Goal: Information Seeking & Learning: Learn about a topic

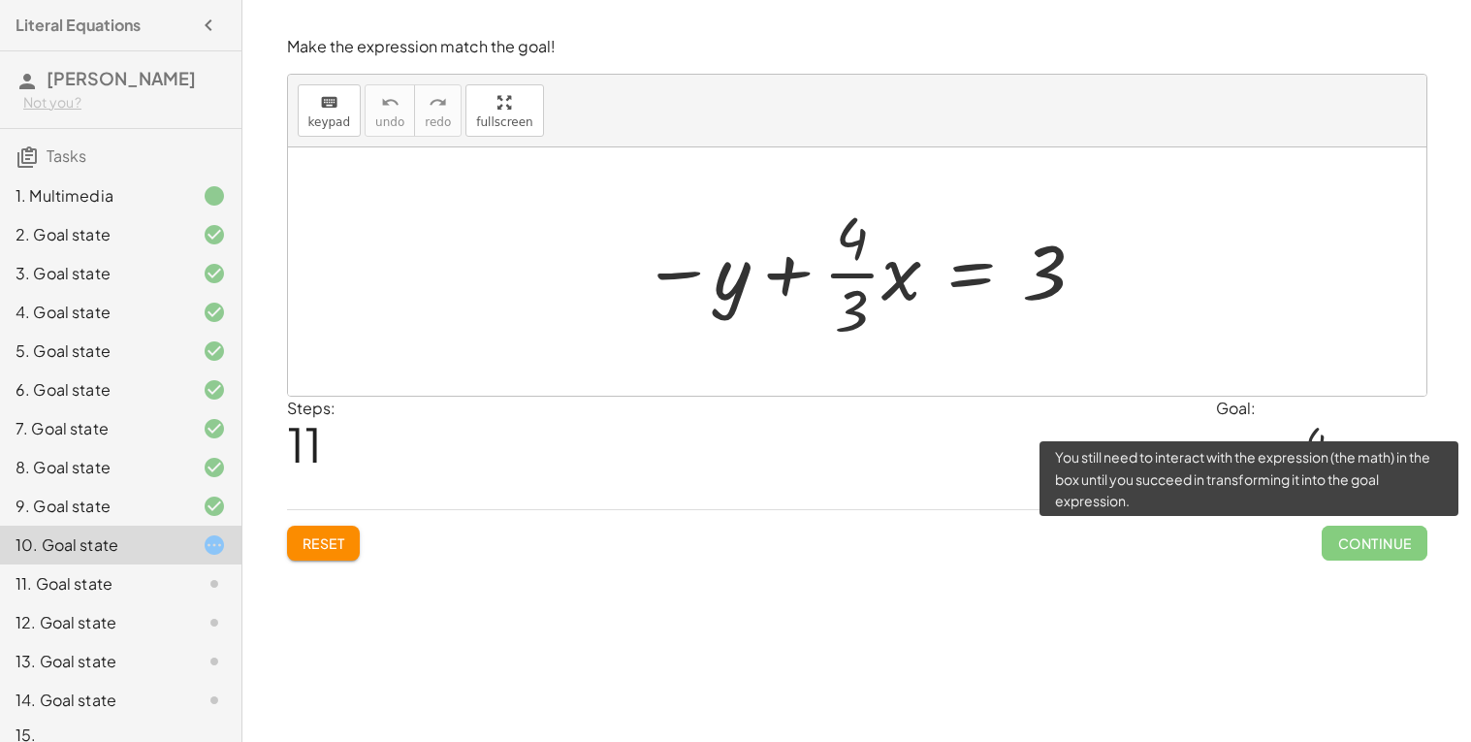
click at [1385, 558] on span "Continue" at bounding box center [1374, 543] width 105 height 35
click at [1366, 552] on span "Continue" at bounding box center [1374, 543] width 105 height 35
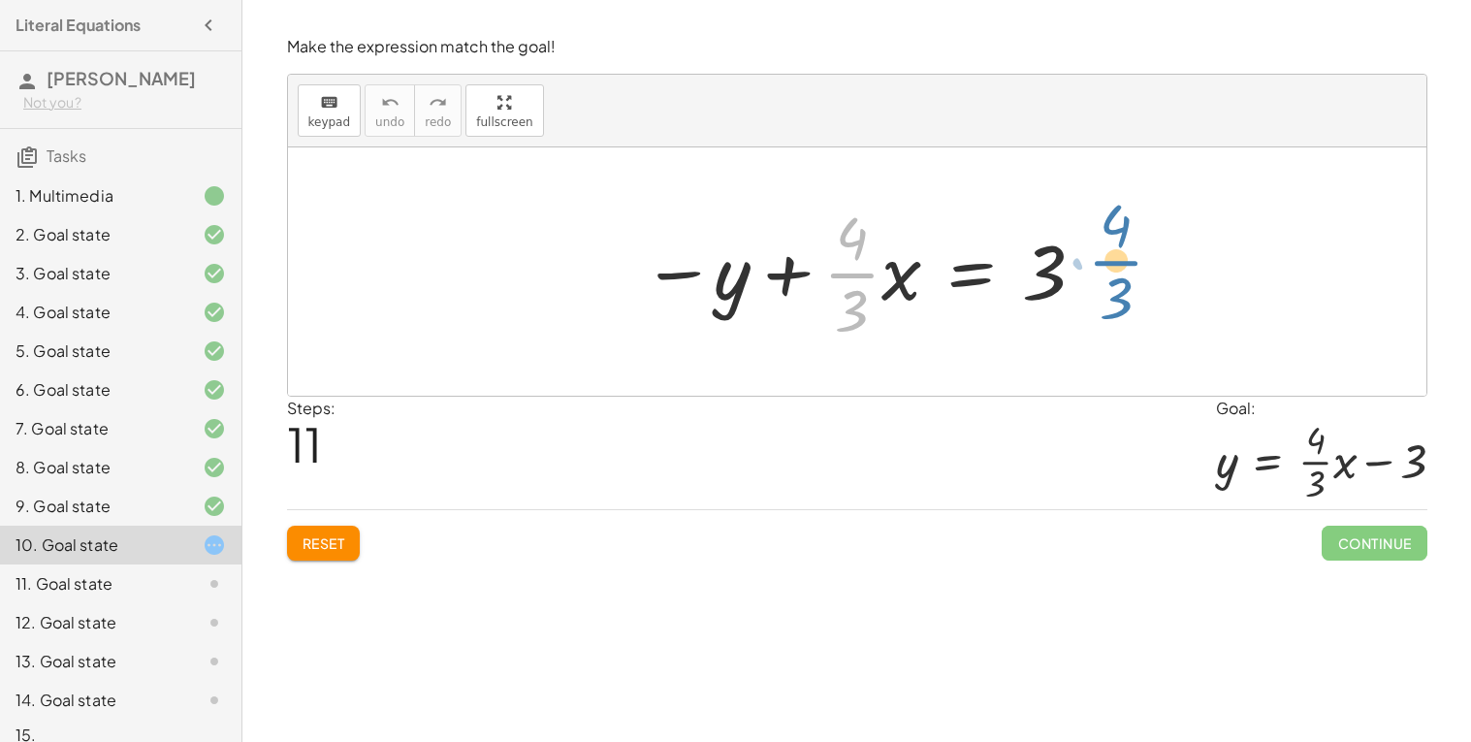
drag, startPoint x: 835, startPoint y: 278, endPoint x: 1104, endPoint y: 266, distance: 268.9
click at [1104, 266] on div "+ · 4 · x − · 3 · y = 9 · ( + · 4 · x − · 3 · y ) · 3 = · 9 · 3 + · 4 · x · 3 −…" at bounding box center [857, 271] width 1139 height 248
click at [982, 273] on div at bounding box center [864, 271] width 465 height 149
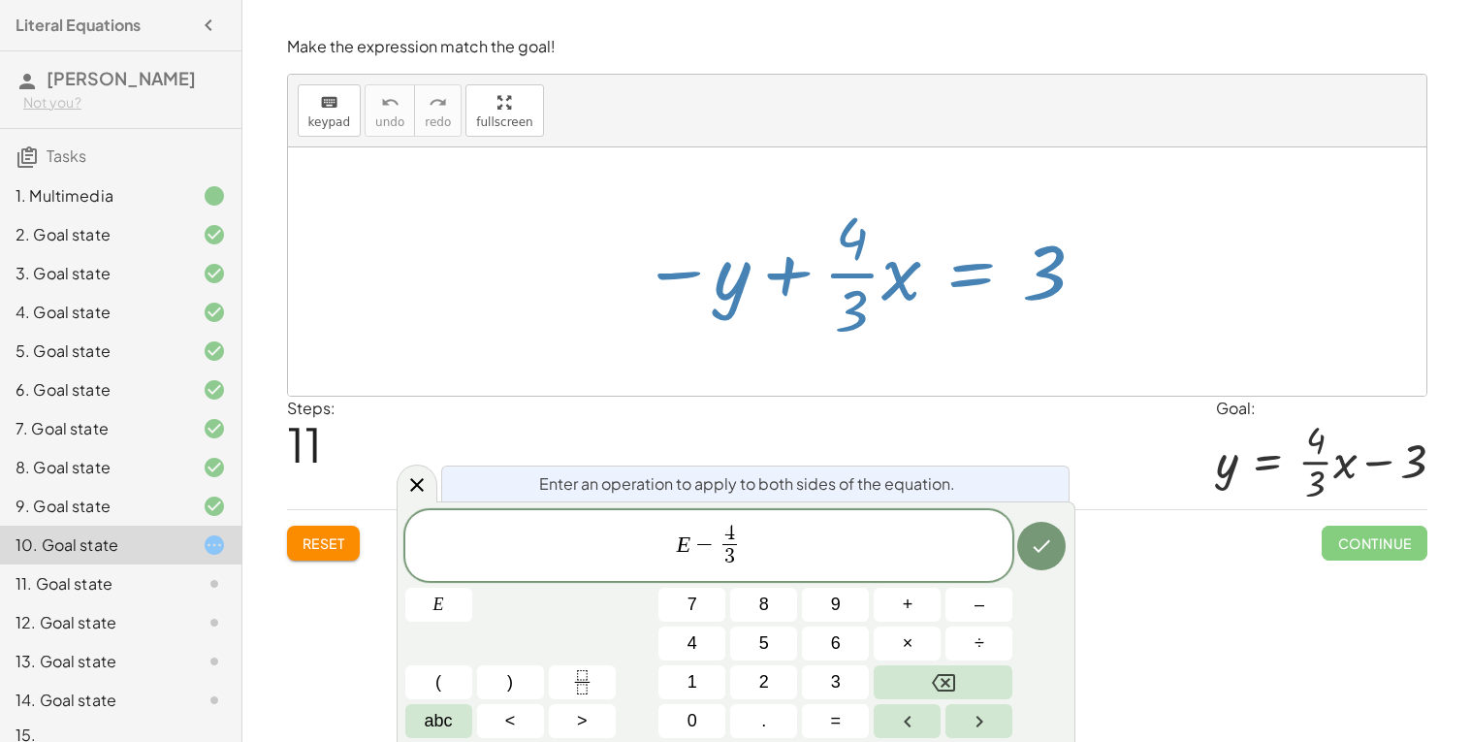
click at [777, 545] on span "E − 4 3 ​ ​" at bounding box center [709, 547] width 608 height 51
click at [1042, 555] on icon "Done" at bounding box center [1041, 545] width 23 height 23
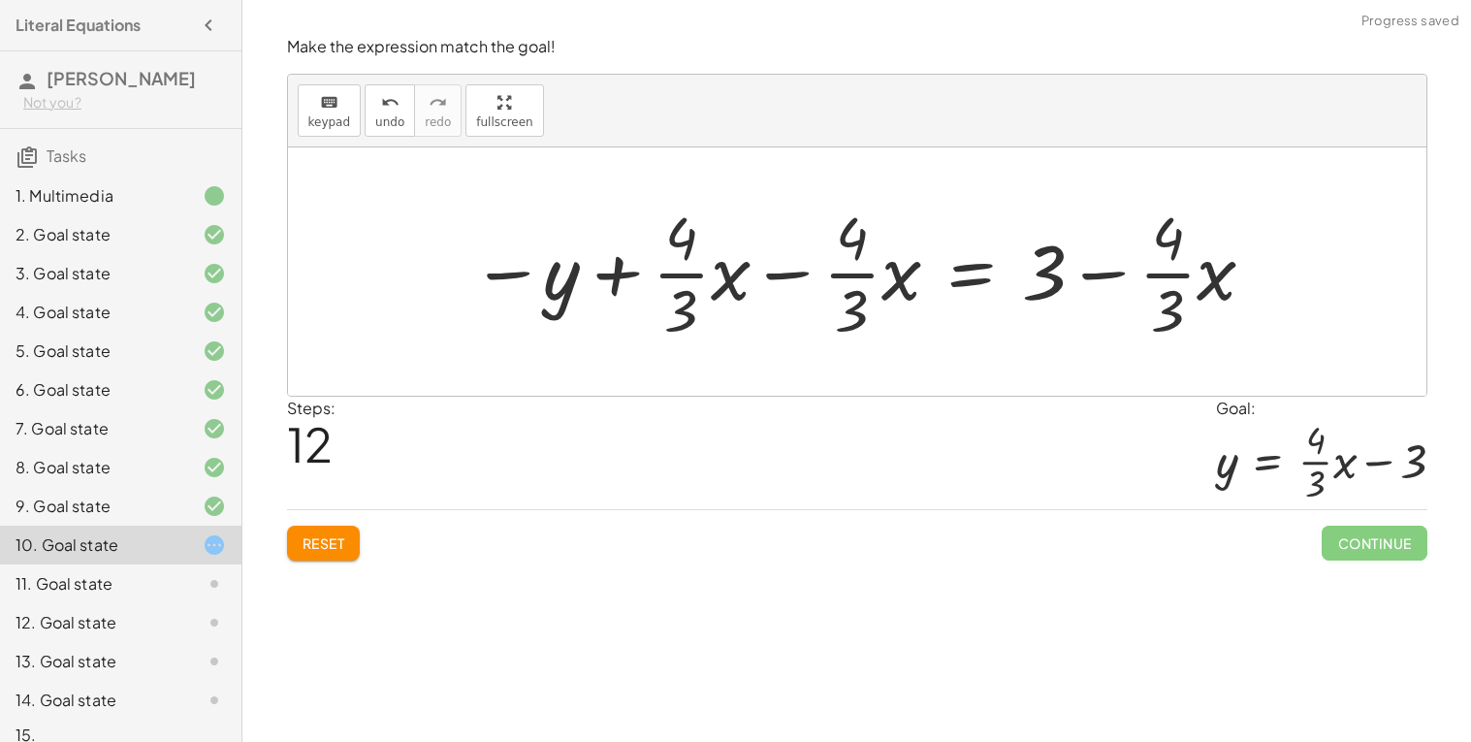
click at [782, 268] on div at bounding box center [865, 271] width 807 height 149
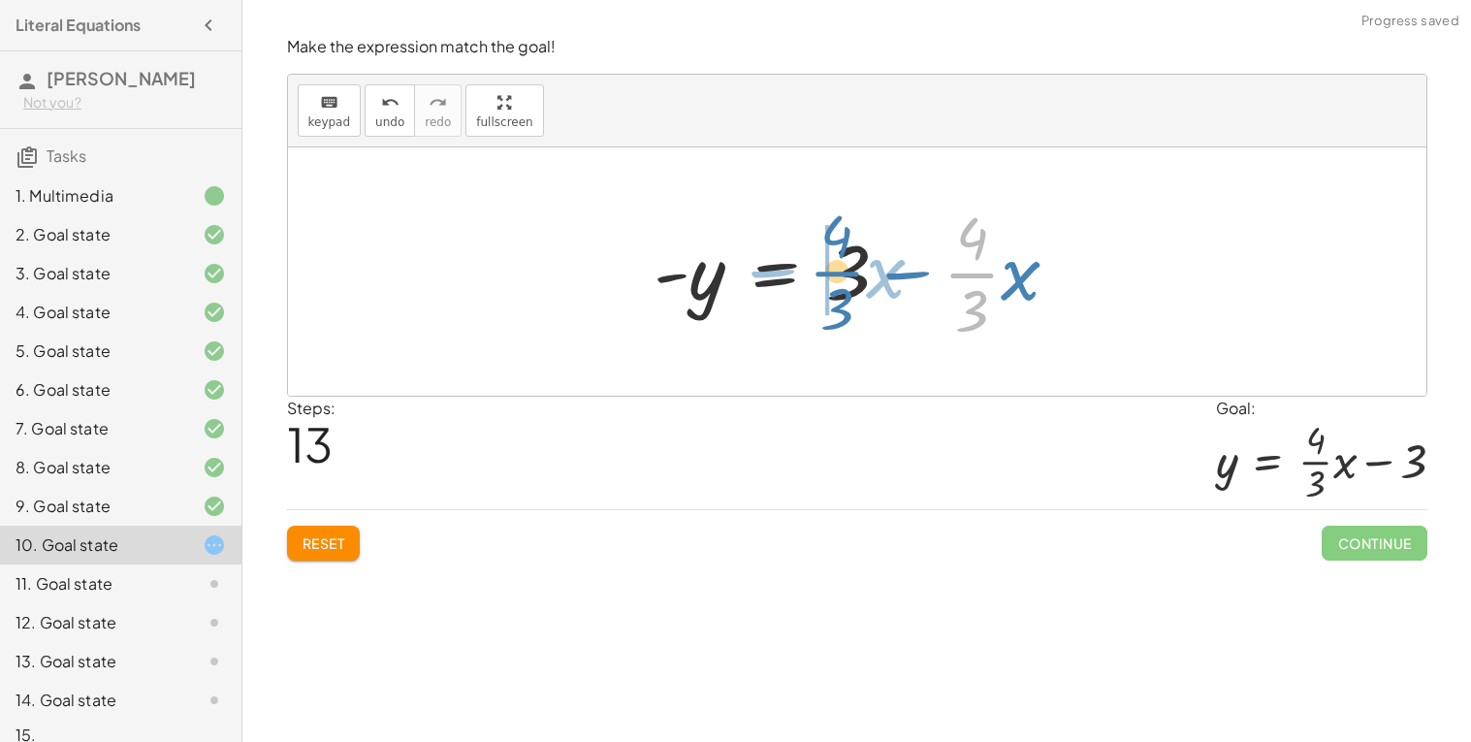
drag, startPoint x: 992, startPoint y: 268, endPoint x: 857, endPoint y: 263, distance: 134.9
click at [857, 263] on div at bounding box center [864, 271] width 441 height 149
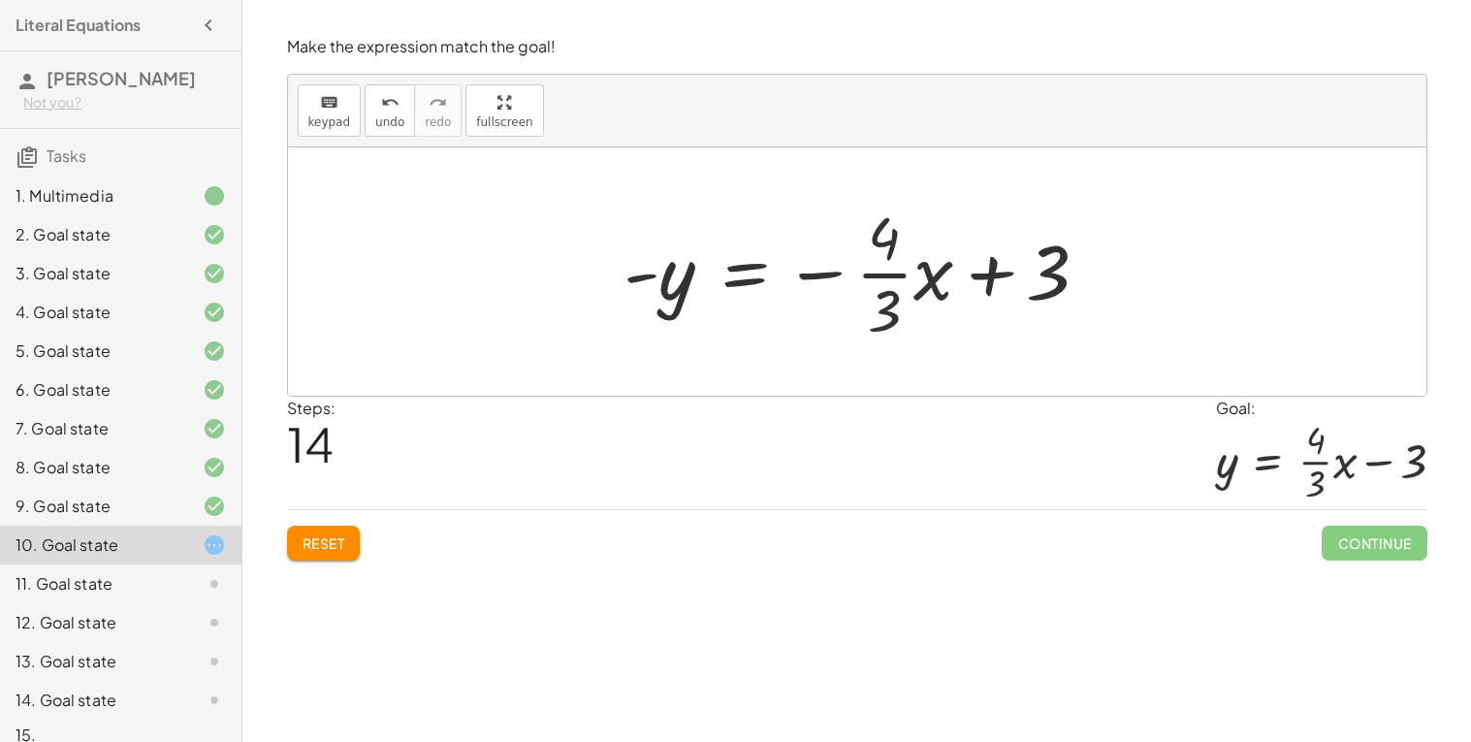
click at [746, 274] on div at bounding box center [864, 271] width 500 height 149
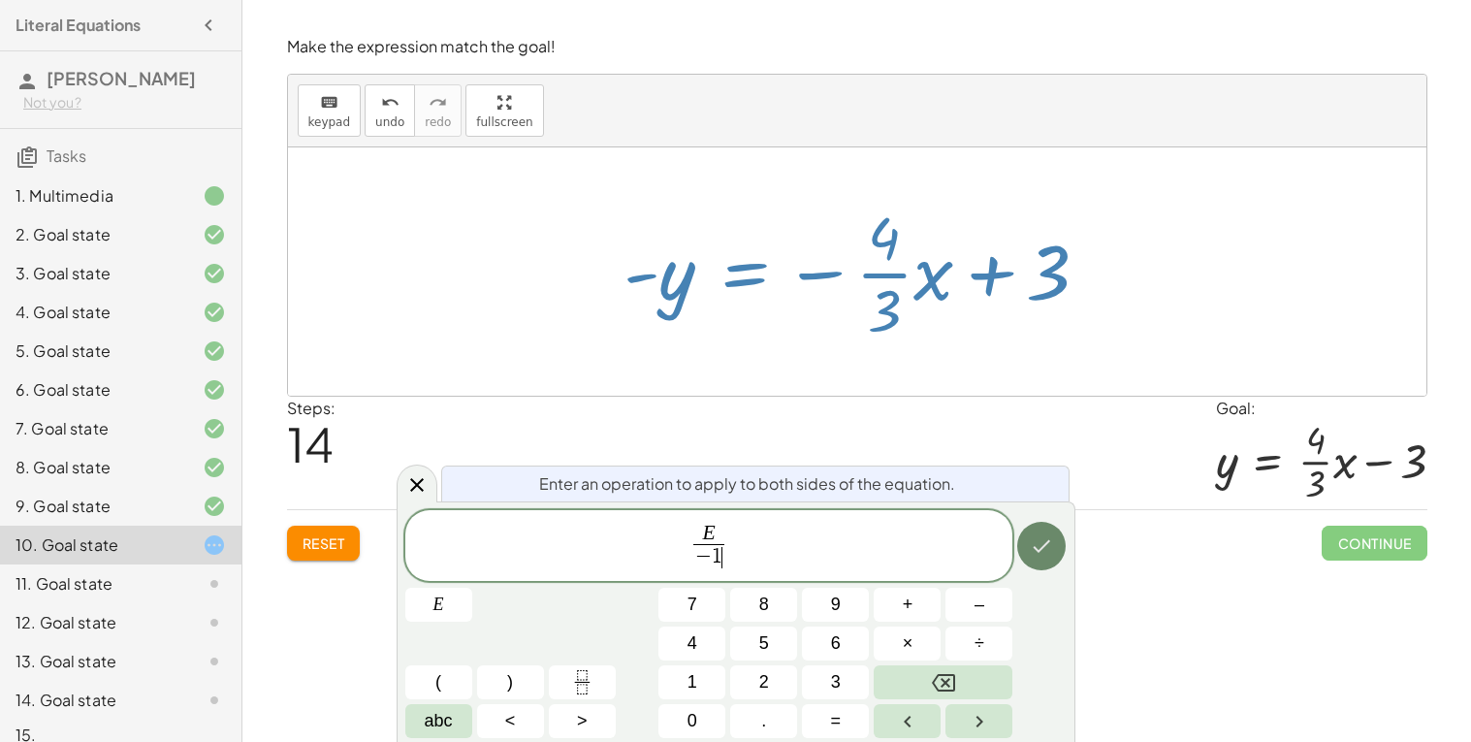
click at [1047, 548] on icon "Done" at bounding box center [1041, 545] width 23 height 23
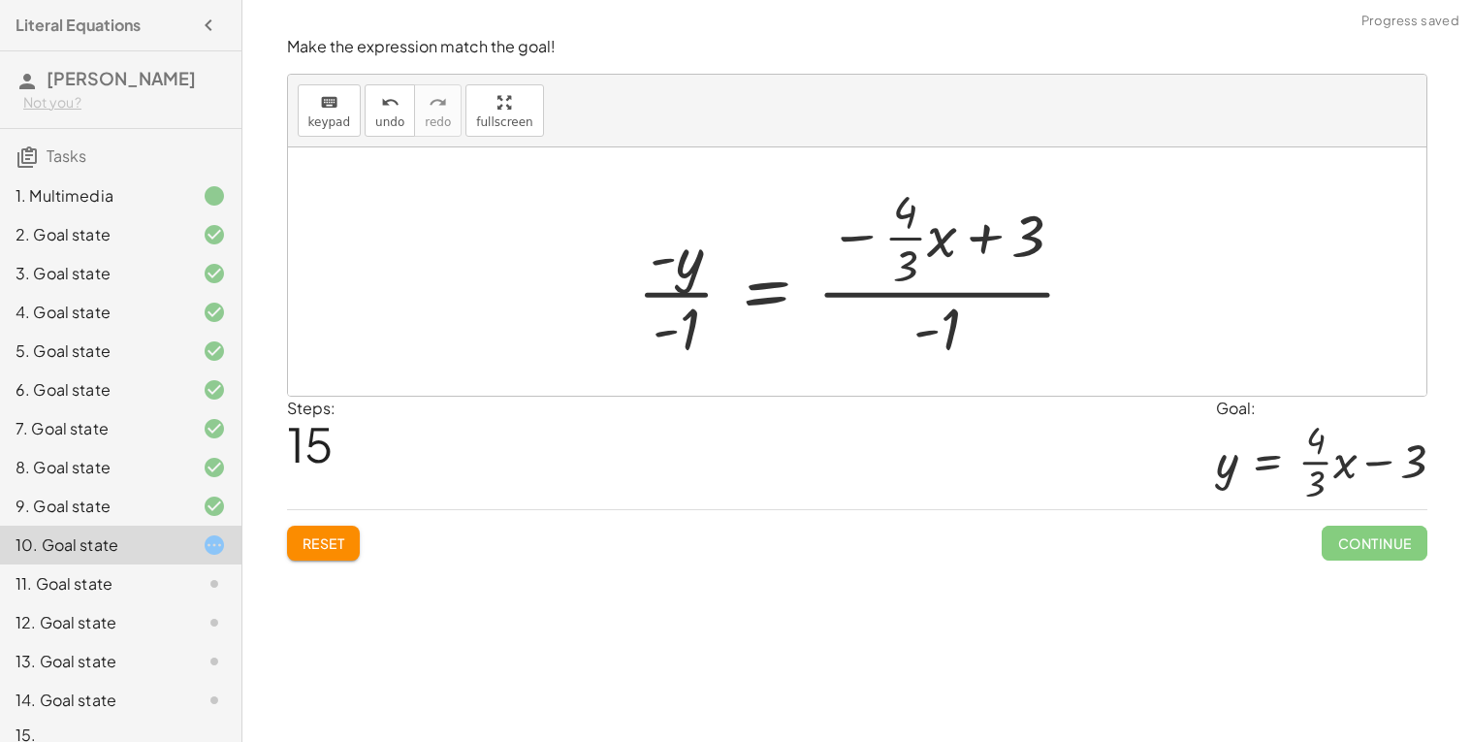
click at [660, 289] on div at bounding box center [865, 271] width 474 height 187
click at [667, 299] on div at bounding box center [865, 271] width 474 height 187
click at [971, 289] on div at bounding box center [865, 271] width 474 height 187
click at [756, 297] on div at bounding box center [865, 271] width 474 height 187
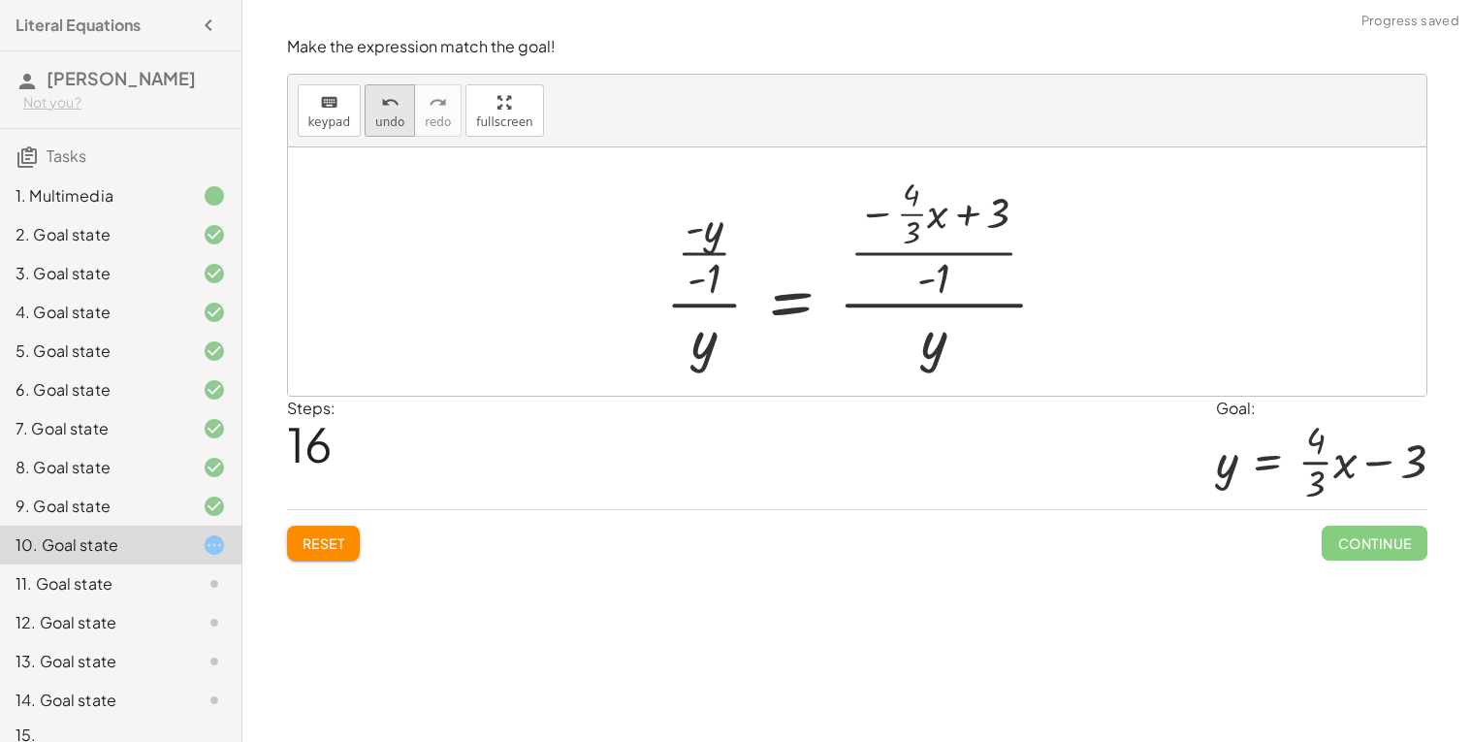
click at [374, 129] on button "undo undo" at bounding box center [390, 110] width 50 height 52
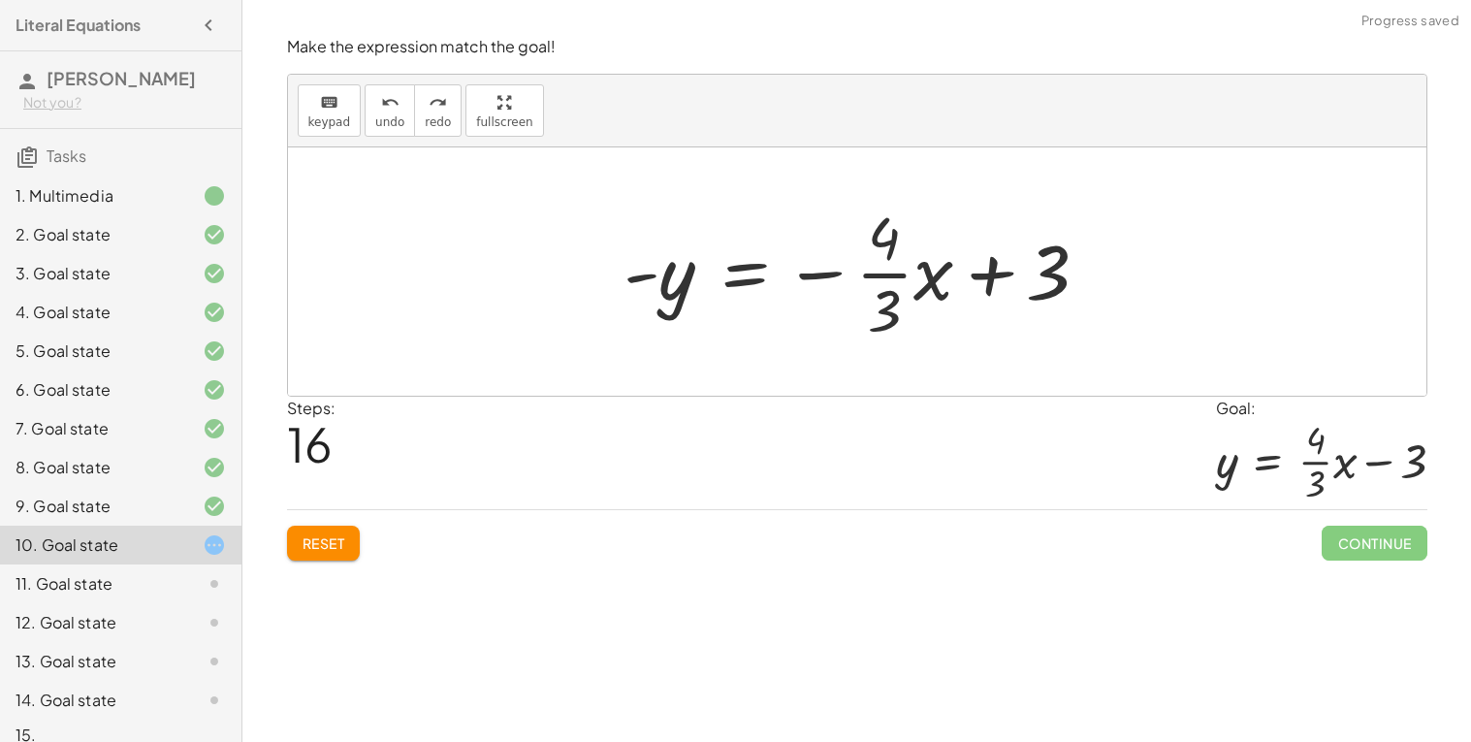
click at [733, 275] on div at bounding box center [864, 271] width 500 height 149
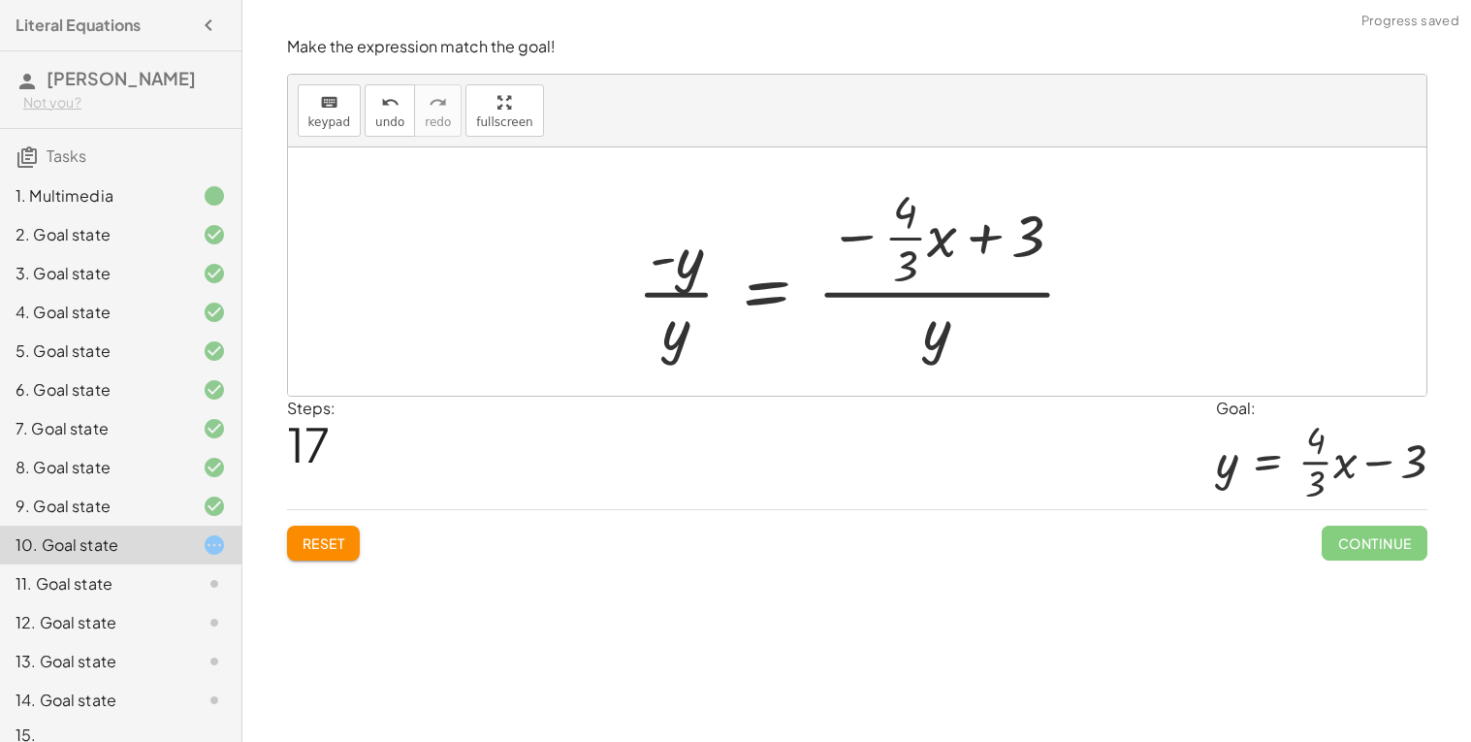
click at [672, 298] on div at bounding box center [865, 271] width 474 height 187
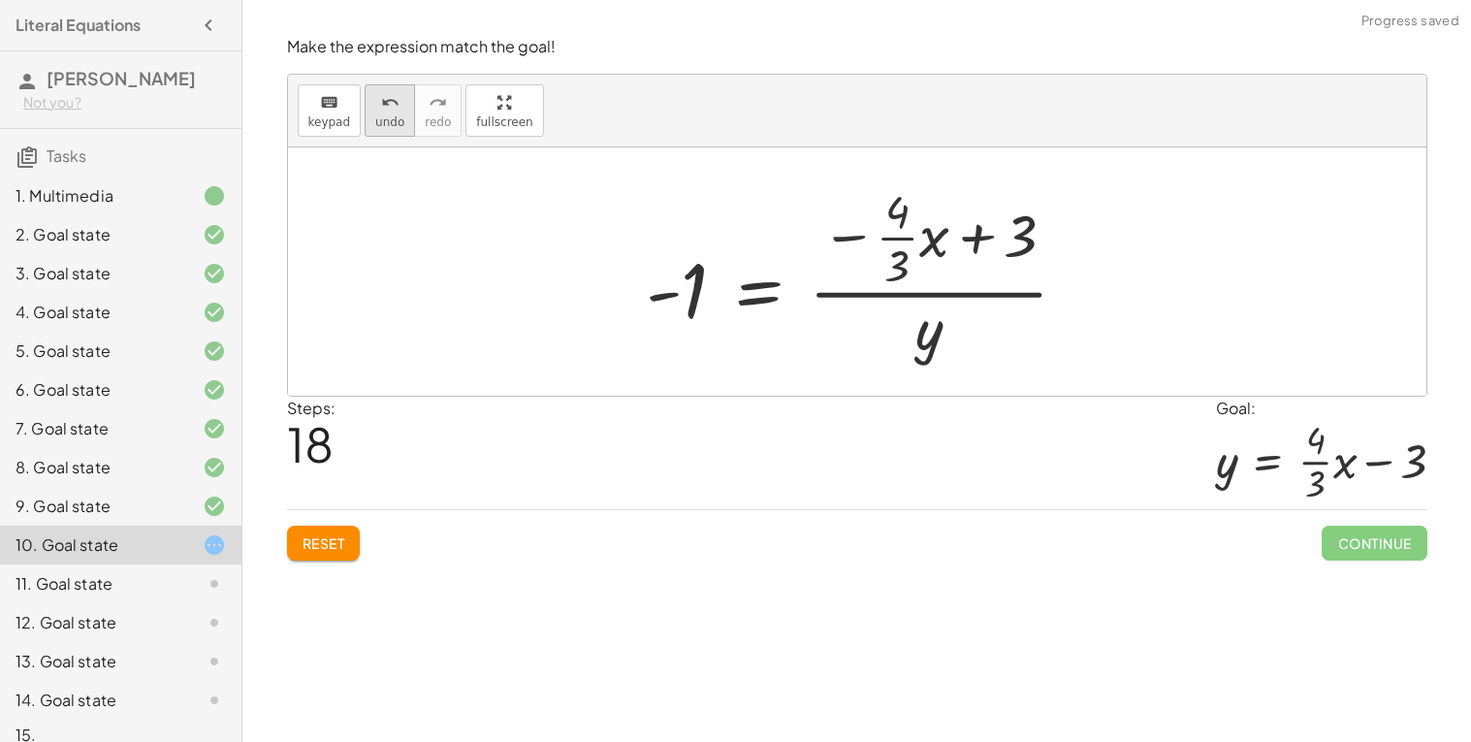
click at [381, 126] on span "undo" at bounding box center [389, 122] width 29 height 14
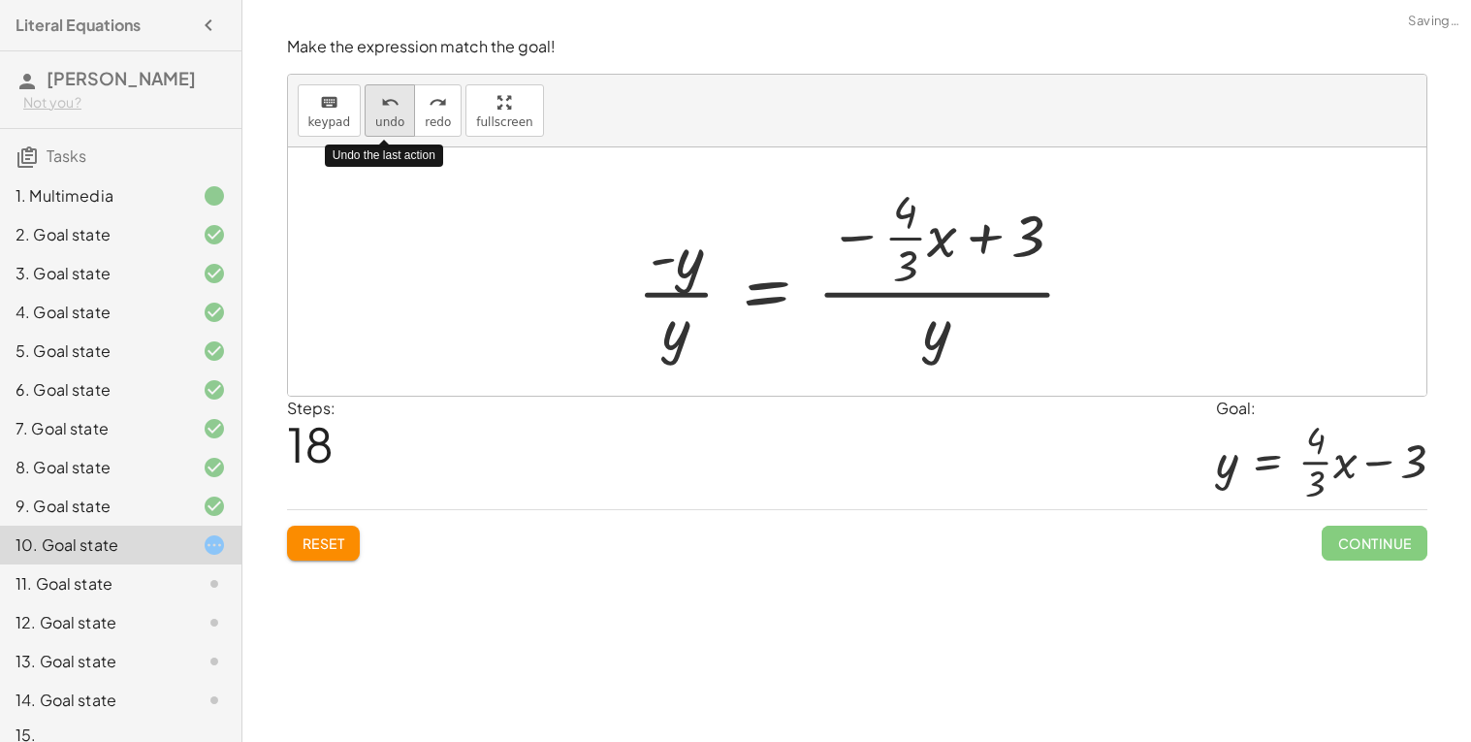
click at [380, 126] on span "undo" at bounding box center [389, 122] width 29 height 14
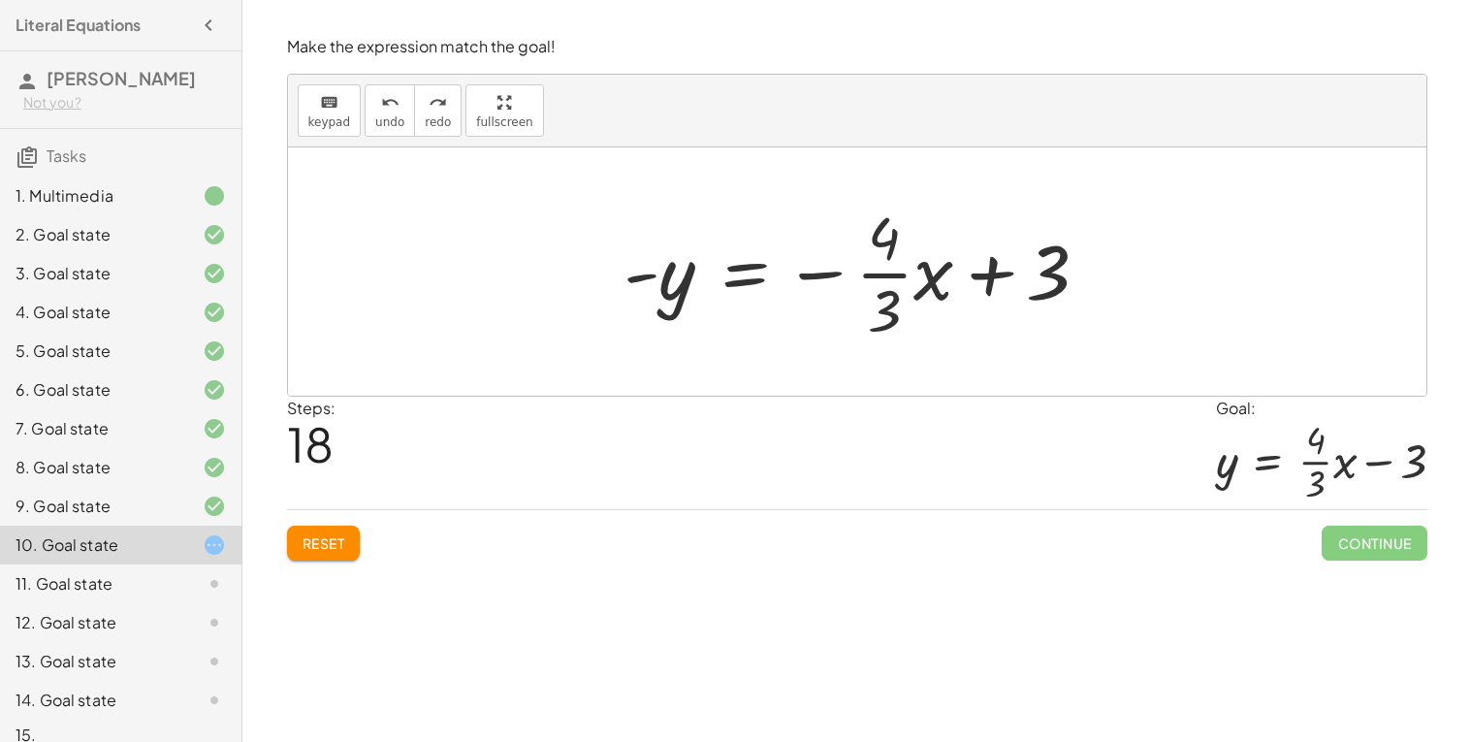
click at [295, 539] on button "Reset" at bounding box center [324, 543] width 74 height 35
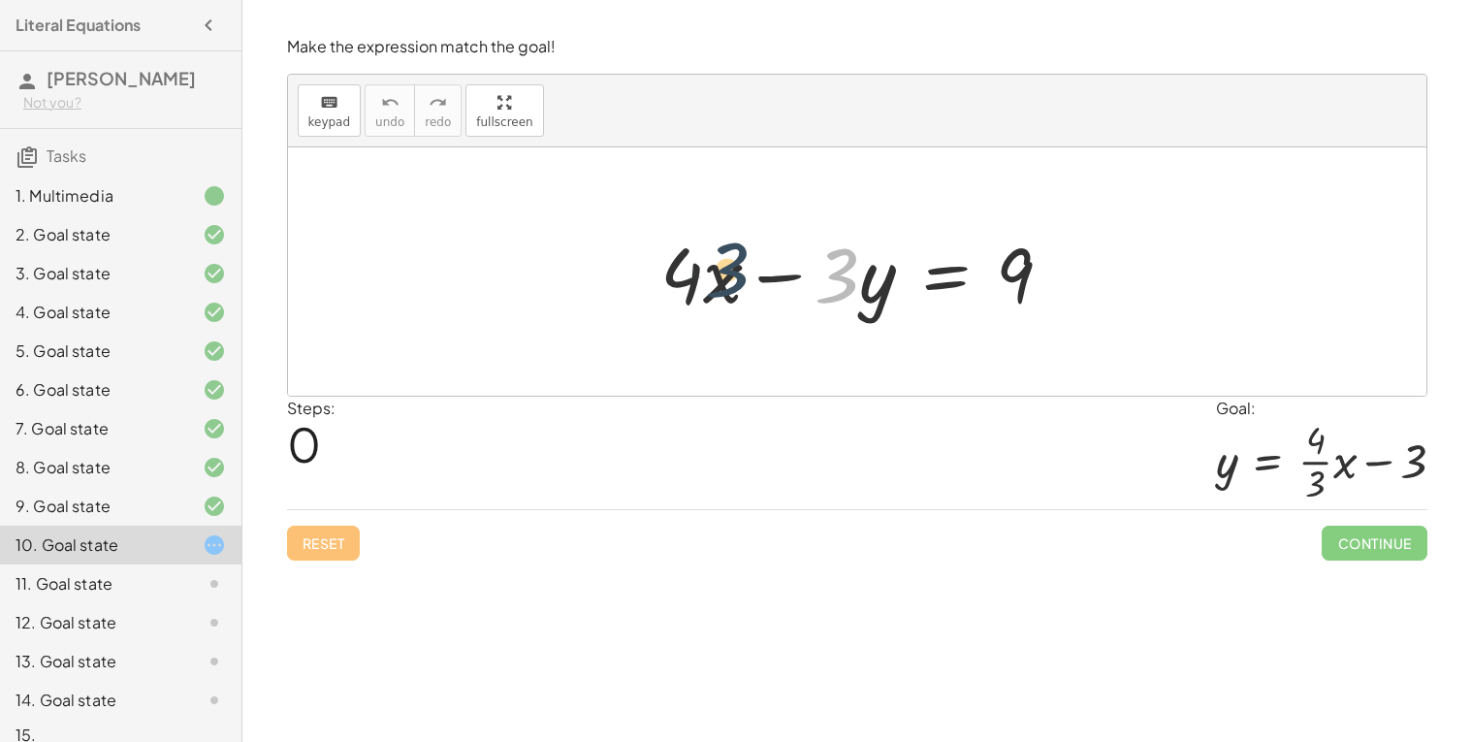
drag, startPoint x: 842, startPoint y: 296, endPoint x: 666, endPoint y: 306, distance: 175.9
click at [666, 306] on div at bounding box center [865, 272] width 428 height 100
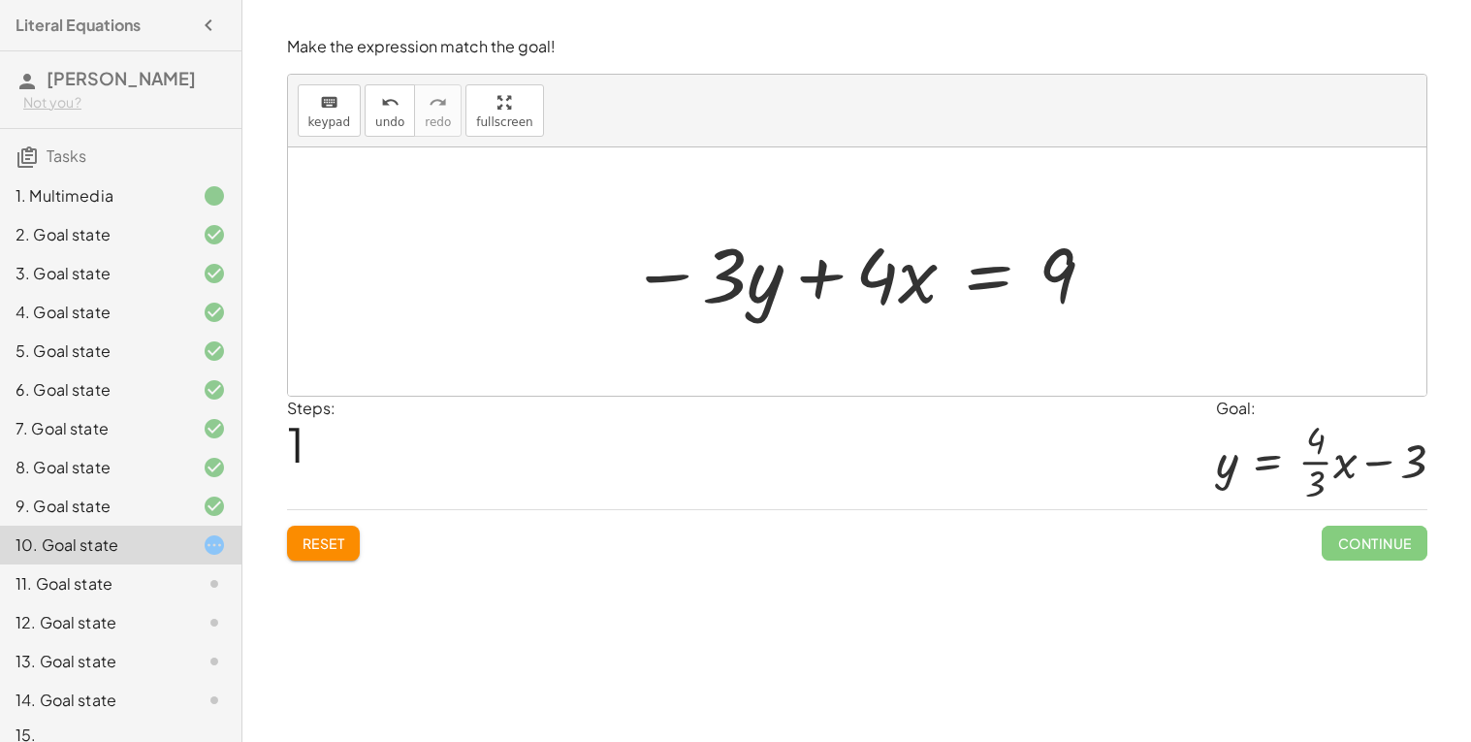
click at [969, 279] on div at bounding box center [864, 272] width 487 height 100
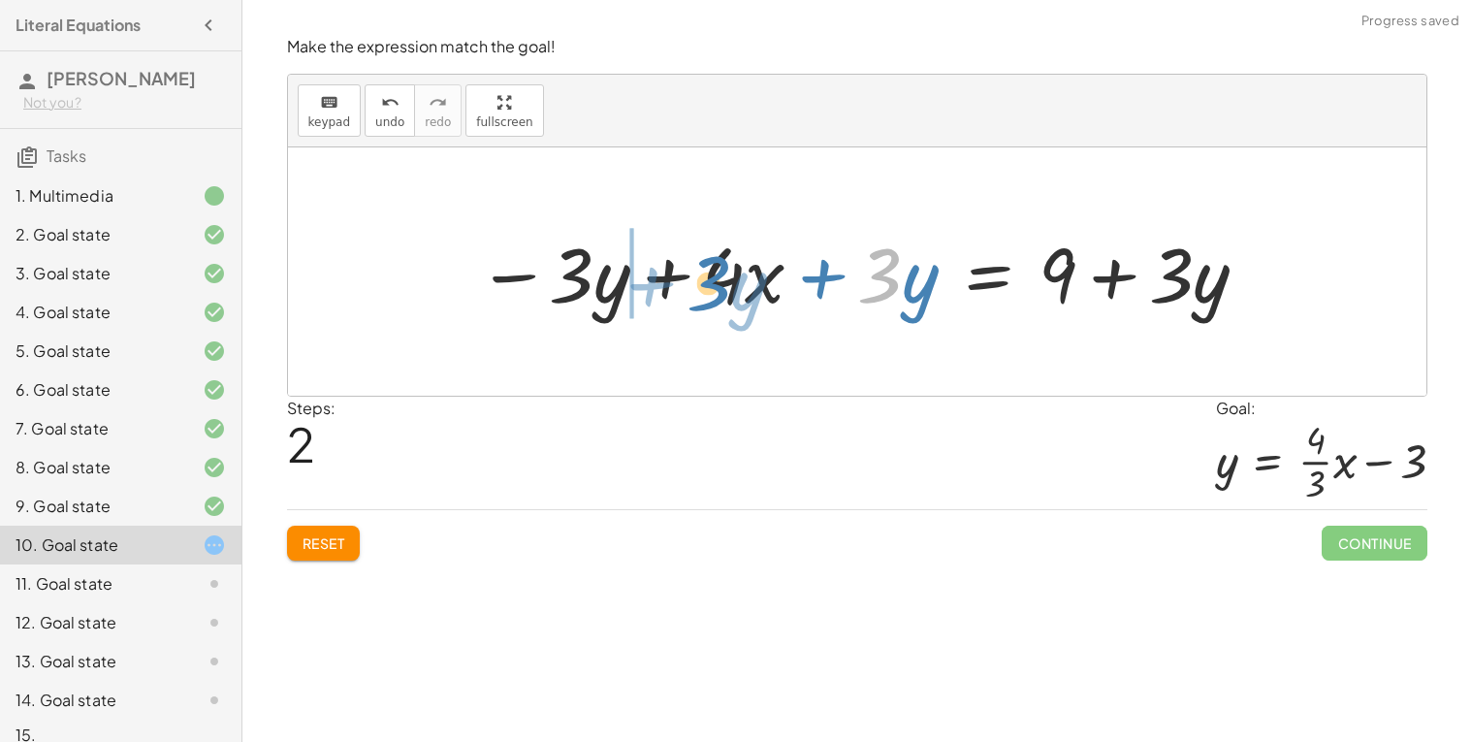
drag, startPoint x: 898, startPoint y: 286, endPoint x: 739, endPoint y: 289, distance: 159.1
click at [739, 289] on div at bounding box center [863, 272] width 793 height 100
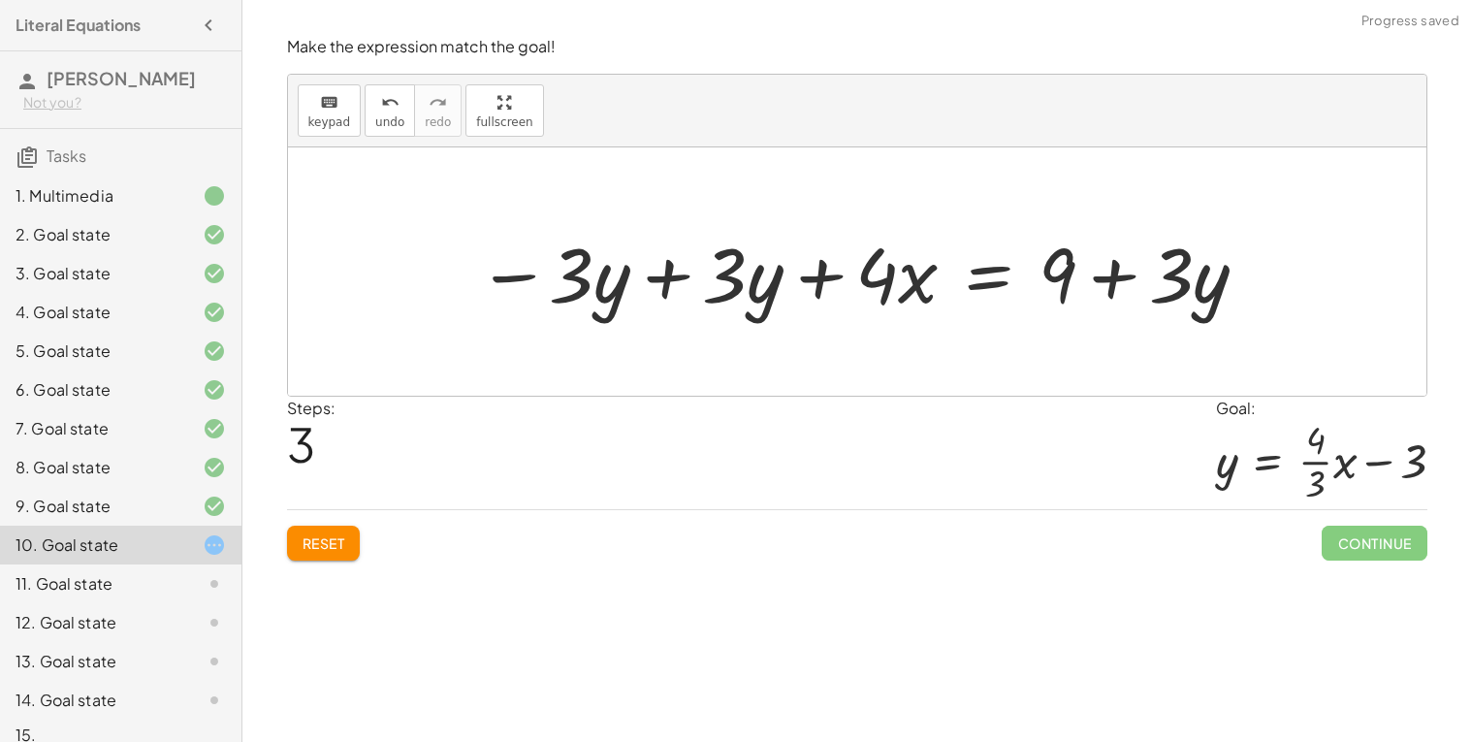
click at [664, 274] on div at bounding box center [863, 272] width 793 height 100
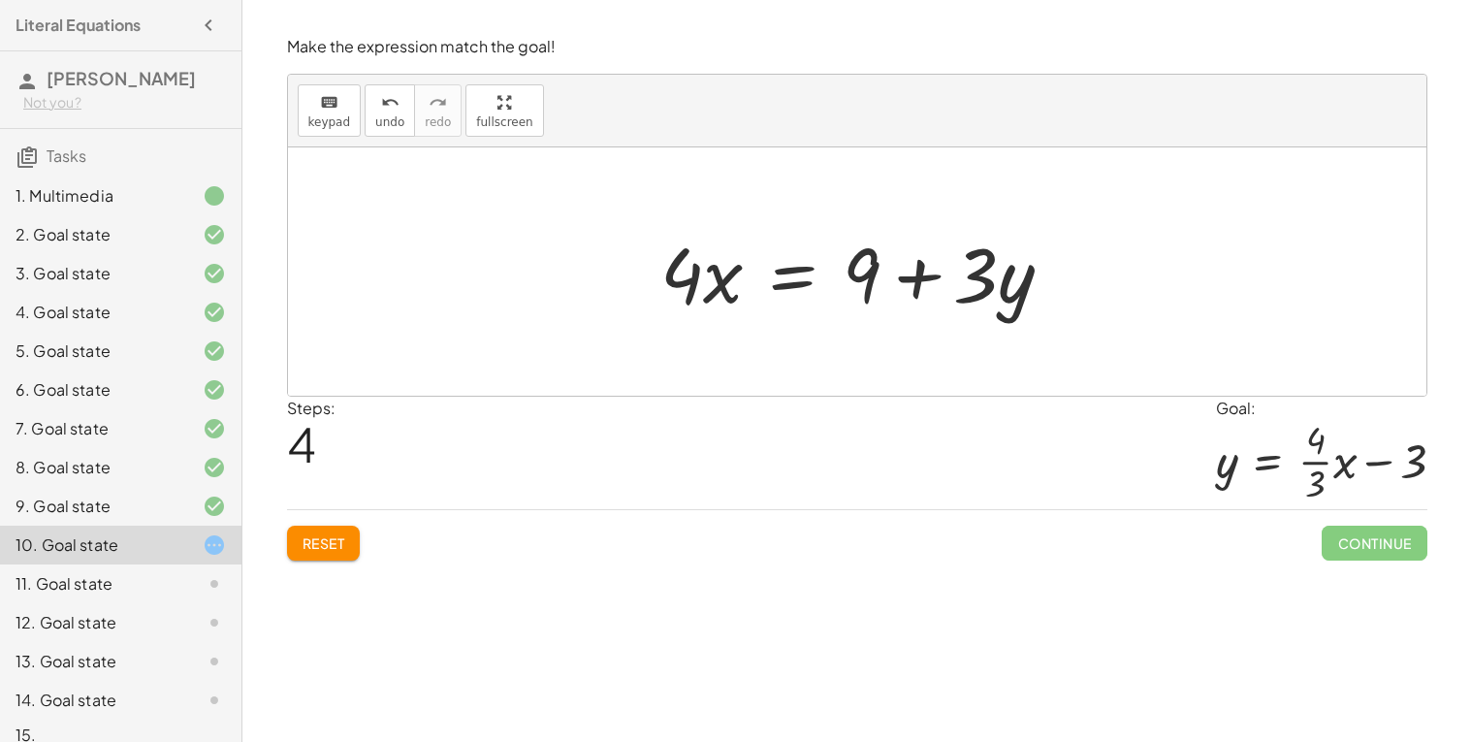
click at [797, 275] on div at bounding box center [865, 272] width 428 height 100
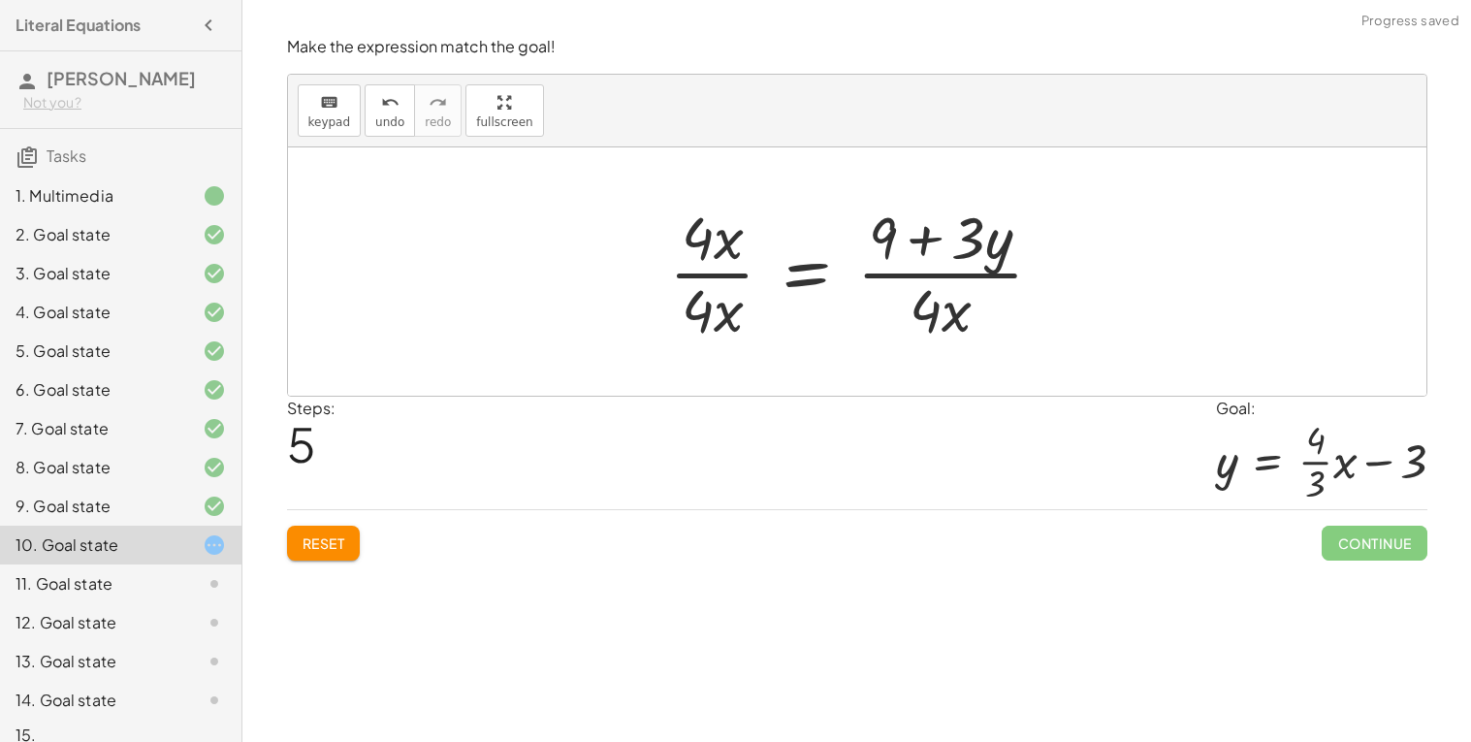
click at [697, 280] on div at bounding box center [864, 271] width 409 height 149
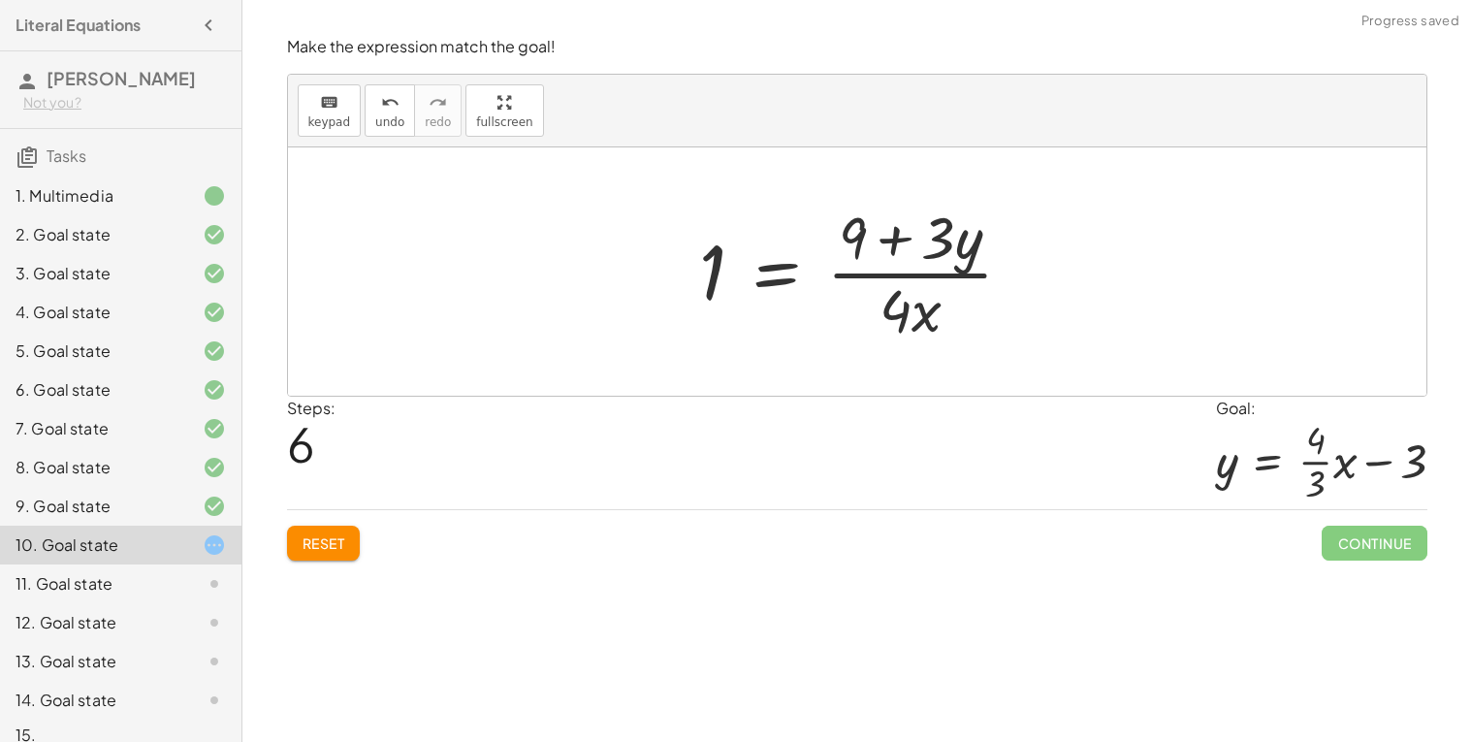
click at [918, 274] on div at bounding box center [864, 271] width 349 height 149
click at [375, 126] on span "undo" at bounding box center [389, 122] width 29 height 14
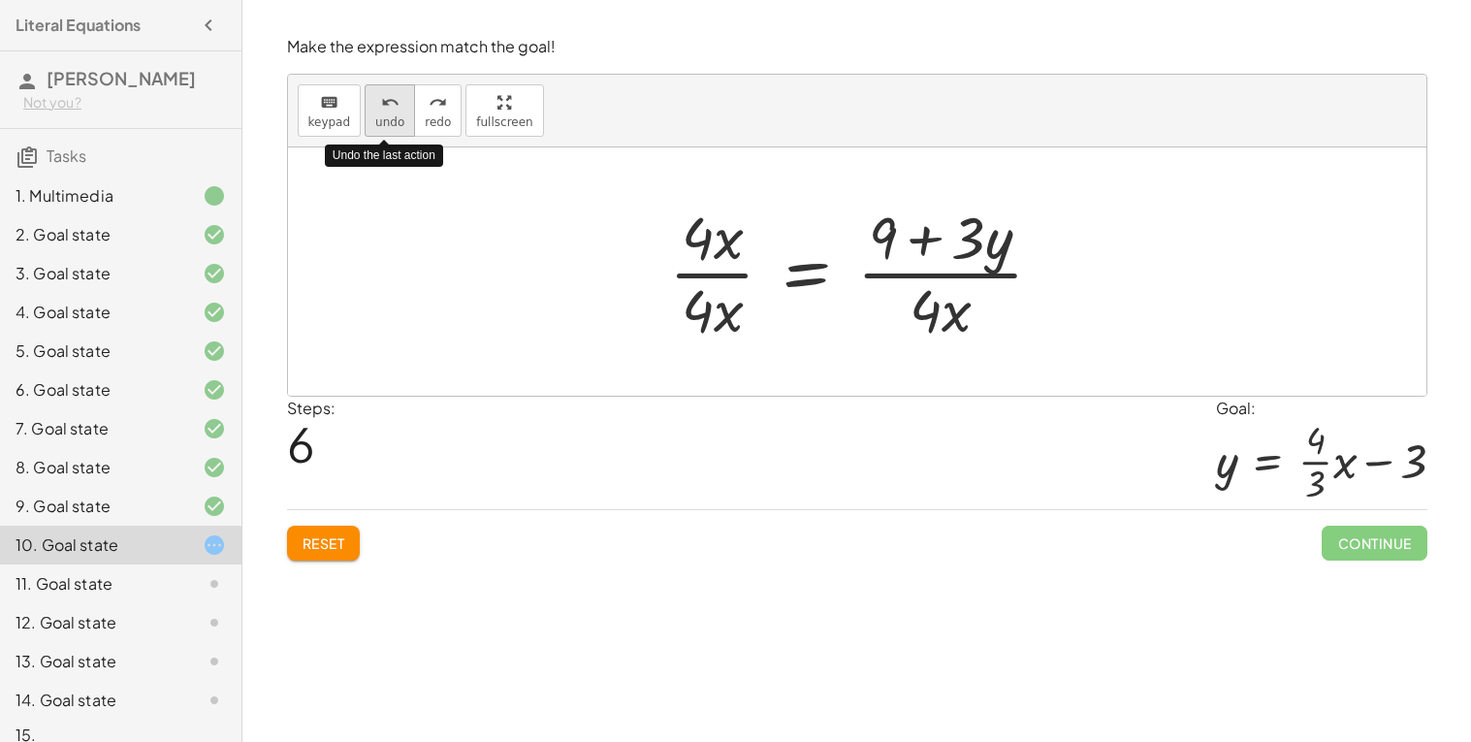
click at [375, 126] on span "undo" at bounding box center [389, 122] width 29 height 14
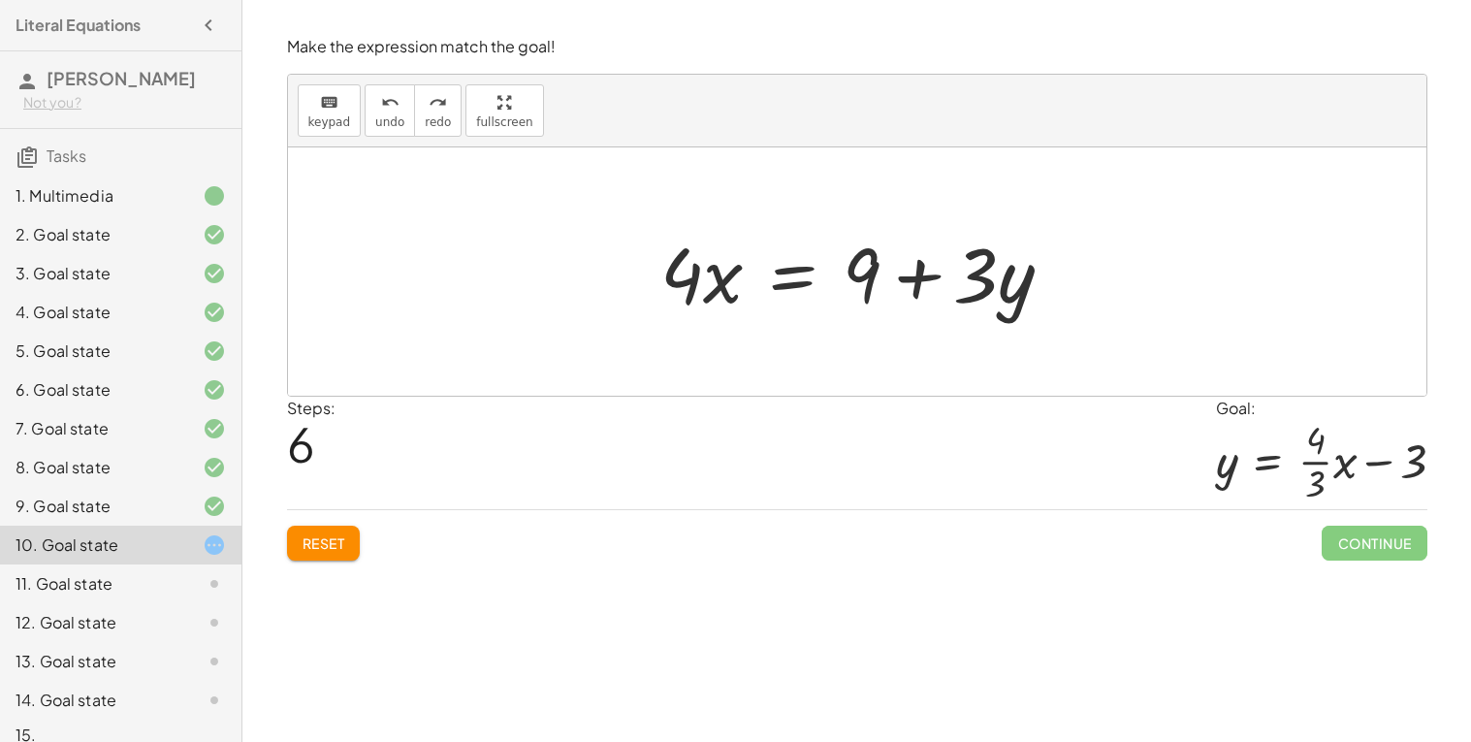
click at [784, 271] on div at bounding box center [865, 272] width 428 height 100
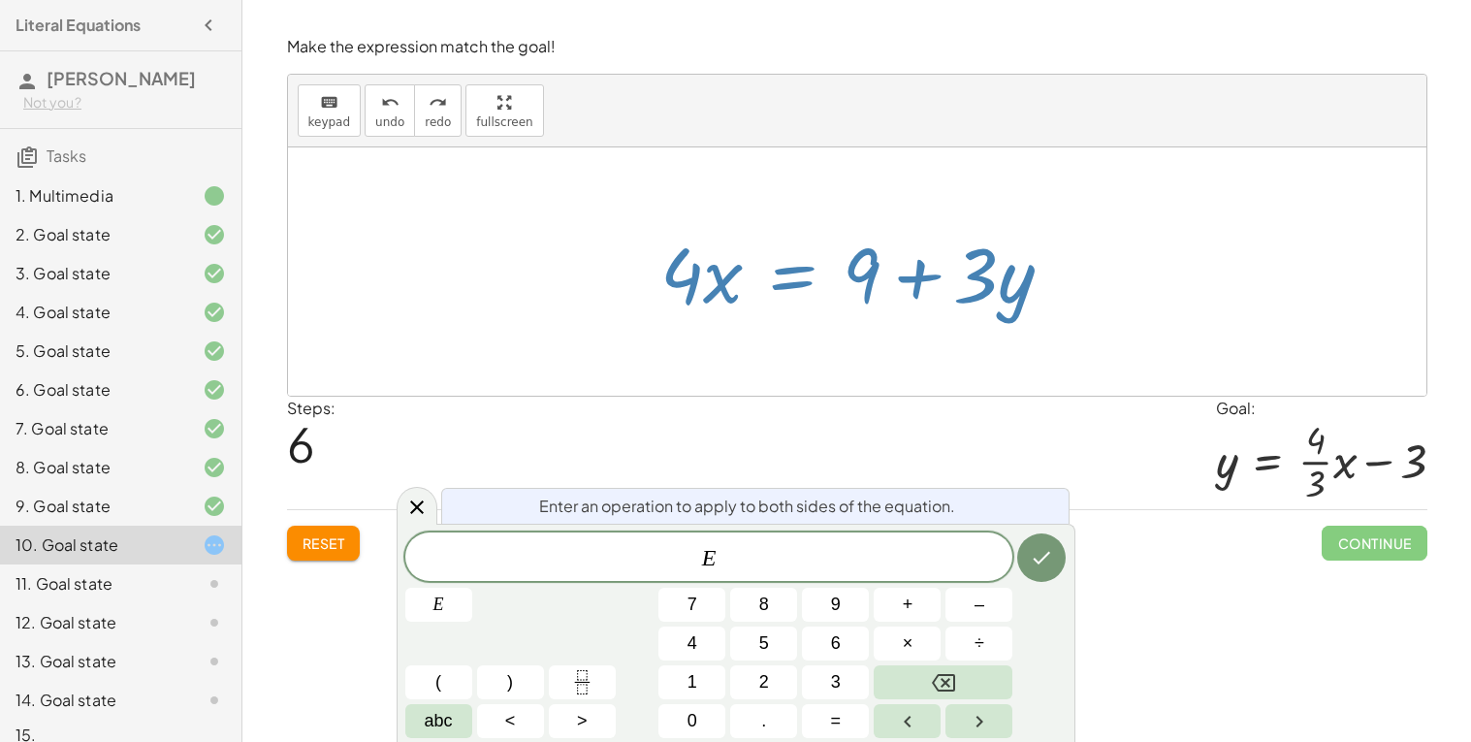
click at [325, 545] on span "Reset" at bounding box center [324, 542] width 43 height 17
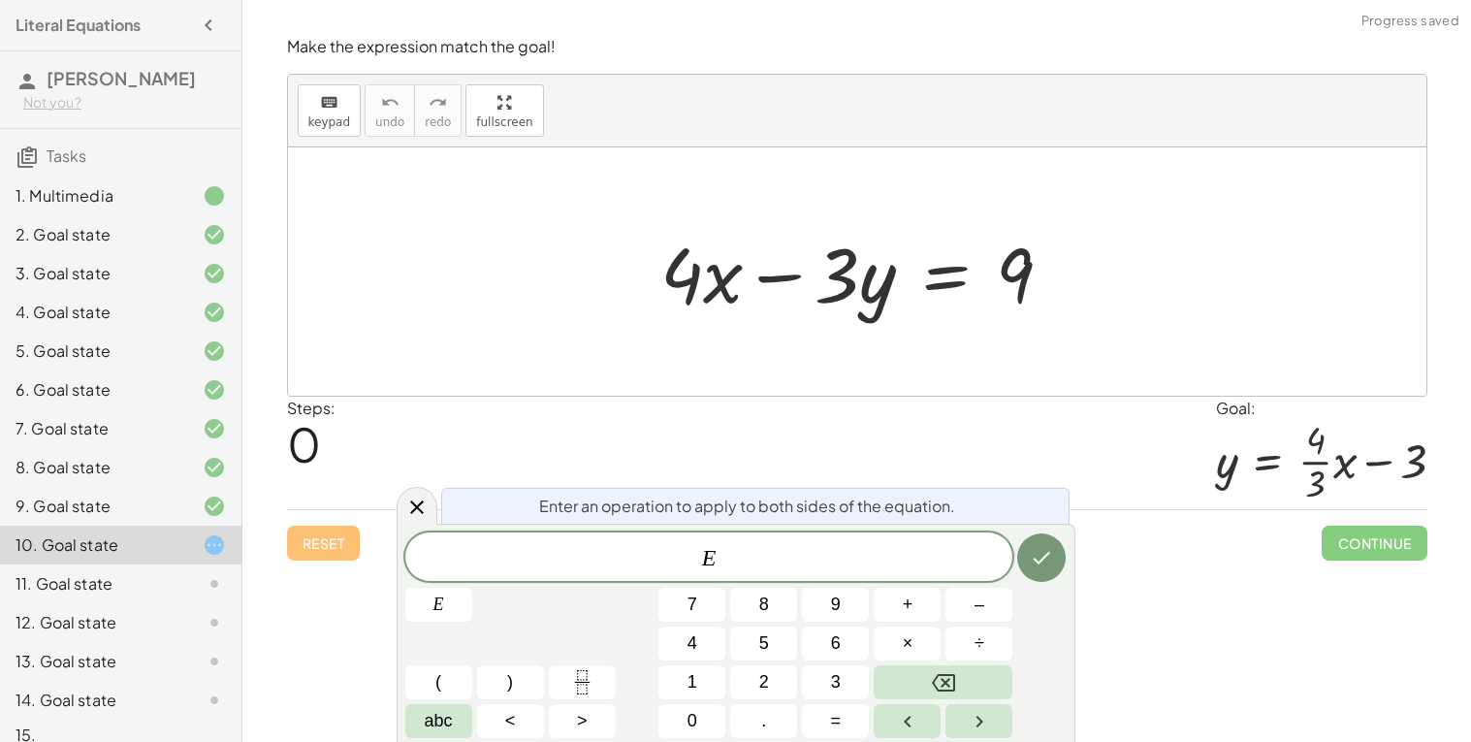
click at [325, 545] on div "Reset Continue" at bounding box center [857, 534] width 1141 height 51
click at [954, 274] on div at bounding box center [865, 272] width 428 height 100
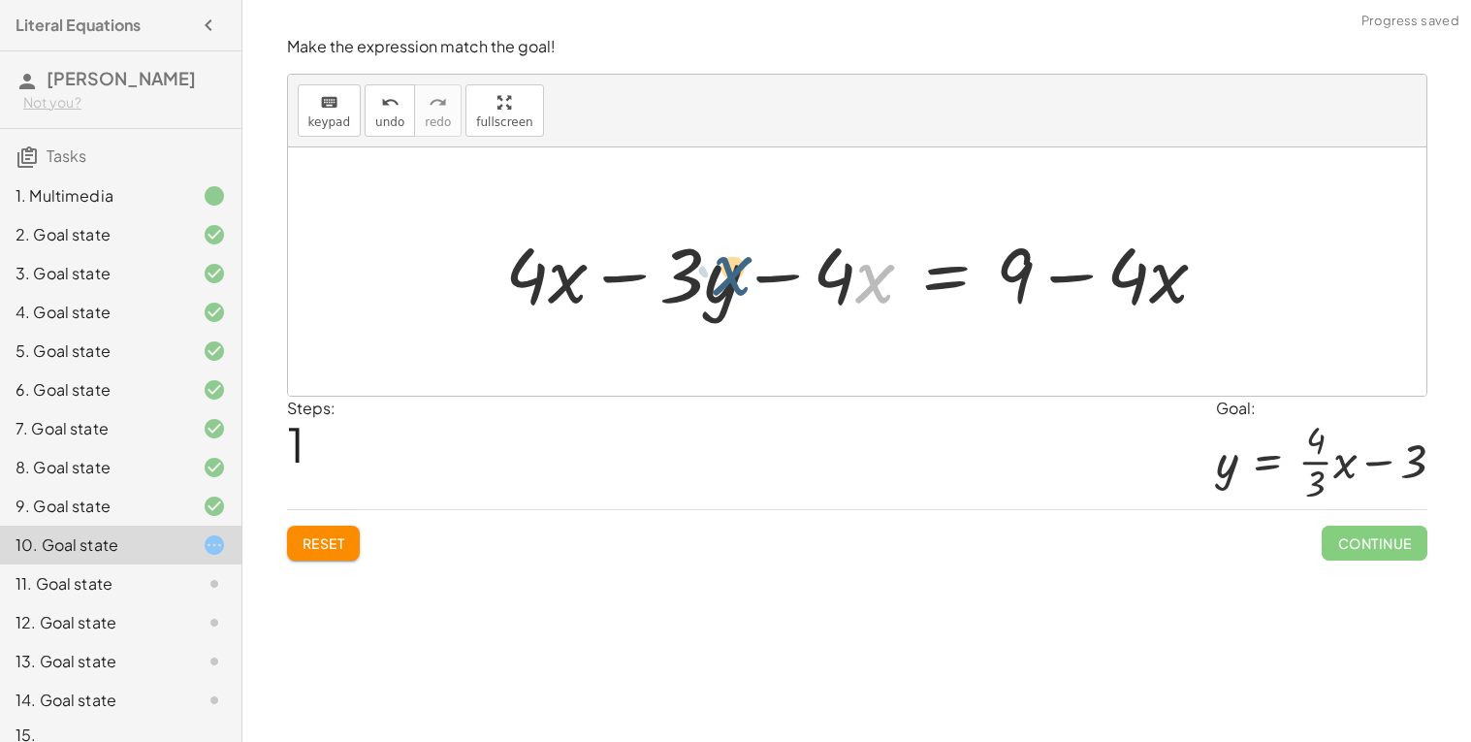
drag, startPoint x: 868, startPoint y: 278, endPoint x: 724, endPoint y: 271, distance: 143.7
click at [724, 271] on div at bounding box center [865, 272] width 738 height 100
drag, startPoint x: 668, startPoint y: 277, endPoint x: 853, endPoint y: 278, distance: 184.3
click at [853, 278] on div at bounding box center [865, 272] width 738 height 100
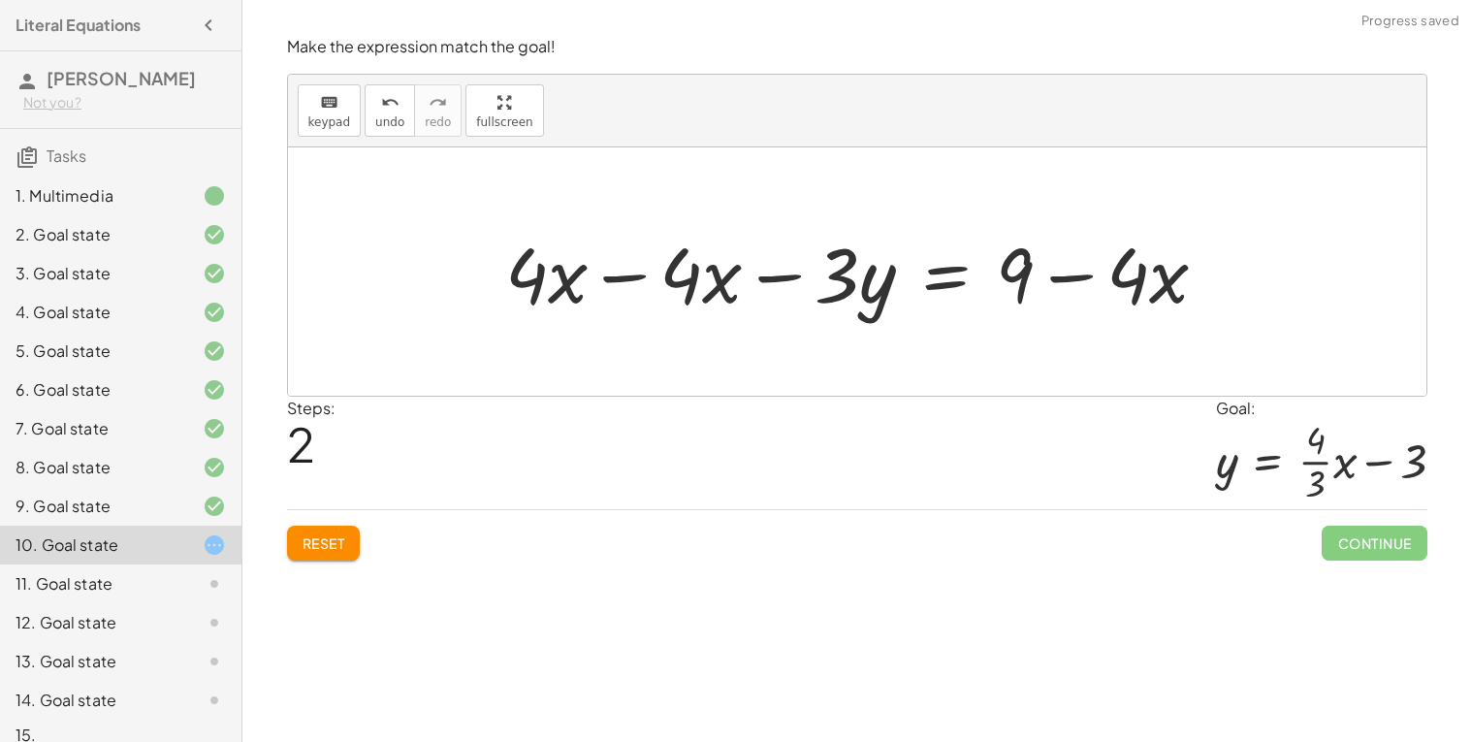
click at [644, 277] on div at bounding box center [865, 272] width 738 height 100
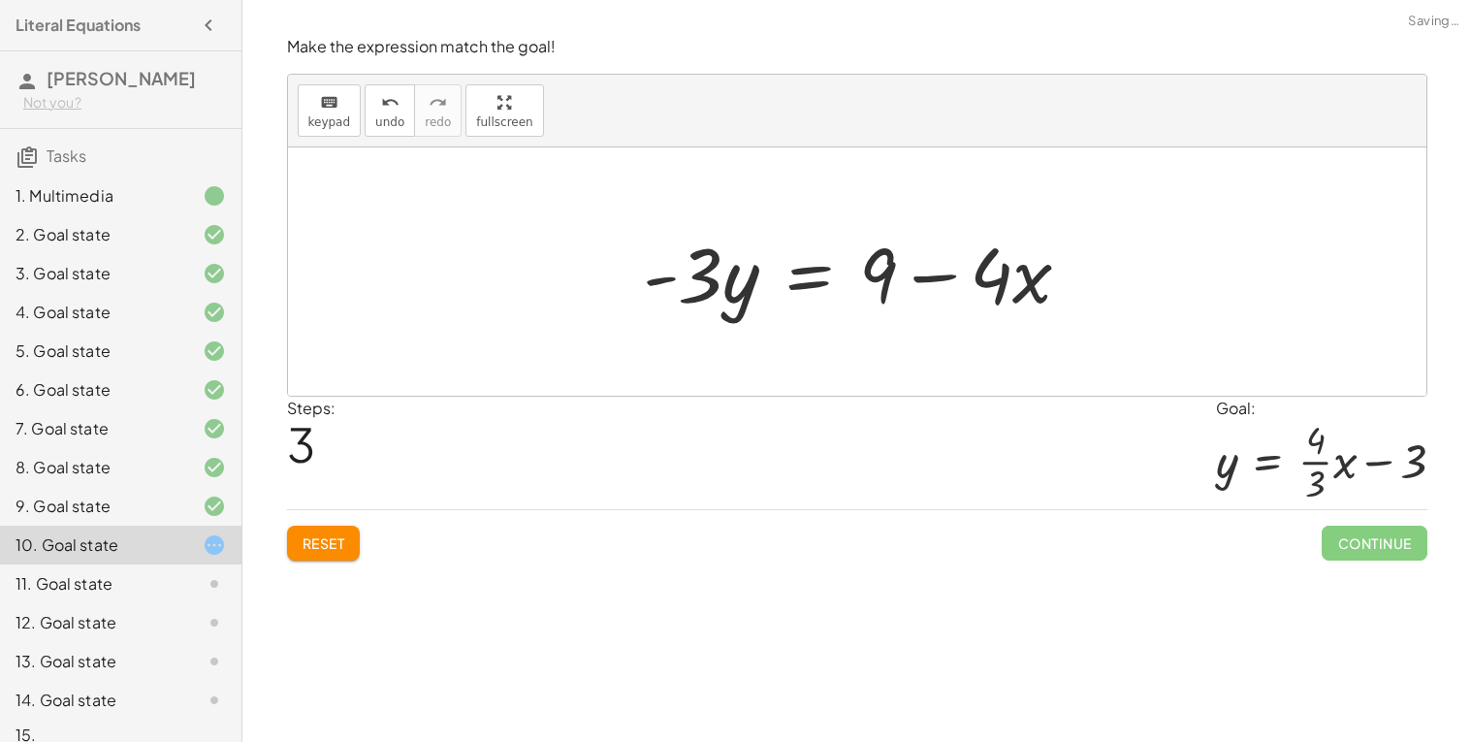
click at [857, 271] on div at bounding box center [865, 272] width 464 height 100
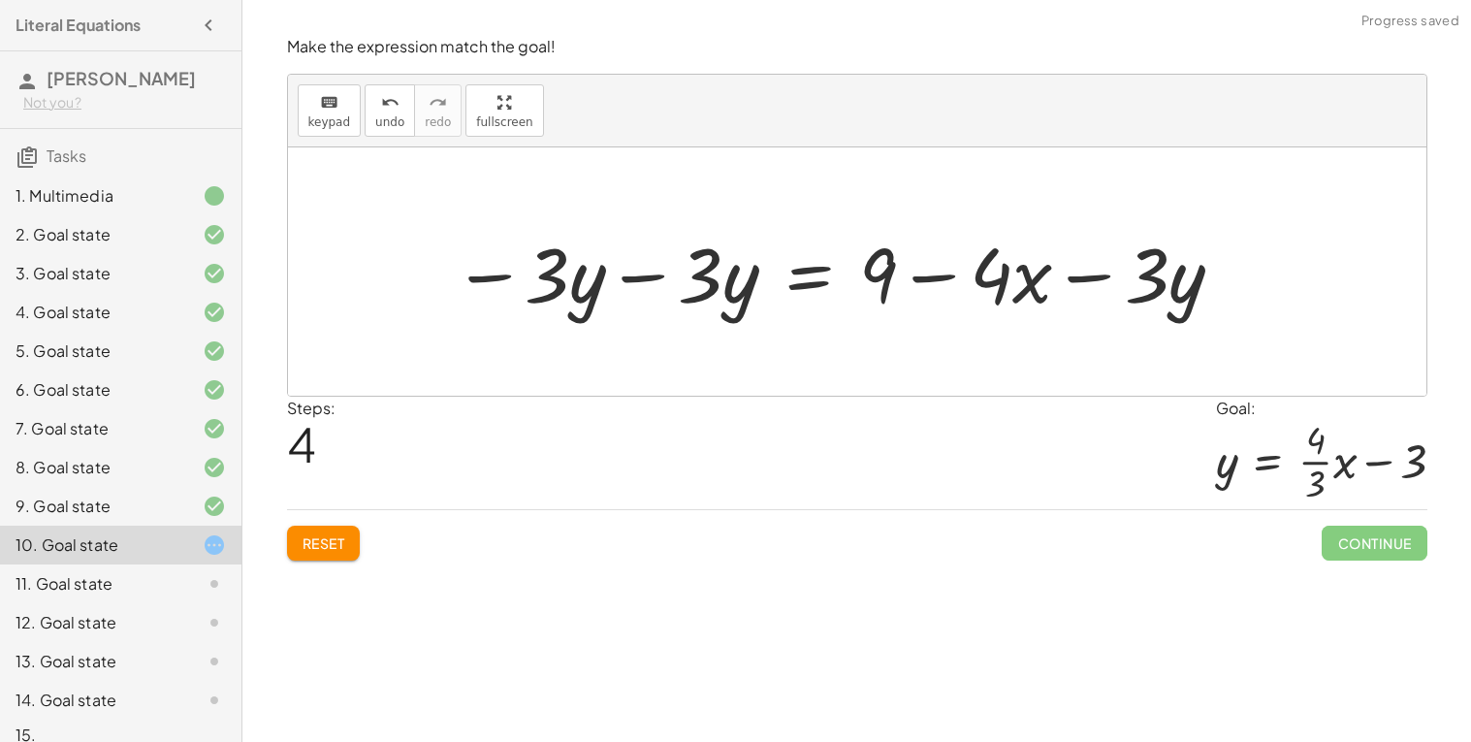
click at [655, 278] on div at bounding box center [839, 272] width 793 height 100
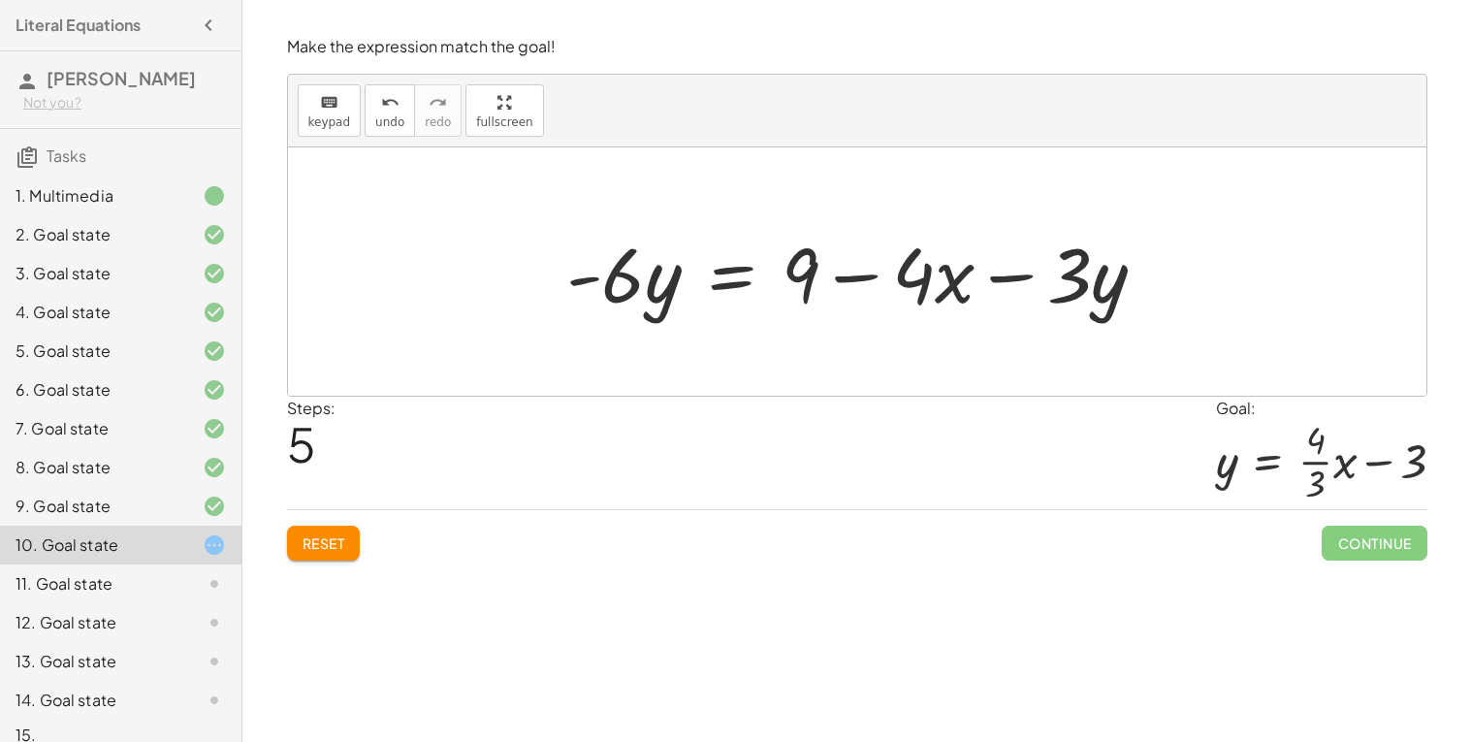
click at [1018, 281] on div at bounding box center [864, 272] width 615 height 100
click at [343, 535] on span "Reset" at bounding box center [324, 542] width 43 height 17
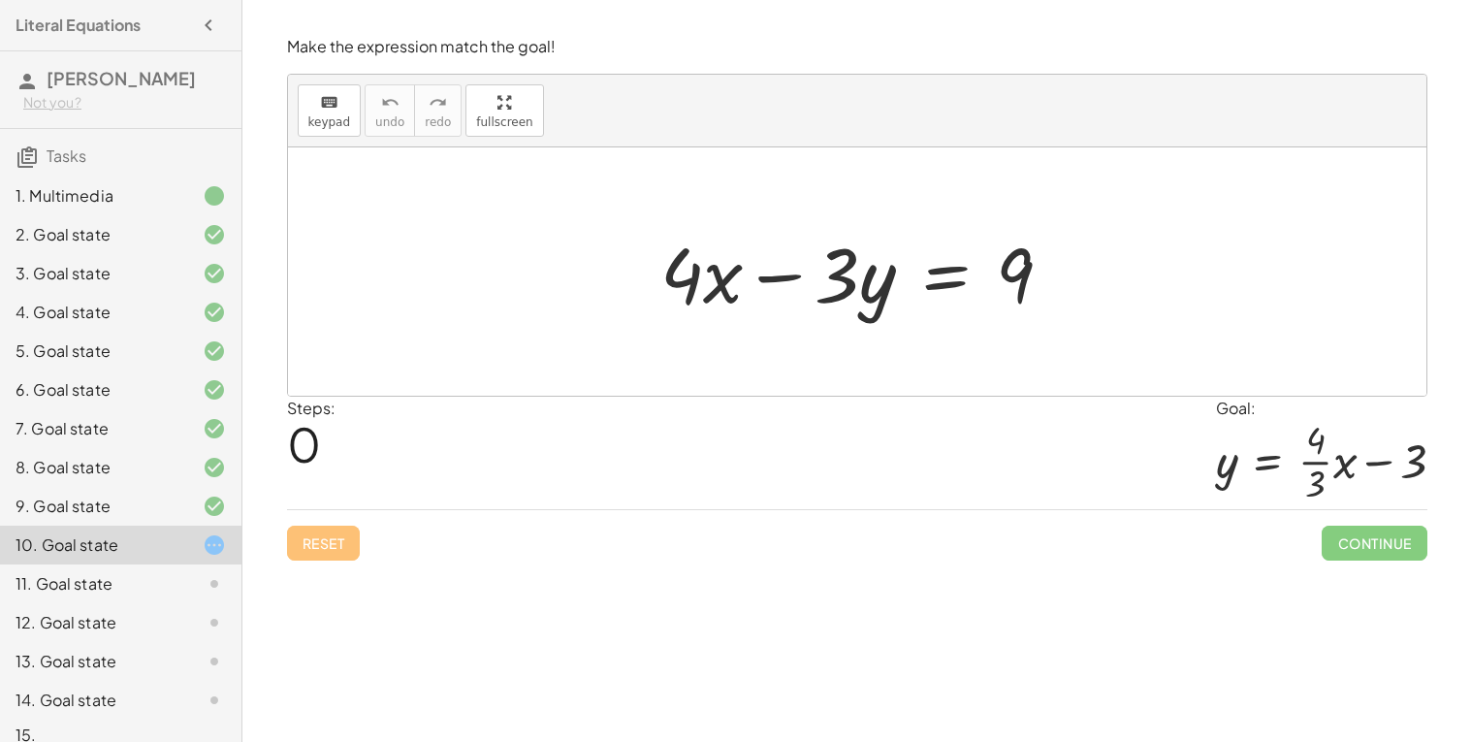
click at [933, 281] on div at bounding box center [865, 272] width 428 height 100
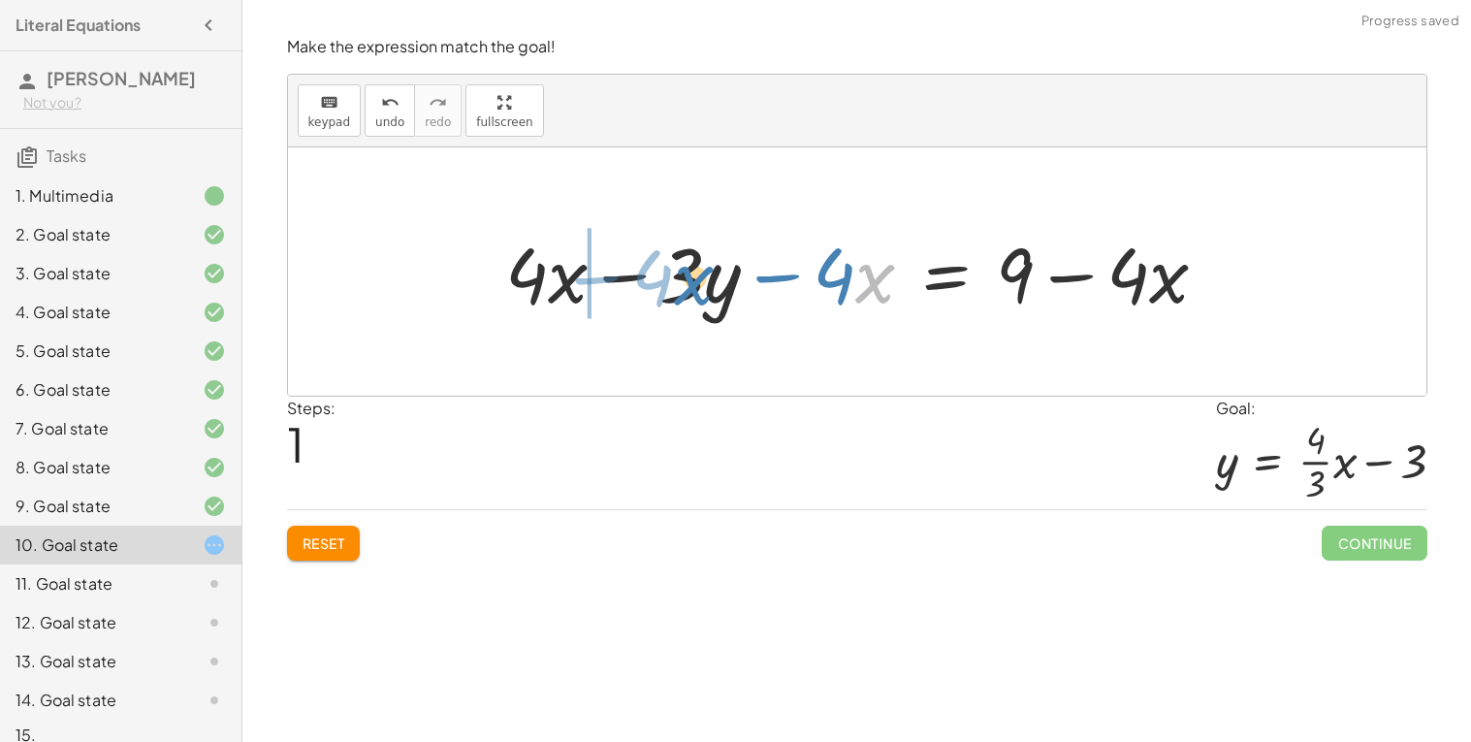
drag, startPoint x: 856, startPoint y: 270, endPoint x: 660, endPoint y: 270, distance: 196.9
click at [660, 270] on div at bounding box center [865, 272] width 738 height 100
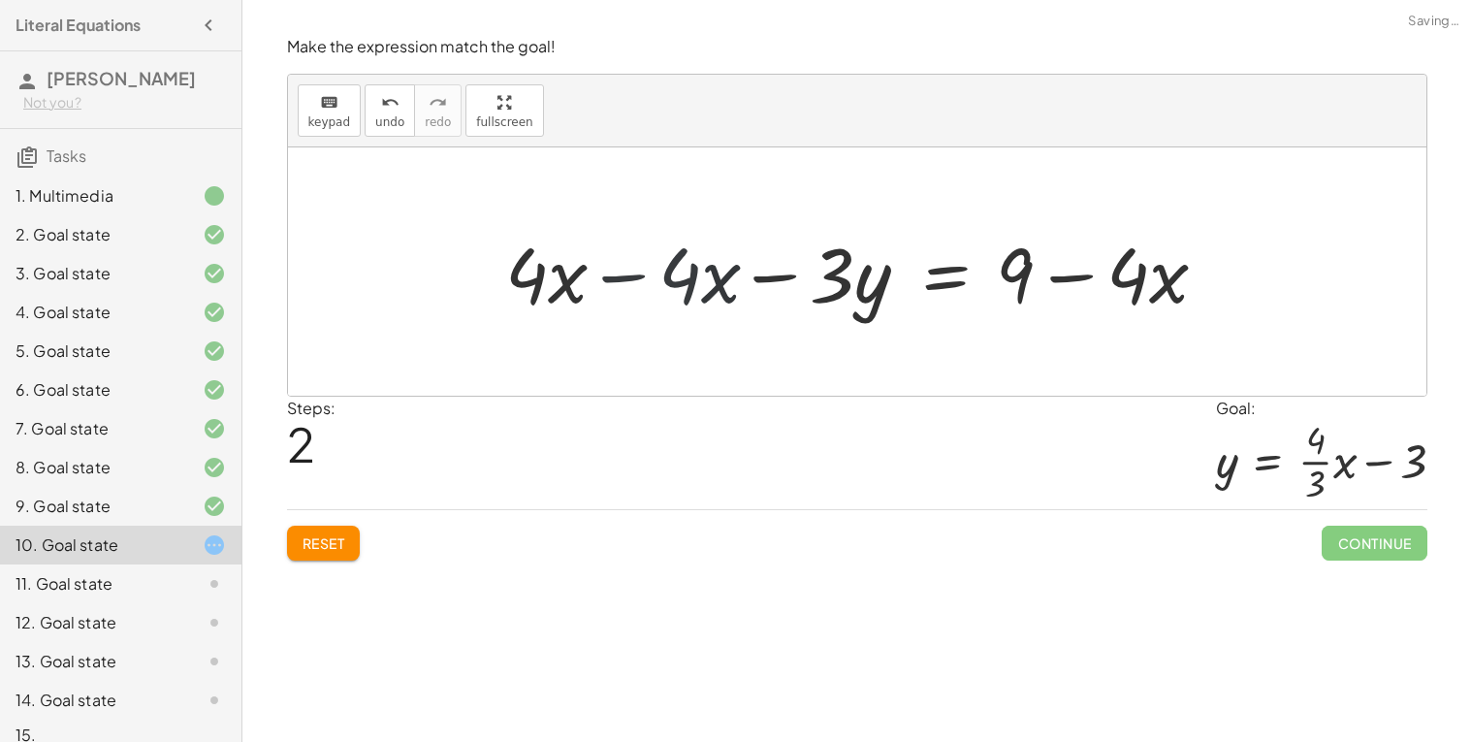
click at [613, 272] on div at bounding box center [865, 272] width 738 height 100
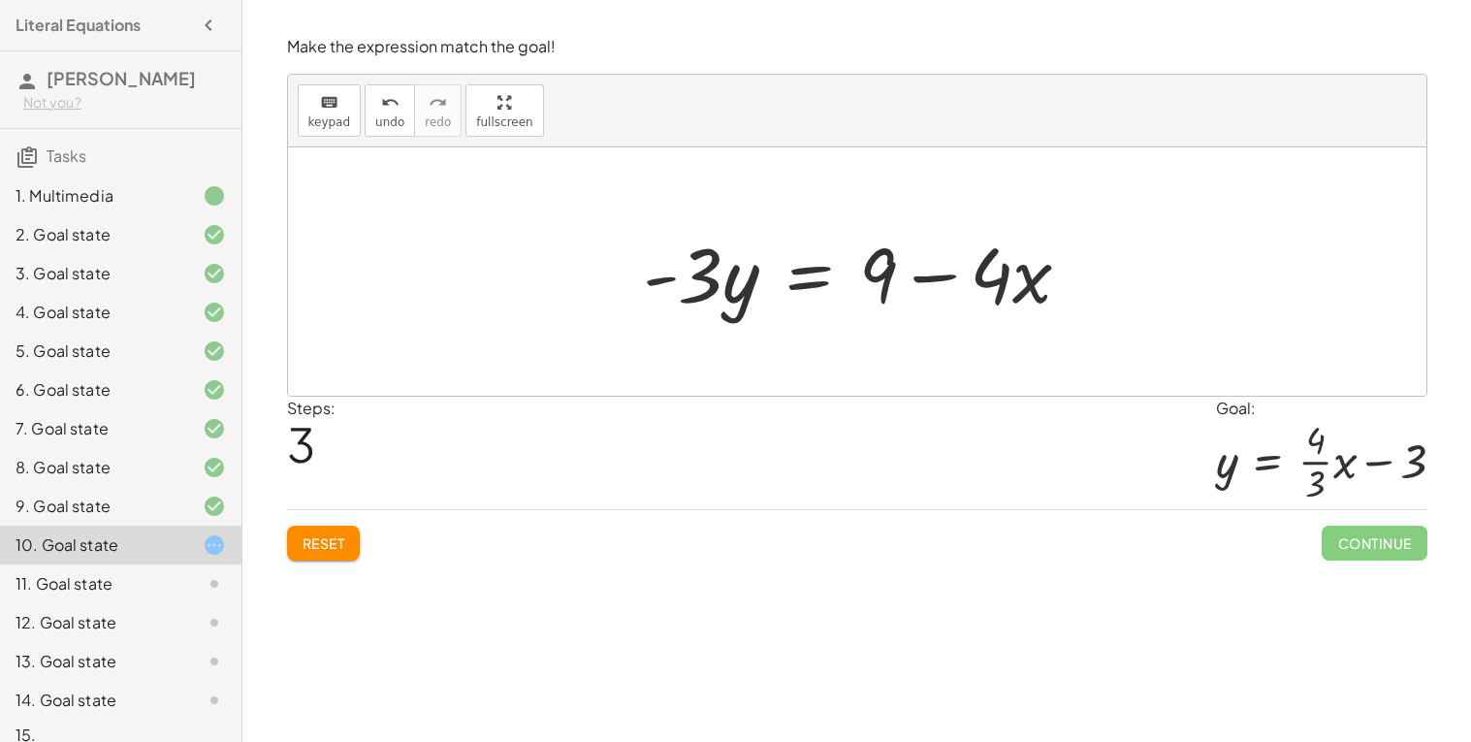
click at [816, 283] on div at bounding box center [865, 272] width 464 height 100
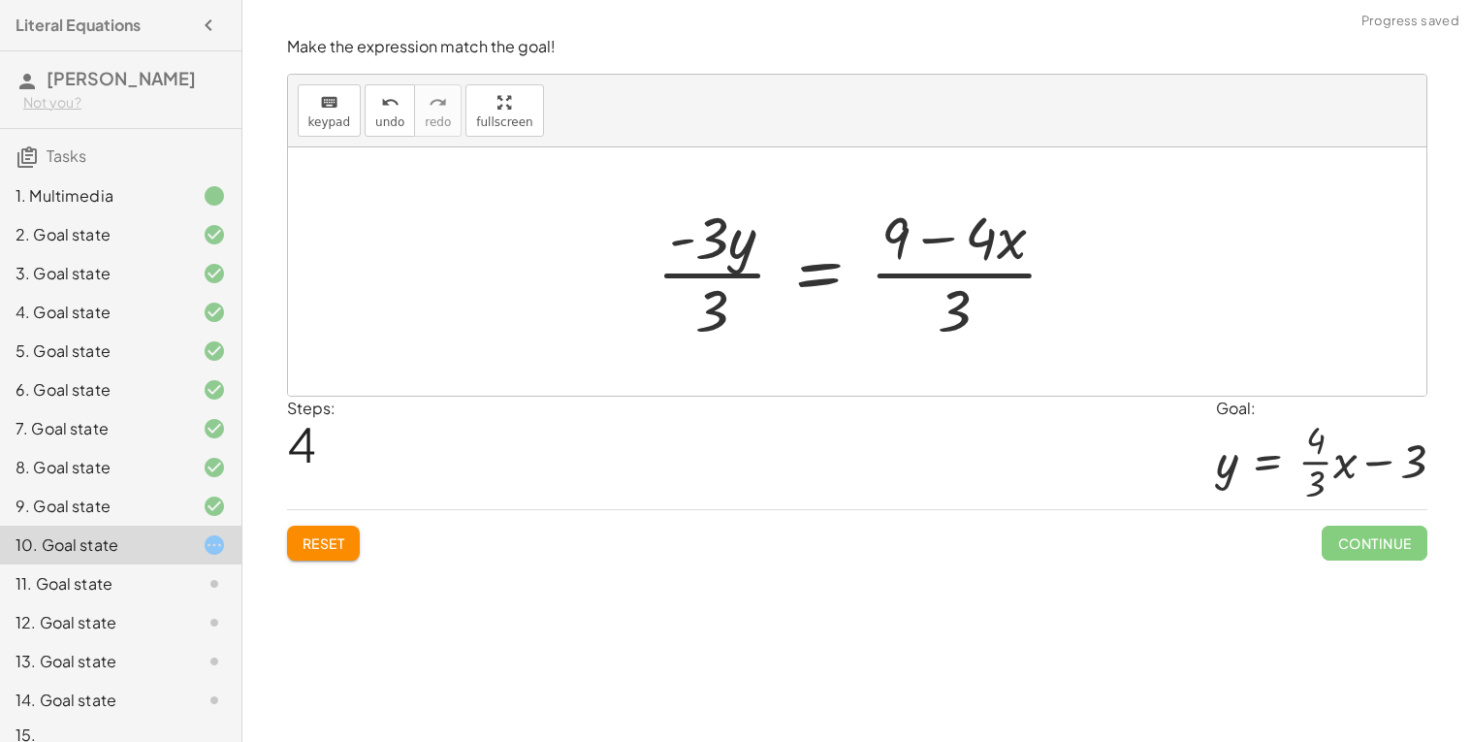
click at [694, 278] on div at bounding box center [865, 271] width 436 height 149
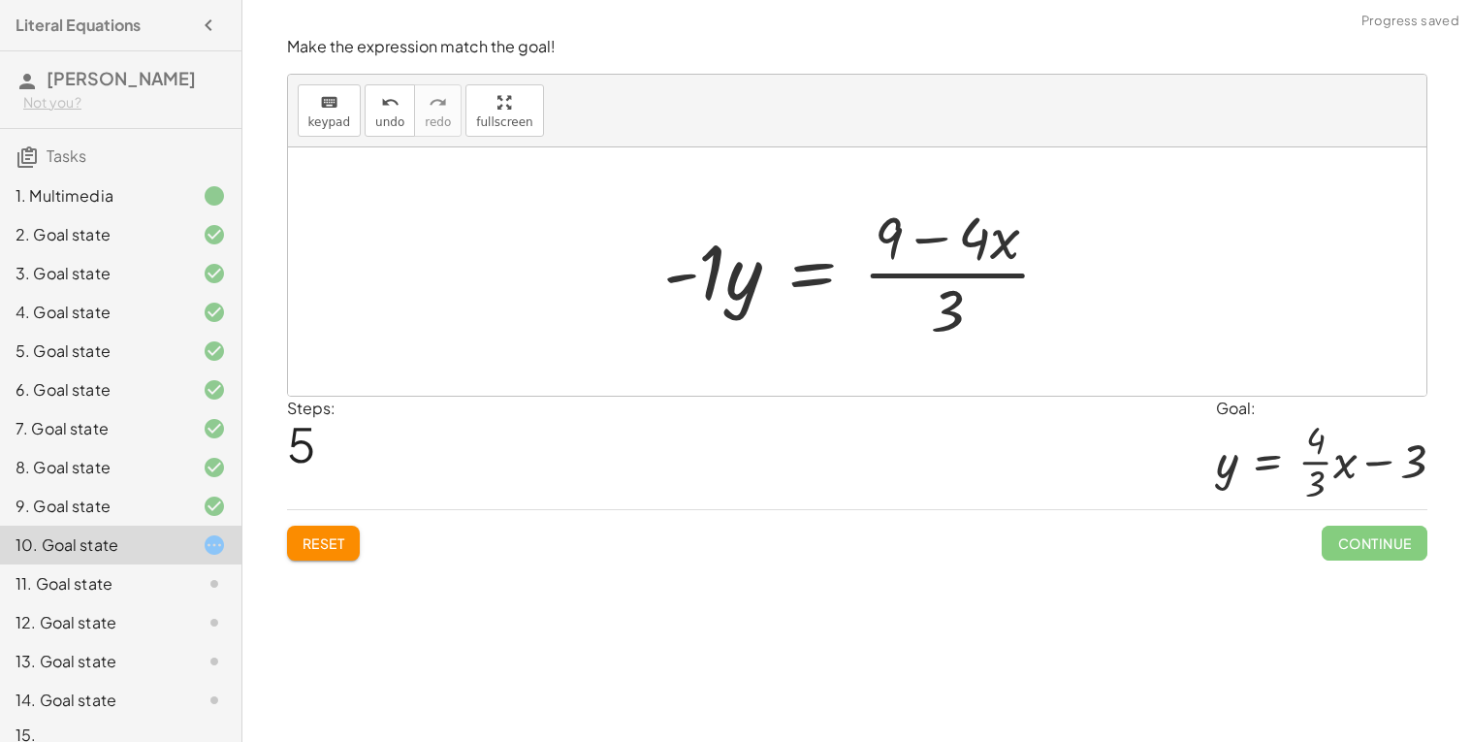
click at [709, 279] on div at bounding box center [865, 271] width 423 height 149
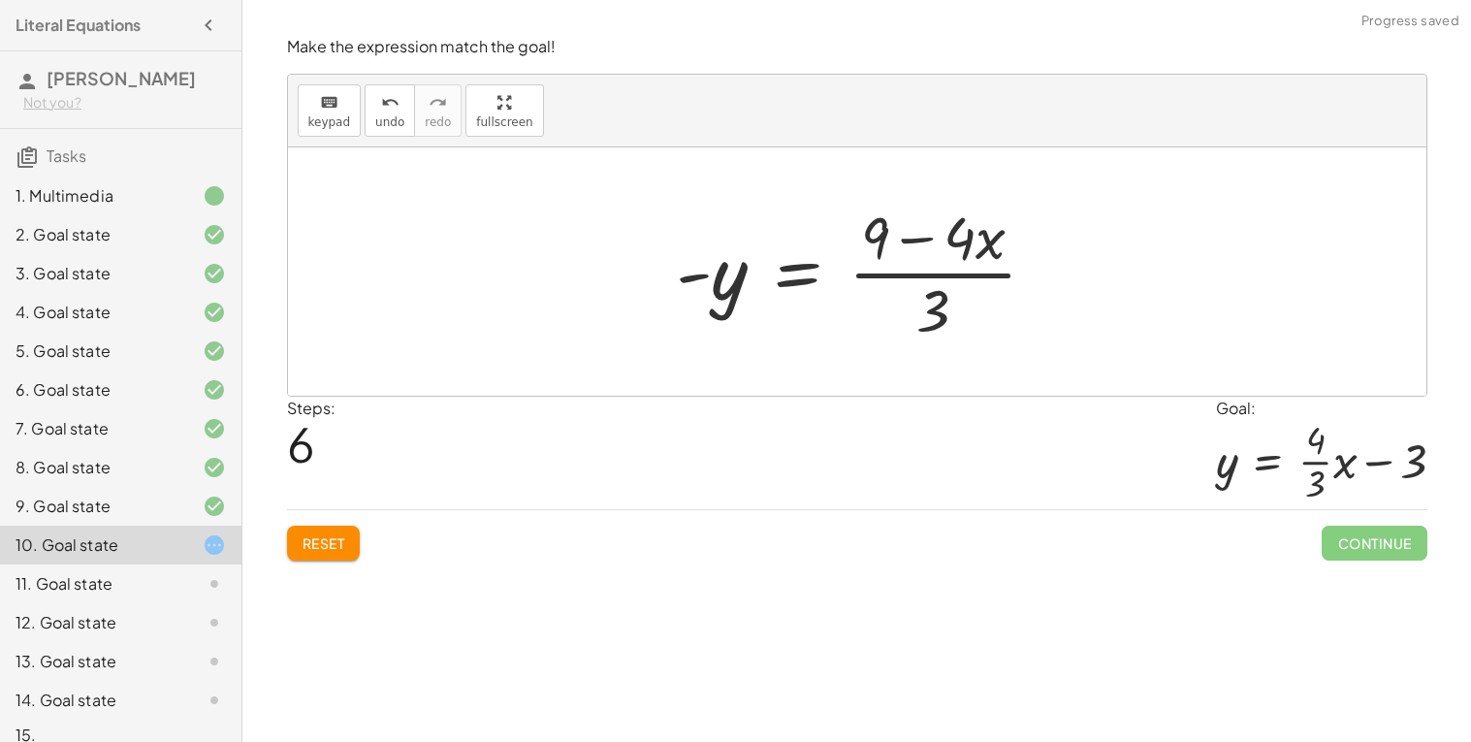
click at [921, 274] on div at bounding box center [864, 271] width 396 height 149
drag, startPoint x: 931, startPoint y: 296, endPoint x: 883, endPoint y: 223, distance: 87.4
click at [883, 223] on div at bounding box center [864, 271] width 396 height 149
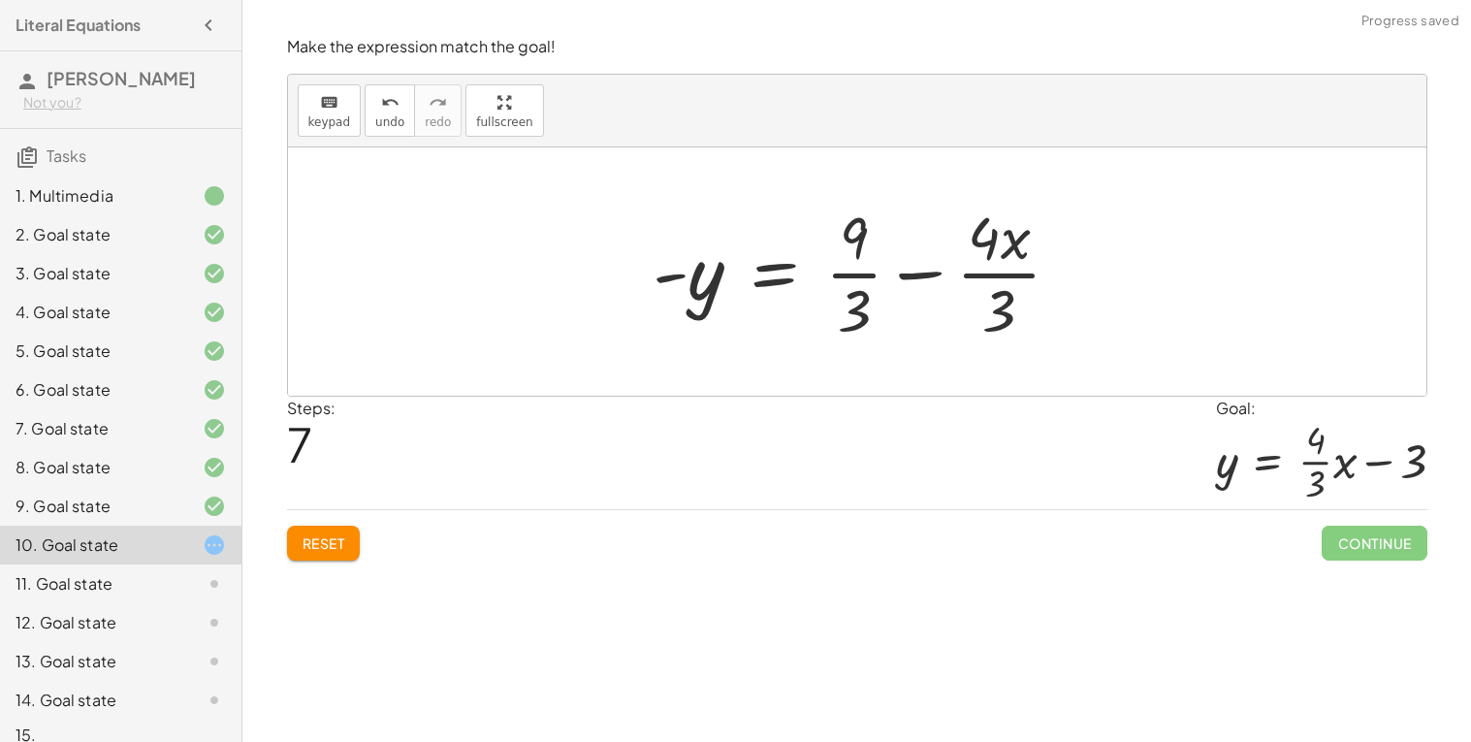
click at [856, 280] on div at bounding box center [865, 271] width 444 height 149
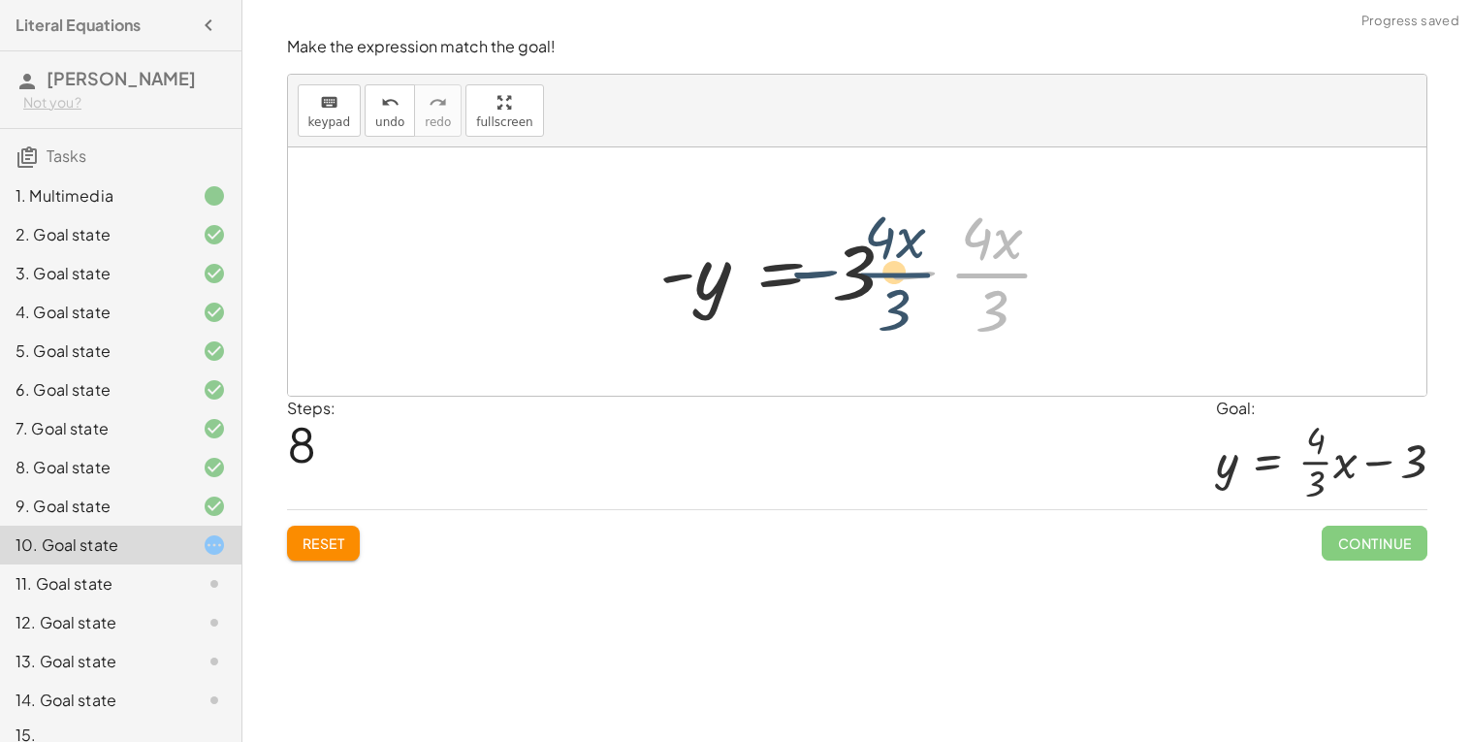
drag, startPoint x: 1001, startPoint y: 275, endPoint x: 902, endPoint y: 274, distance: 98.9
click at [902, 274] on div at bounding box center [865, 271] width 430 height 149
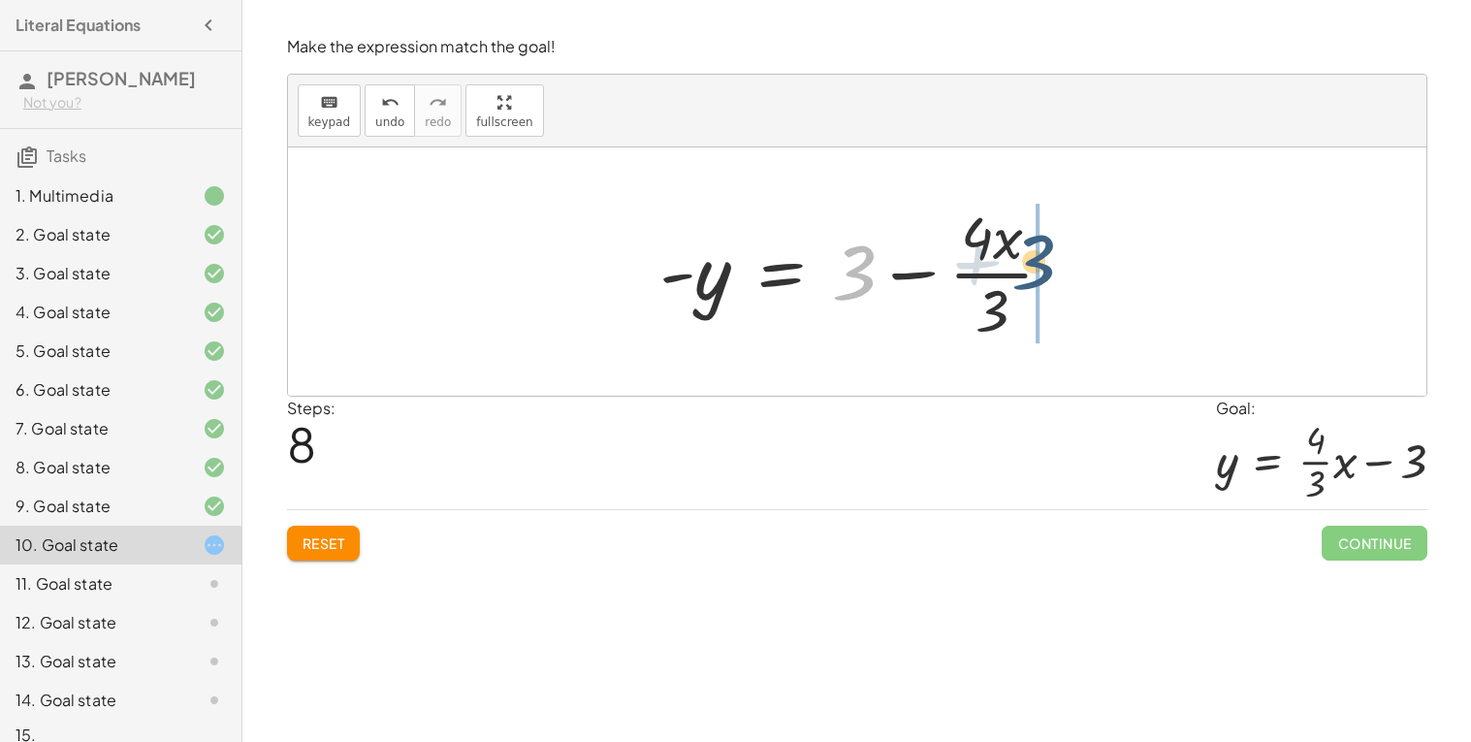
drag, startPoint x: 847, startPoint y: 286, endPoint x: 1033, endPoint y: 277, distance: 186.4
click at [1033, 277] on div at bounding box center [865, 271] width 430 height 149
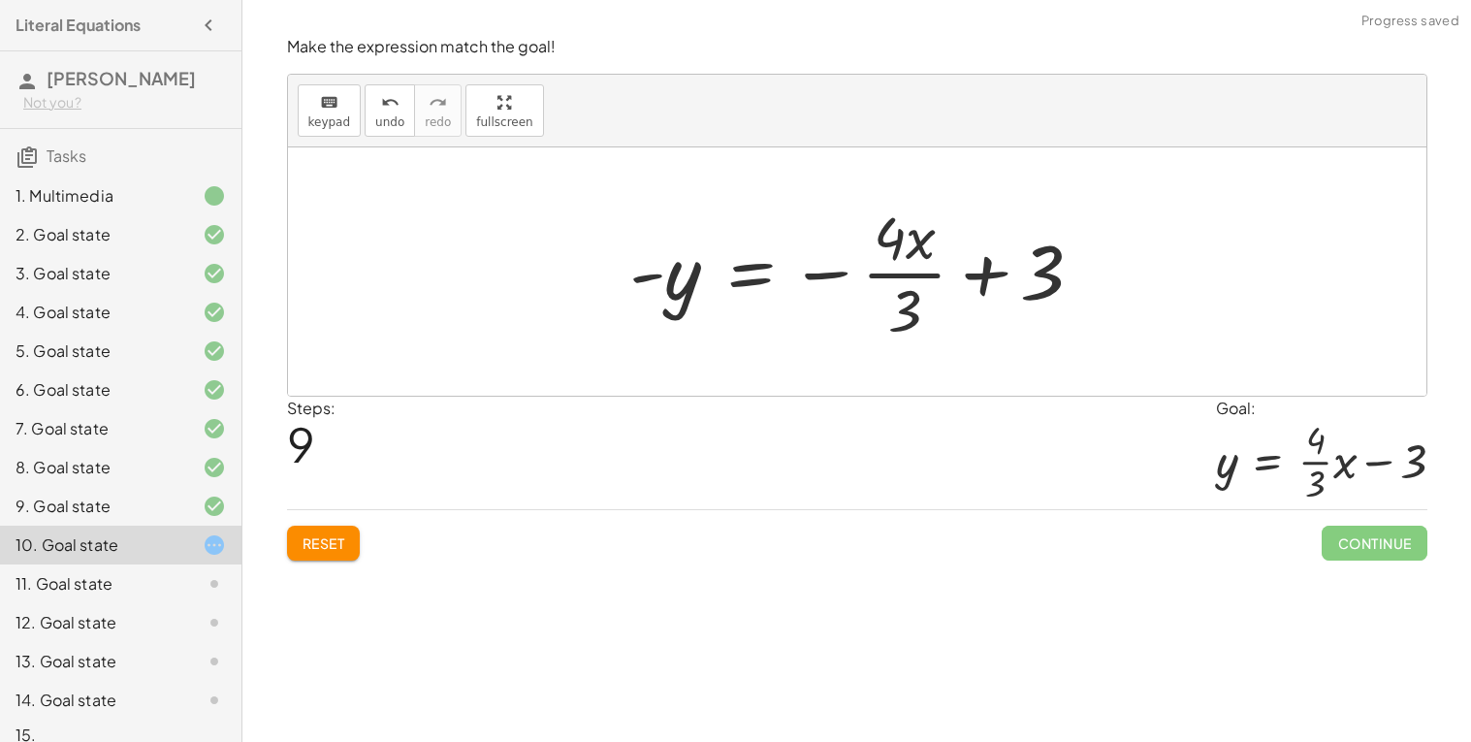
click at [741, 267] on div at bounding box center [865, 271] width 490 height 149
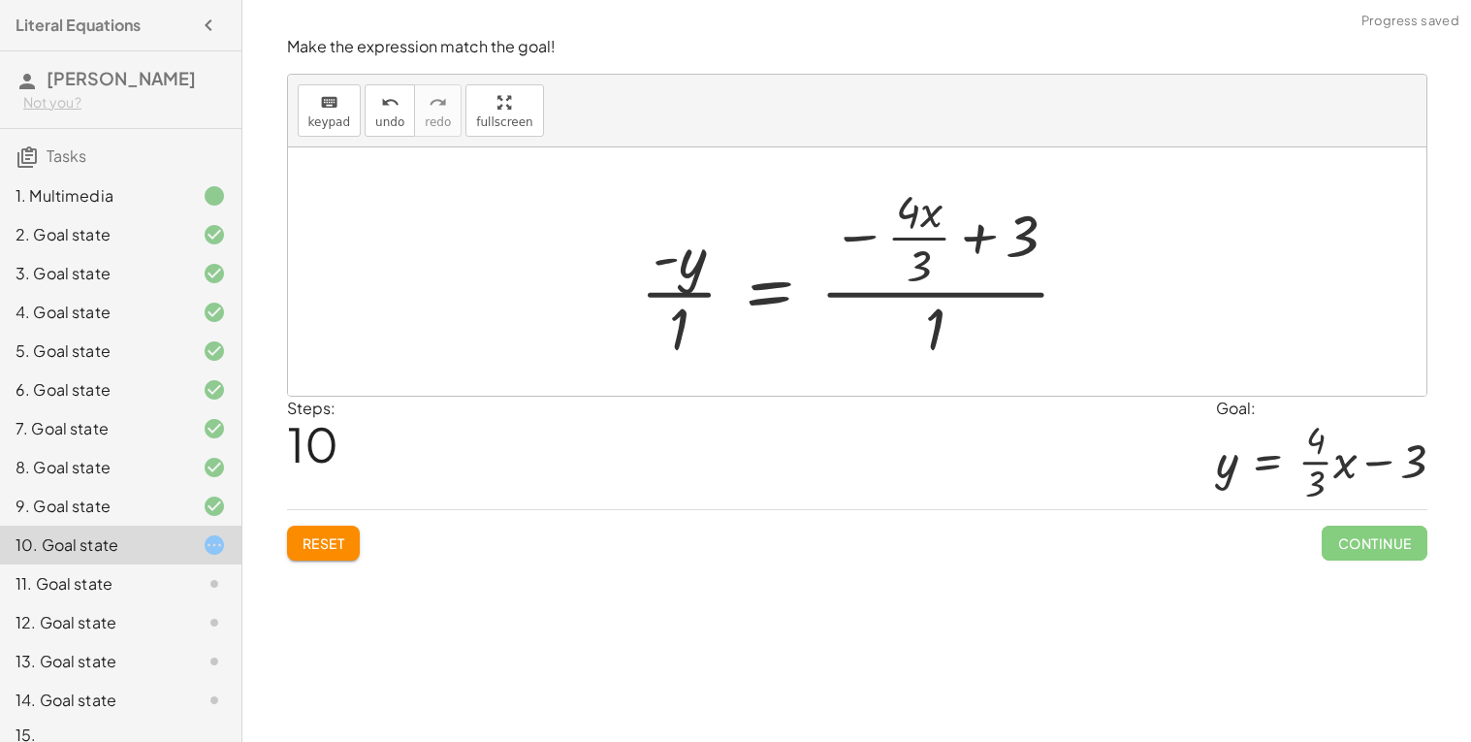
click at [659, 295] on div at bounding box center [863, 271] width 466 height 187
click at [914, 290] on div at bounding box center [866, 271] width 459 height 187
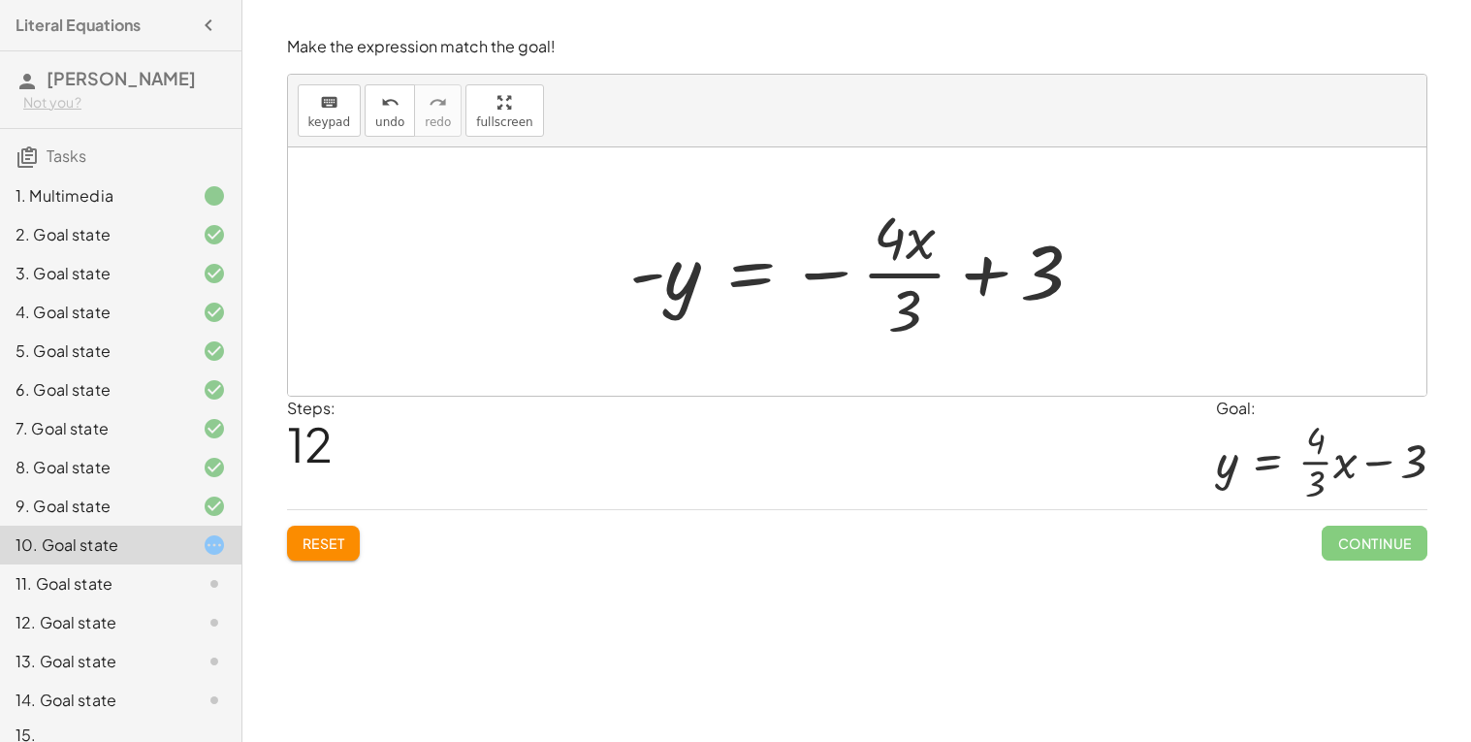
click at [755, 268] on div at bounding box center [865, 271] width 490 height 149
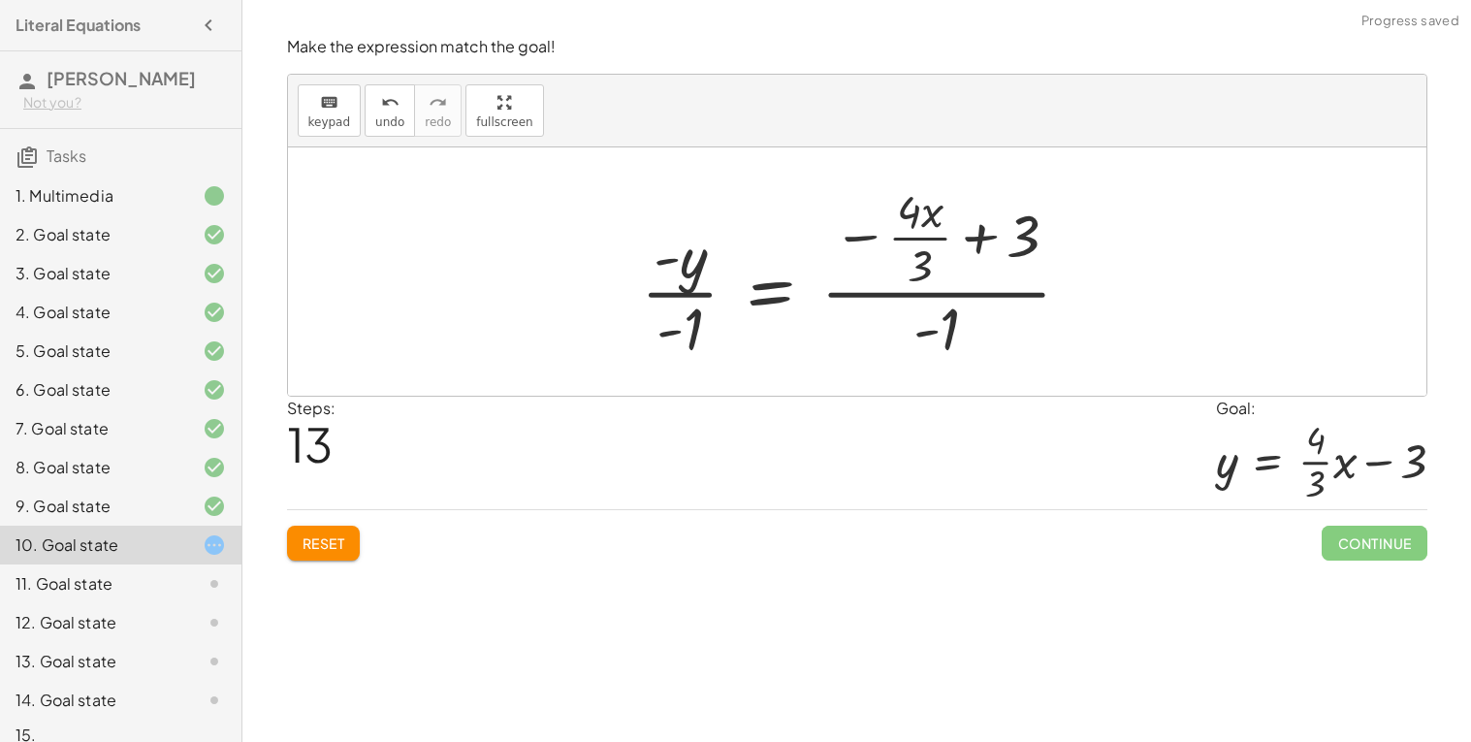
click at [657, 293] on div at bounding box center [864, 271] width 466 height 187
drag, startPoint x: 697, startPoint y: 351, endPoint x: 685, endPoint y: 283, distance: 69.1
click at [685, 283] on div at bounding box center [864, 271] width 466 height 187
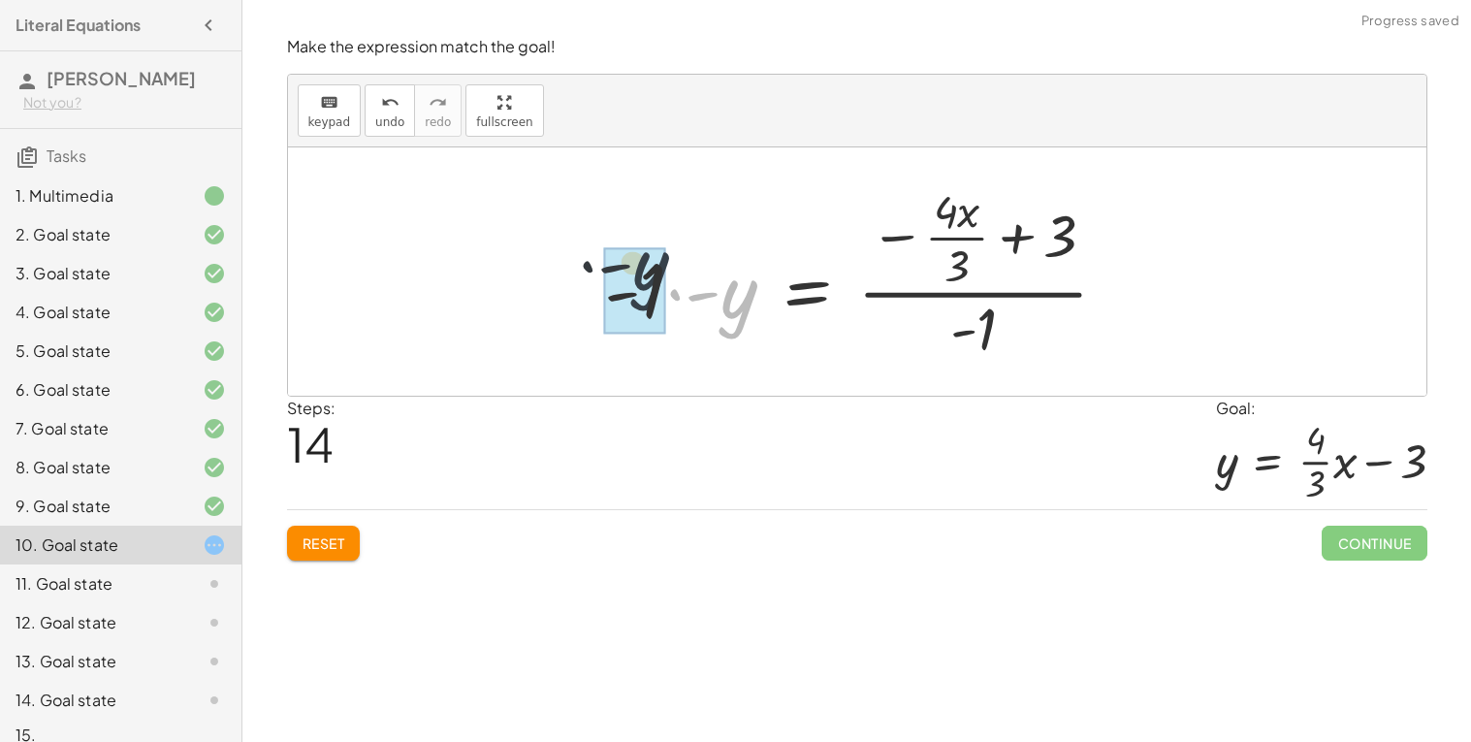
drag, startPoint x: 726, startPoint y: 306, endPoint x: 636, endPoint y: 277, distance: 94.8
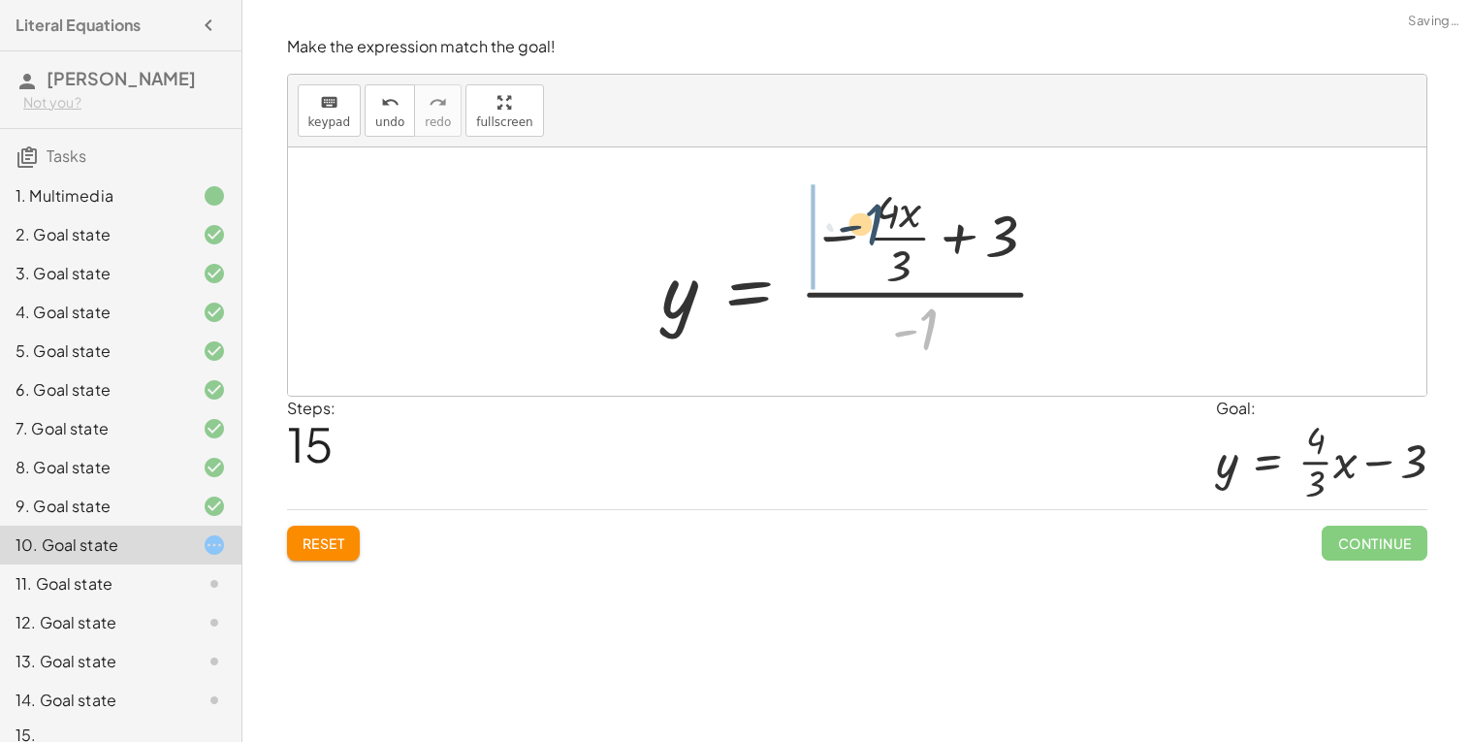
drag, startPoint x: 930, startPoint y: 328, endPoint x: 876, endPoint y: 222, distance: 118.9
click at [876, 222] on div at bounding box center [864, 271] width 423 height 187
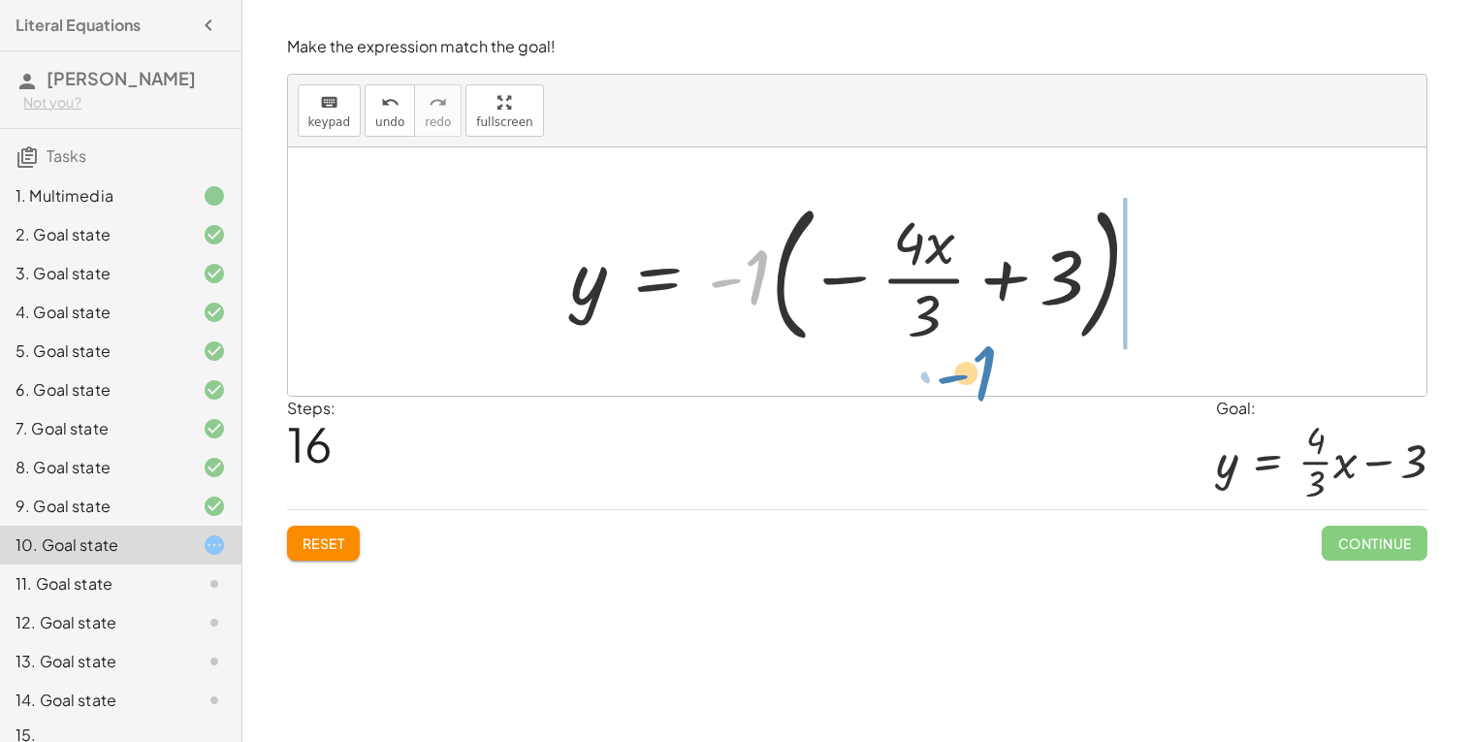
drag, startPoint x: 750, startPoint y: 276, endPoint x: 979, endPoint y: 372, distance: 248.2
click at [979, 372] on div "+ · 4 · x − · 3 · y = 9 + · 4 · x − · 3 · y − · 4 · x = + 9 − · 4 · x + · 4 · x…" at bounding box center [857, 271] width 1139 height 248
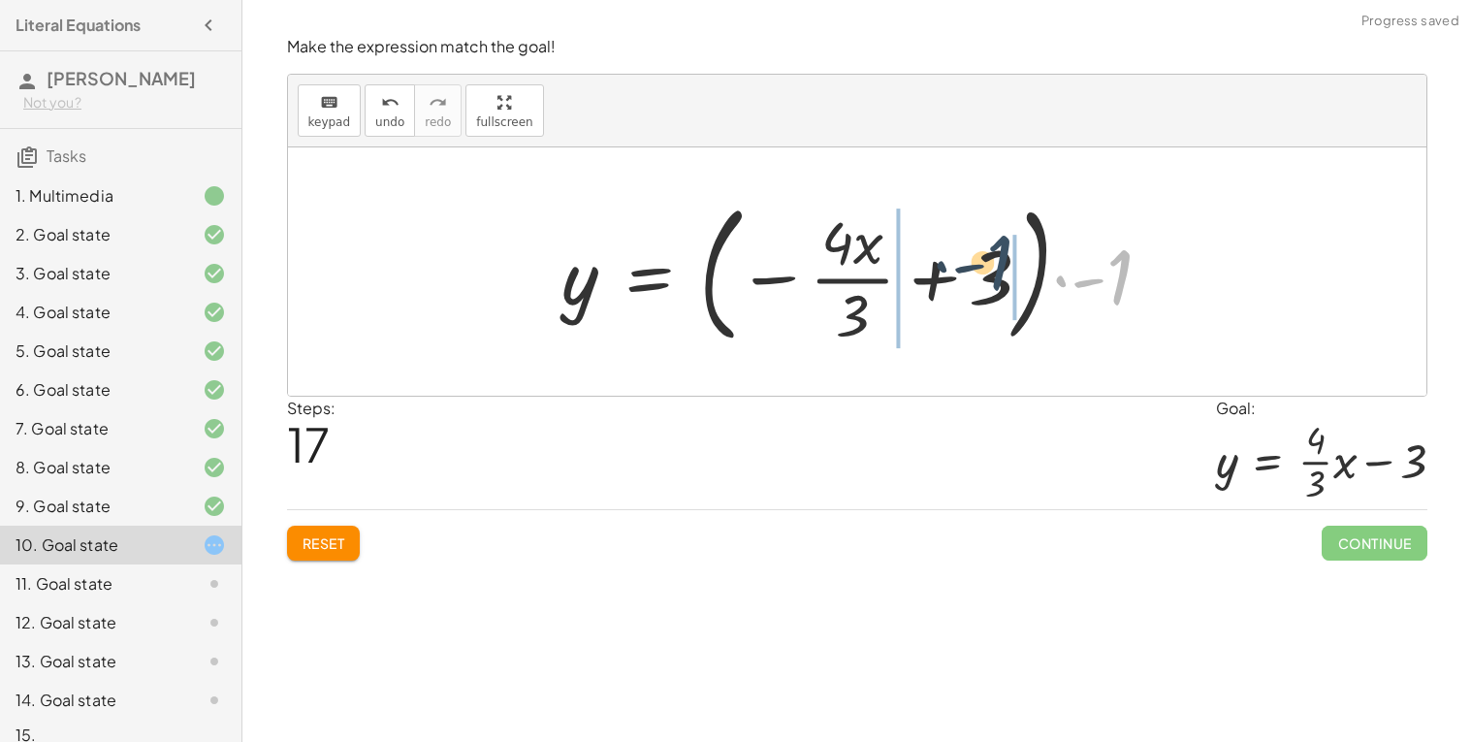
drag, startPoint x: 1120, startPoint y: 277, endPoint x: 1000, endPoint y: 263, distance: 121.1
click at [1000, 263] on div at bounding box center [865, 271] width 625 height 161
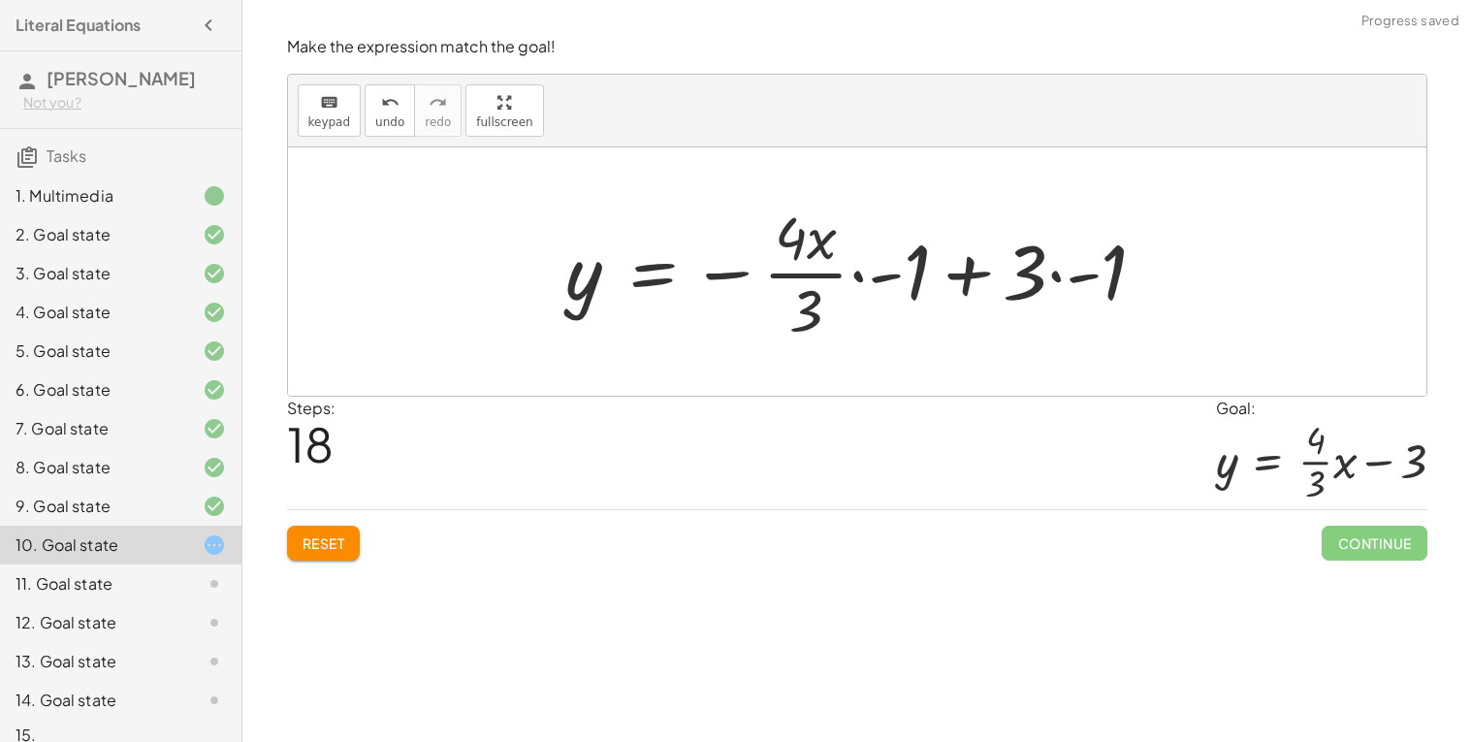
click at [357, 107] on div "keyboard keypad undo [PERSON_NAME] redo fullscreen" at bounding box center [857, 111] width 1139 height 73
click at [375, 112] on div "undo" at bounding box center [389, 101] width 29 height 23
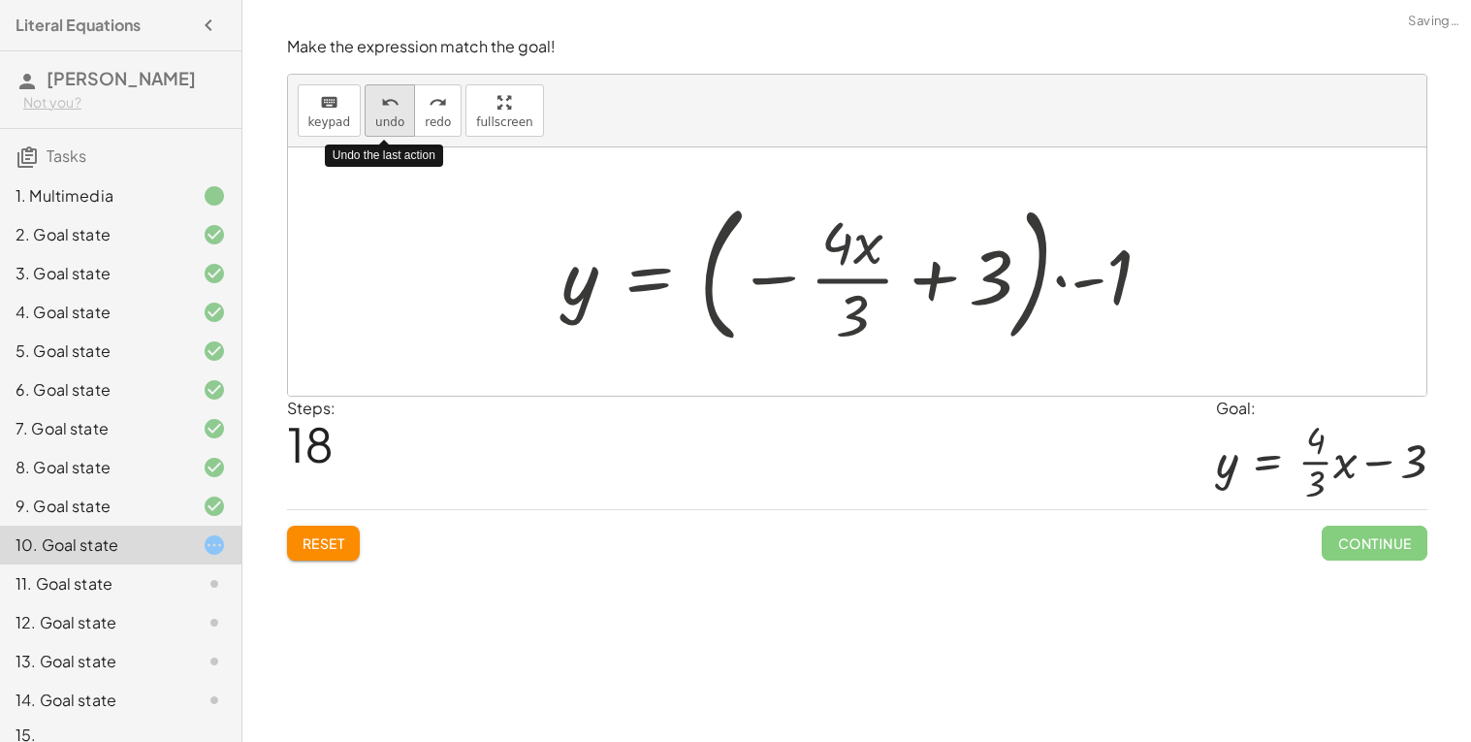
click at [375, 112] on div "undo" at bounding box center [389, 101] width 29 height 23
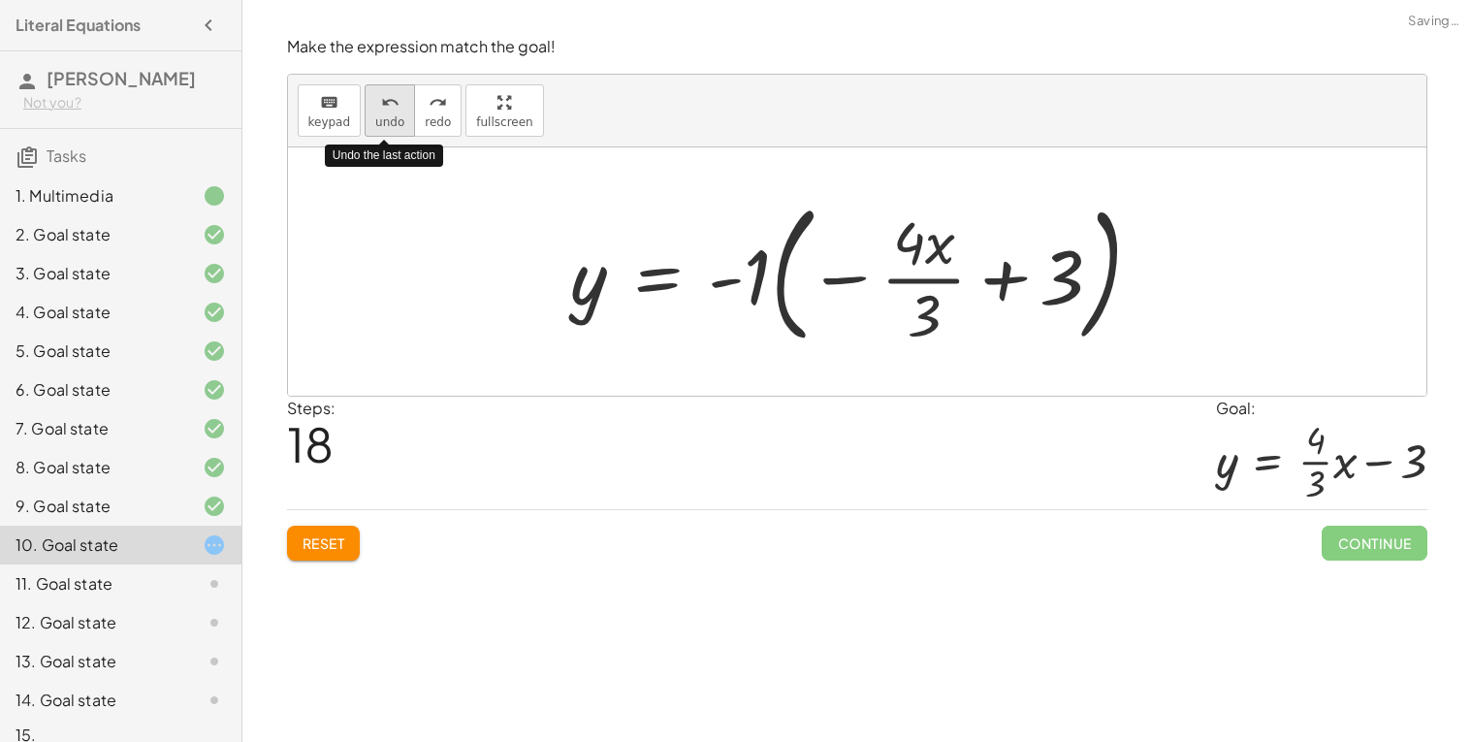
click at [375, 112] on div "undo" at bounding box center [389, 101] width 29 height 23
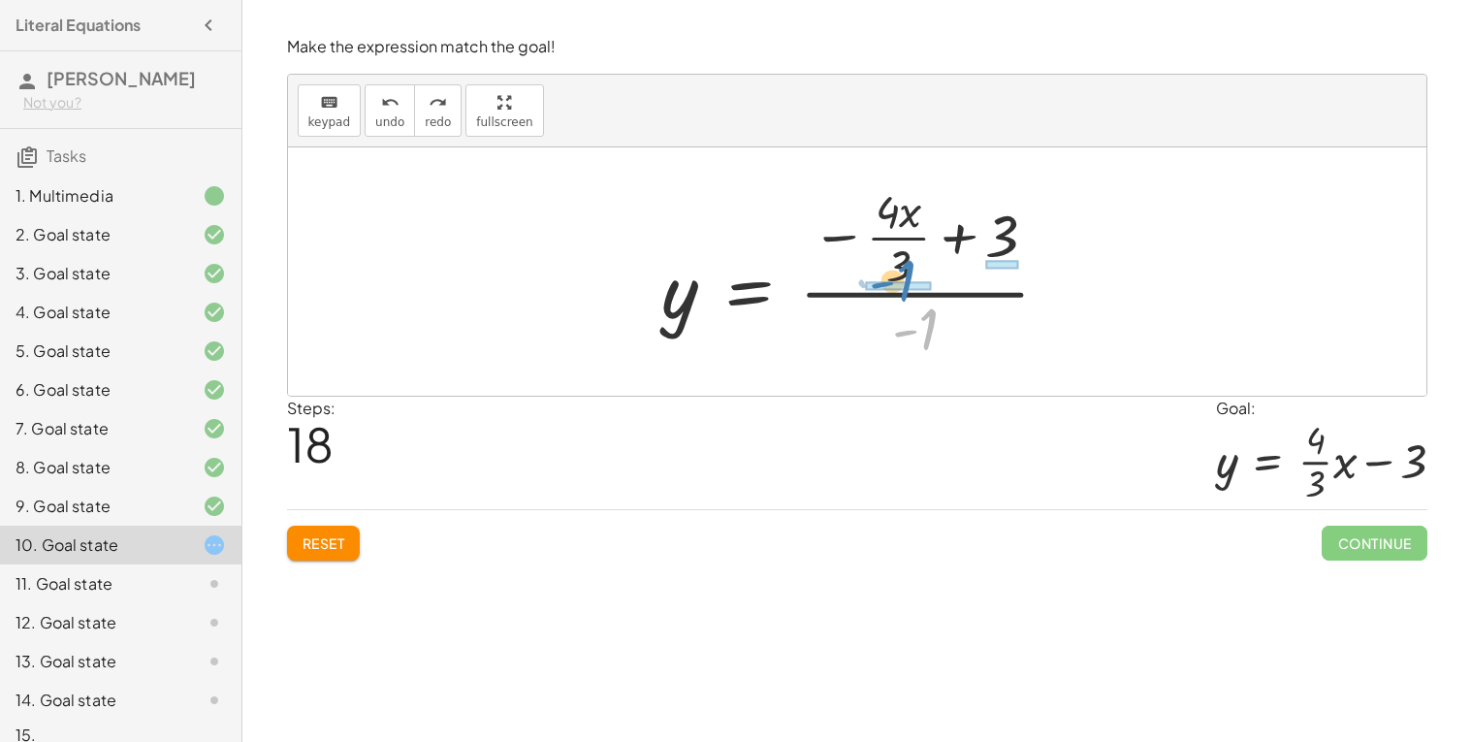
drag, startPoint x: 923, startPoint y: 327, endPoint x: 897, endPoint y: 278, distance: 55.1
click at [897, 278] on div at bounding box center [864, 271] width 423 height 187
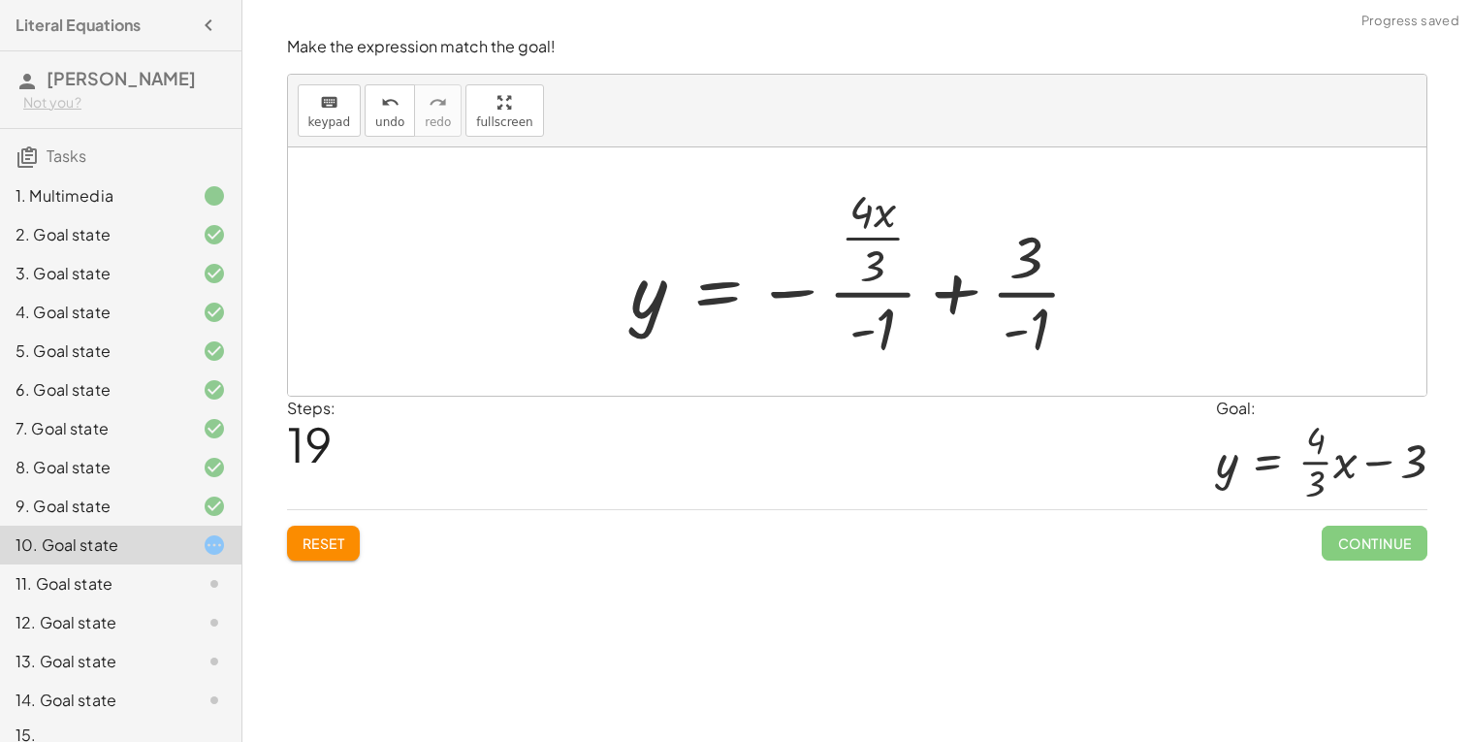
click at [881, 322] on div at bounding box center [864, 271] width 485 height 187
click at [871, 288] on div at bounding box center [864, 271] width 485 height 187
click at [875, 252] on div at bounding box center [864, 271] width 485 height 187
click at [1040, 284] on div at bounding box center [864, 271] width 485 height 187
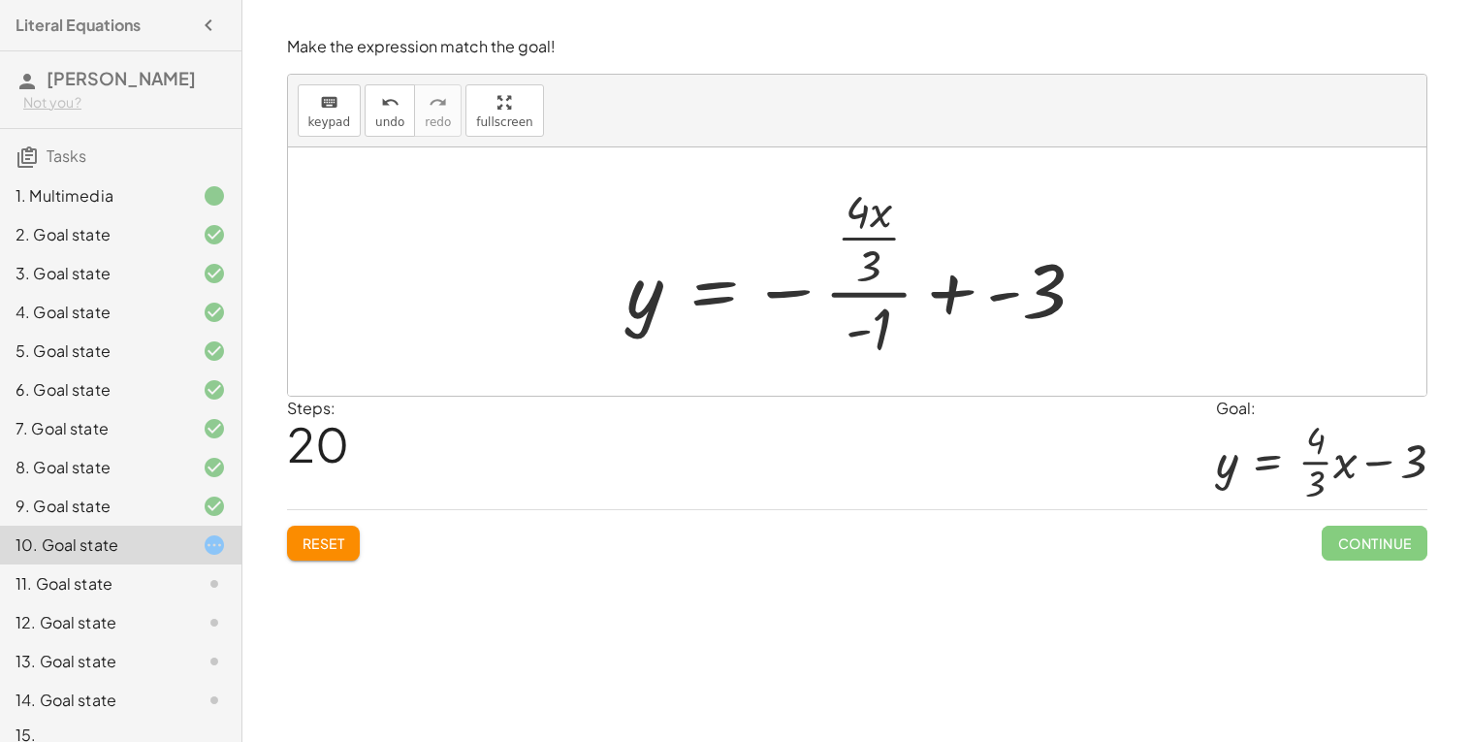
click at [860, 227] on div at bounding box center [864, 271] width 493 height 187
click at [860, 237] on div at bounding box center [864, 271] width 493 height 187
drag, startPoint x: 878, startPoint y: 345, endPoint x: 810, endPoint y: 306, distance: 78.2
click at [810, 306] on div at bounding box center [864, 271] width 493 height 187
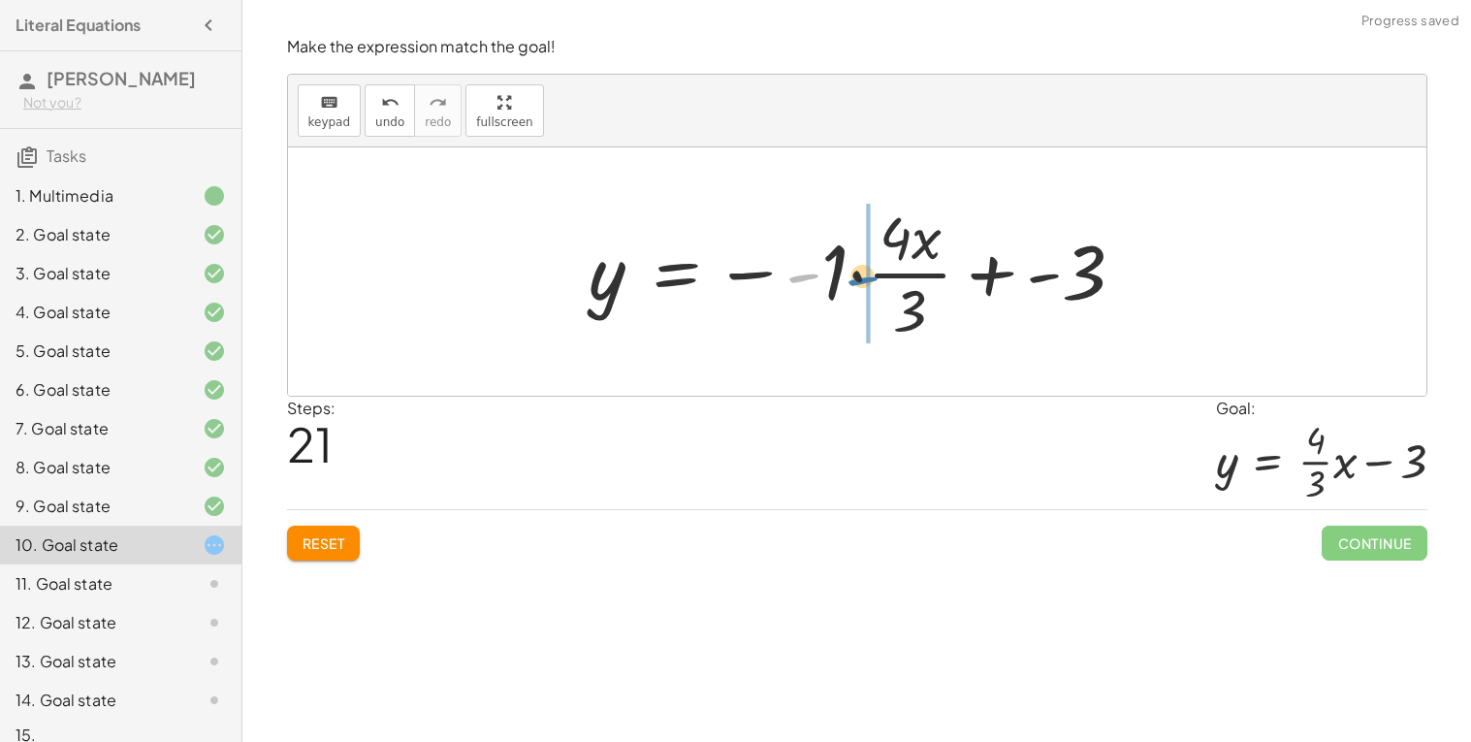
drag, startPoint x: 821, startPoint y: 273, endPoint x: 898, endPoint y: 275, distance: 77.6
click at [898, 275] on div at bounding box center [865, 271] width 570 height 149
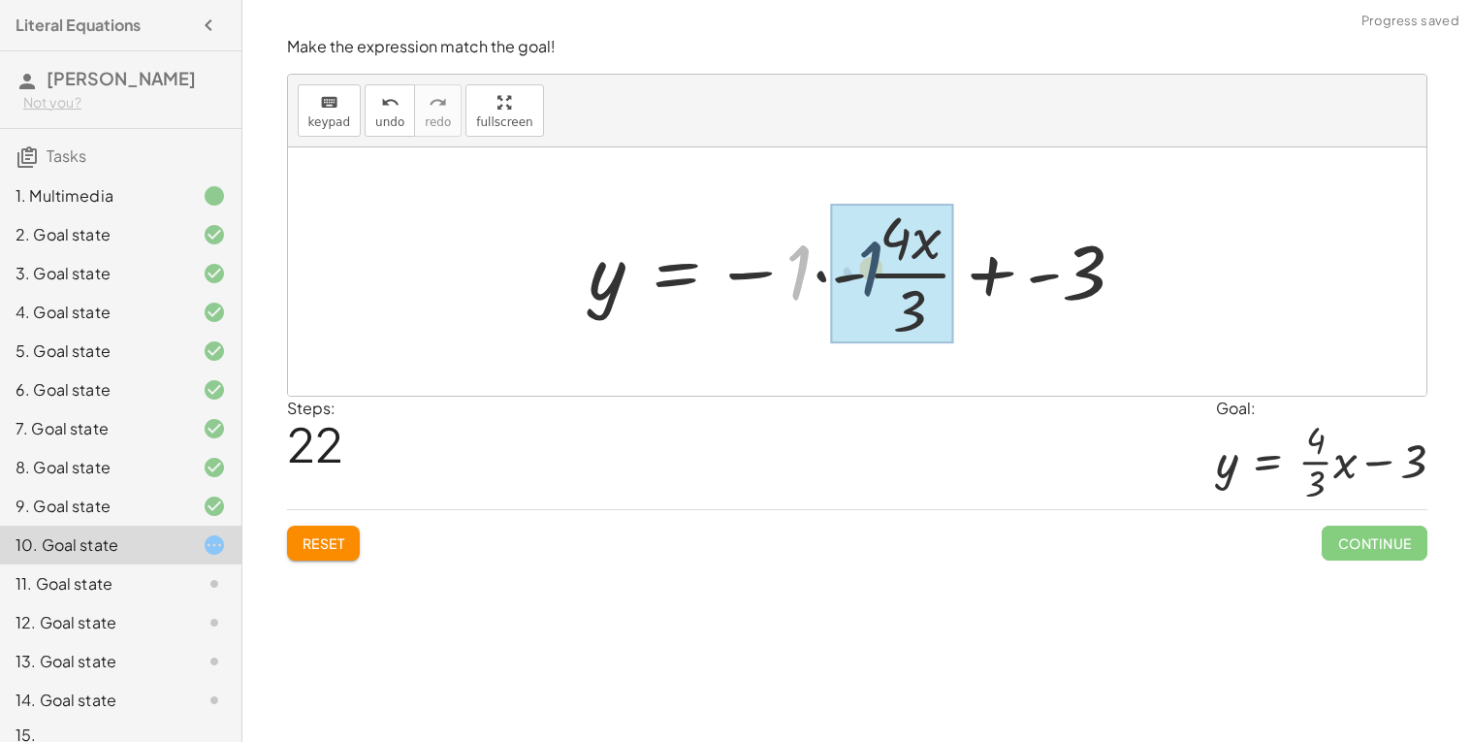
drag, startPoint x: 803, startPoint y: 267, endPoint x: 878, endPoint y: 264, distance: 74.7
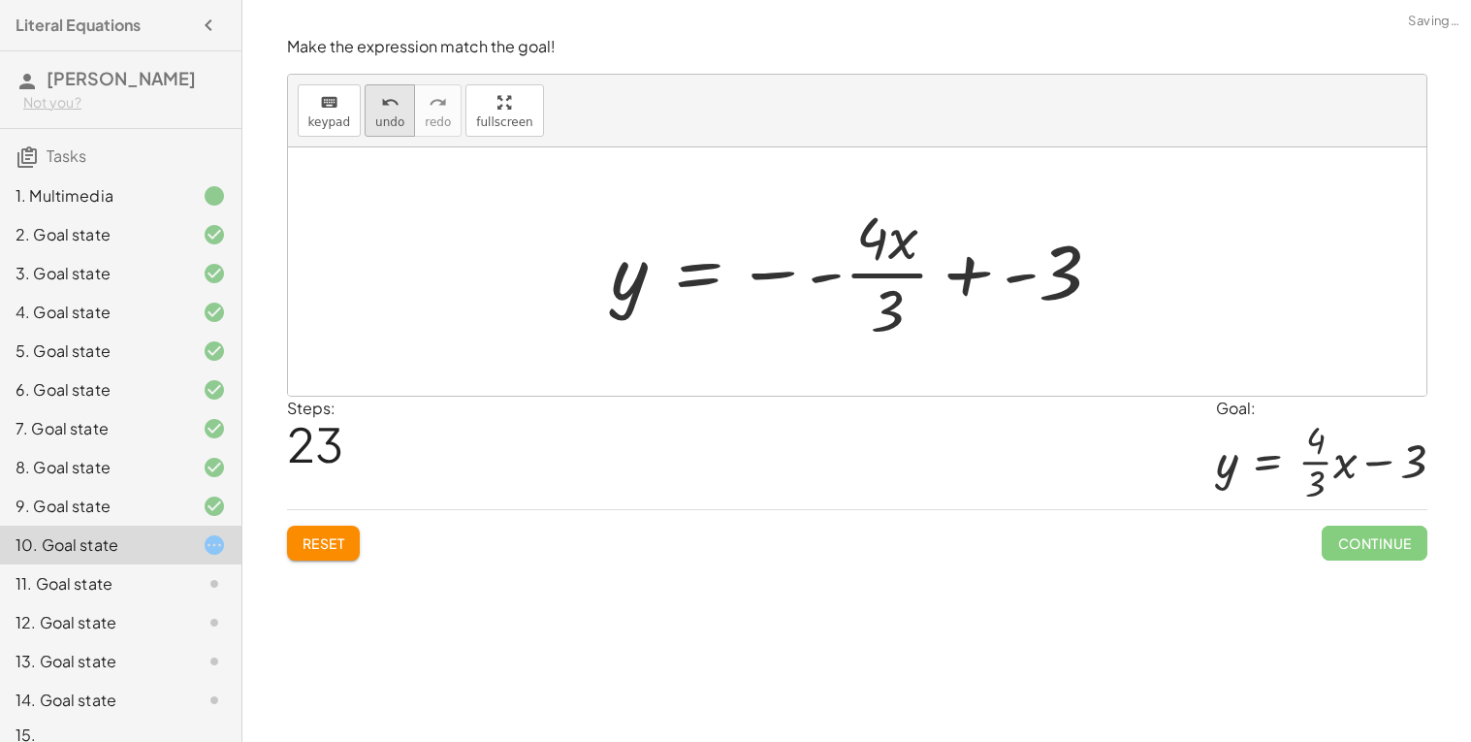
click at [383, 116] on span "undo" at bounding box center [389, 122] width 29 height 14
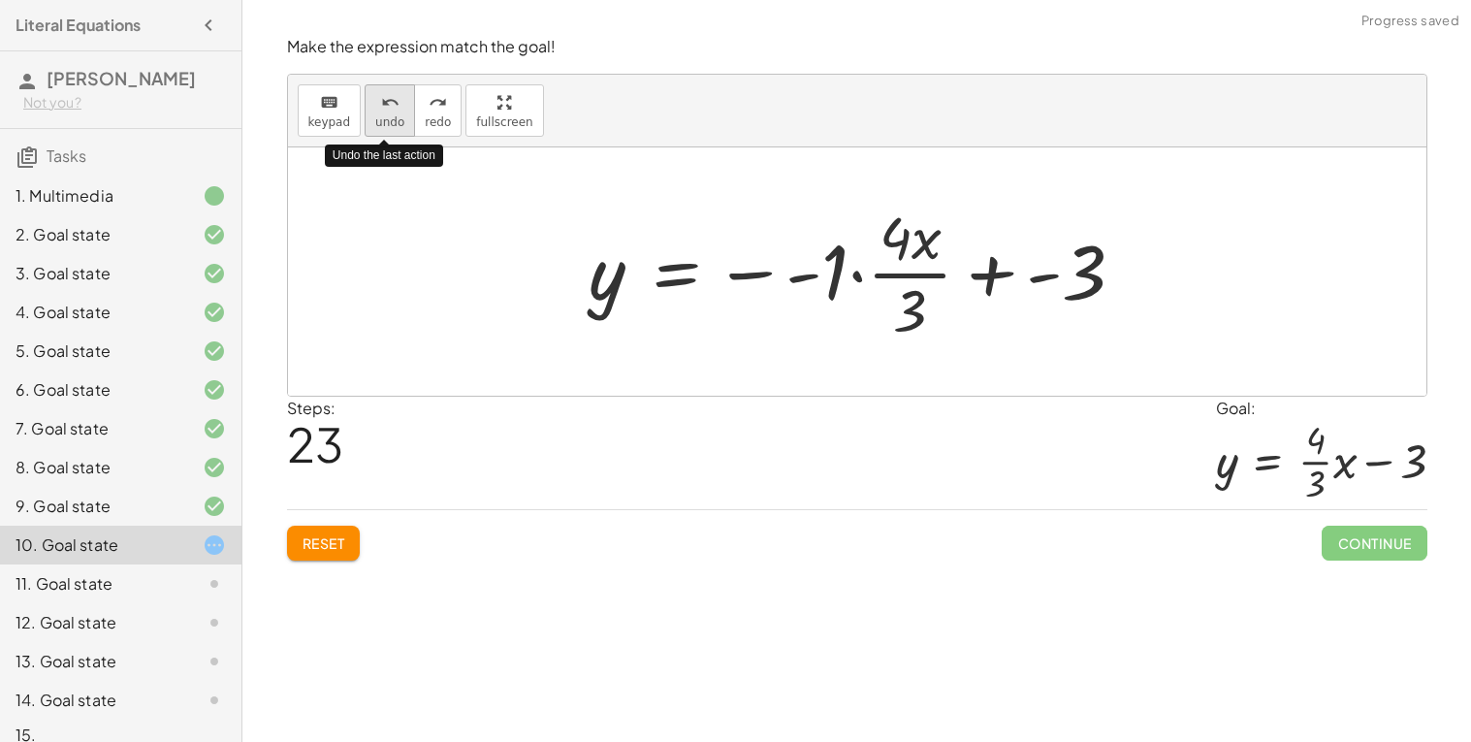
click at [383, 116] on span "undo" at bounding box center [389, 122] width 29 height 14
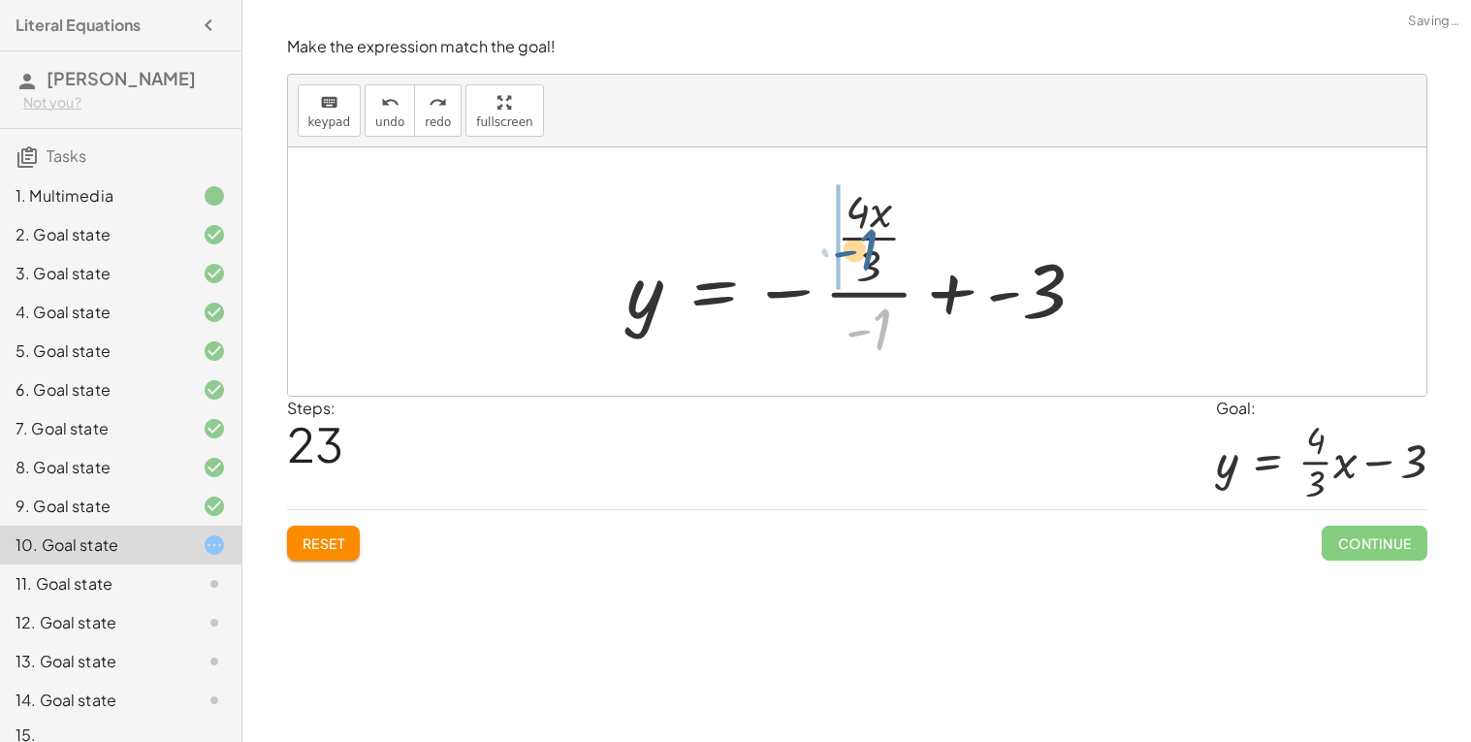
drag, startPoint x: 888, startPoint y: 338, endPoint x: 877, endPoint y: 258, distance: 81.3
click at [877, 258] on div at bounding box center [864, 271] width 493 height 187
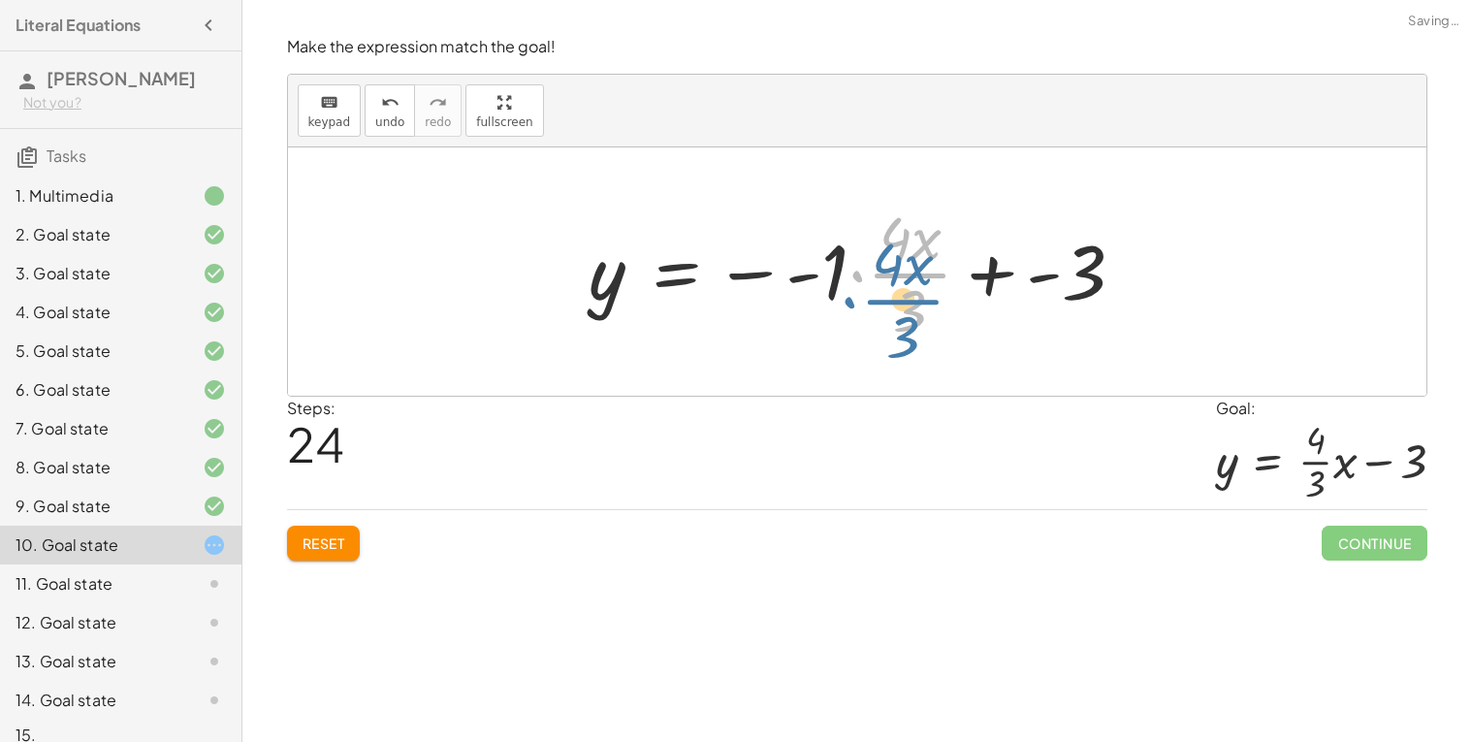
click at [873, 291] on div at bounding box center [865, 271] width 570 height 149
click at [392, 121] on span "undo" at bounding box center [389, 122] width 29 height 14
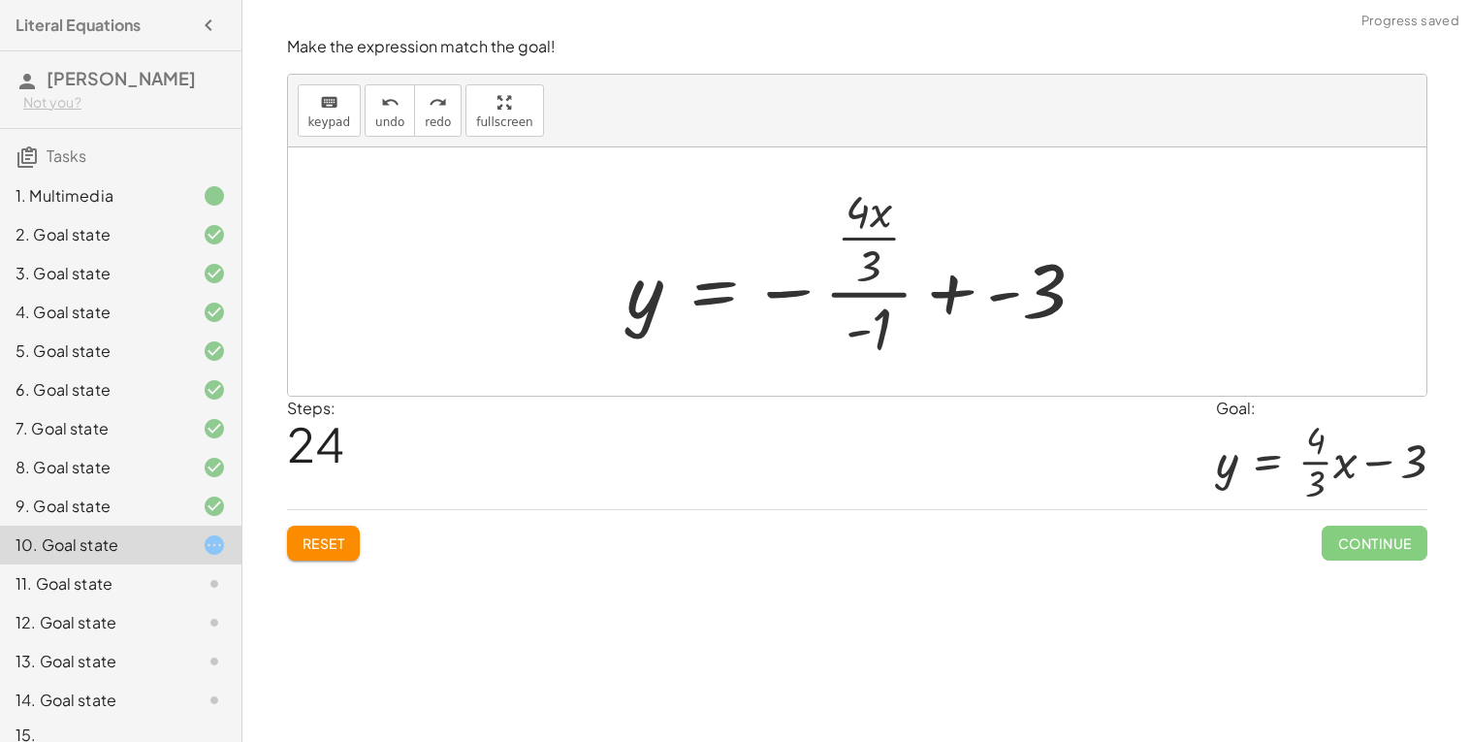
click at [869, 295] on div at bounding box center [864, 271] width 493 height 187
click at [877, 266] on div at bounding box center [864, 271] width 493 height 187
click at [384, 124] on span "undo" at bounding box center [389, 122] width 29 height 14
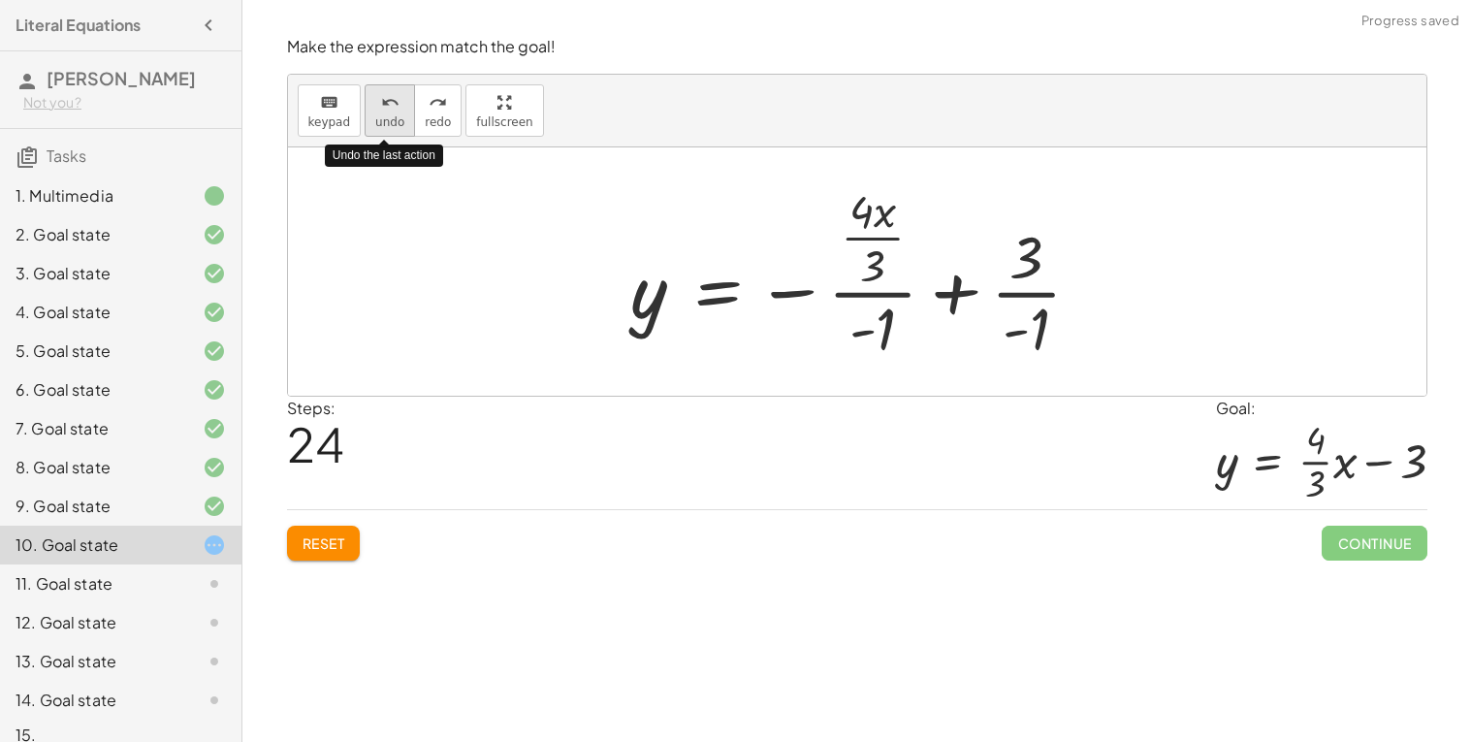
click at [384, 124] on span "undo" at bounding box center [389, 122] width 29 height 14
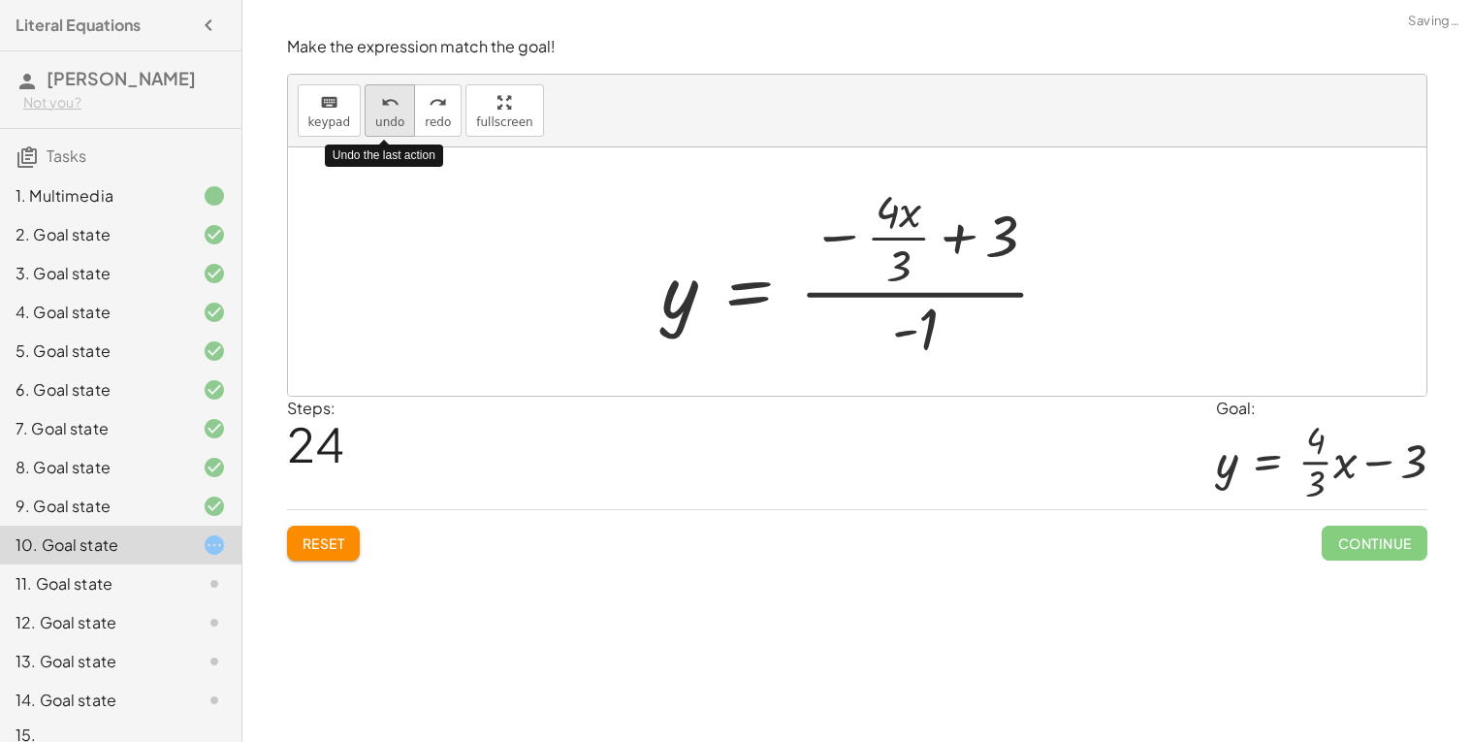
click at [384, 124] on span "undo" at bounding box center [389, 122] width 29 height 14
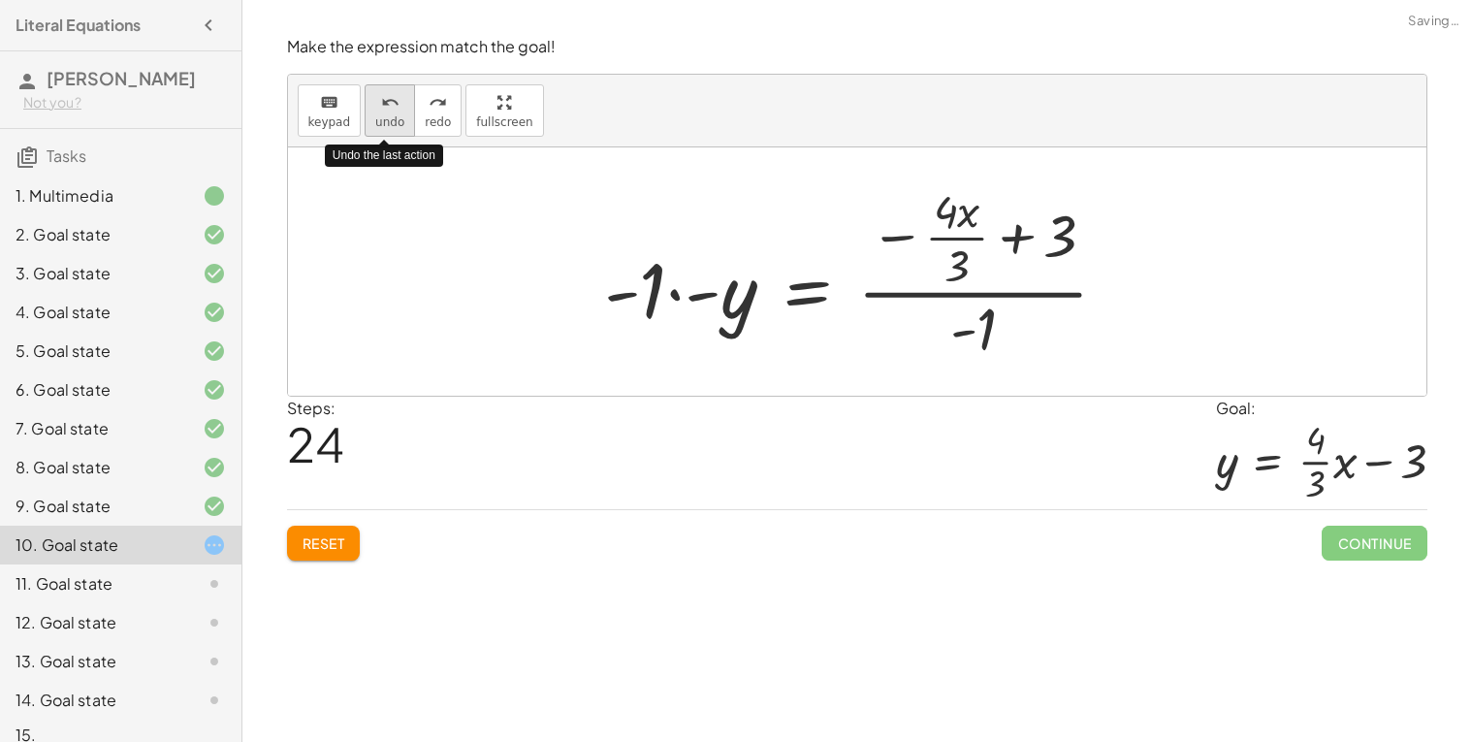
click at [384, 124] on span "undo" at bounding box center [389, 122] width 29 height 14
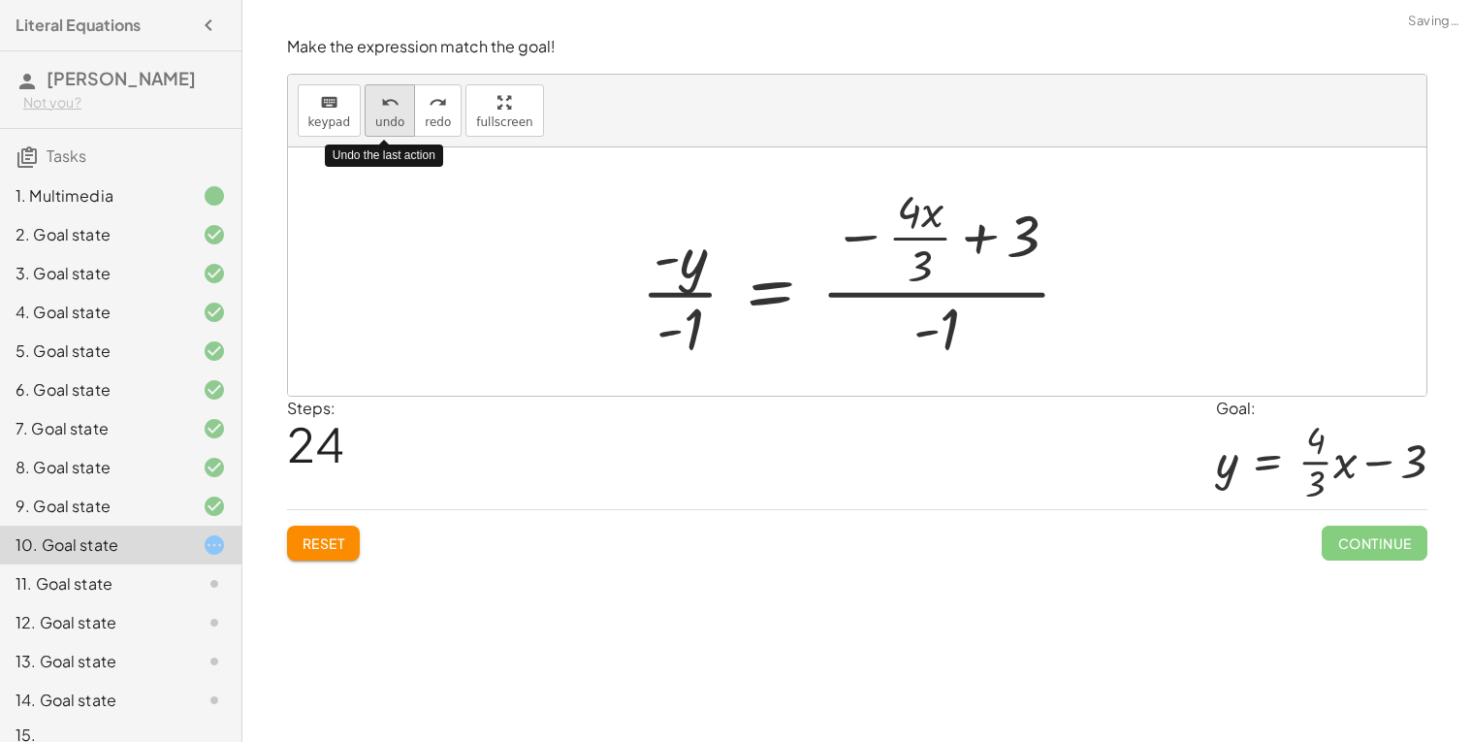
click at [384, 124] on span "undo" at bounding box center [389, 122] width 29 height 14
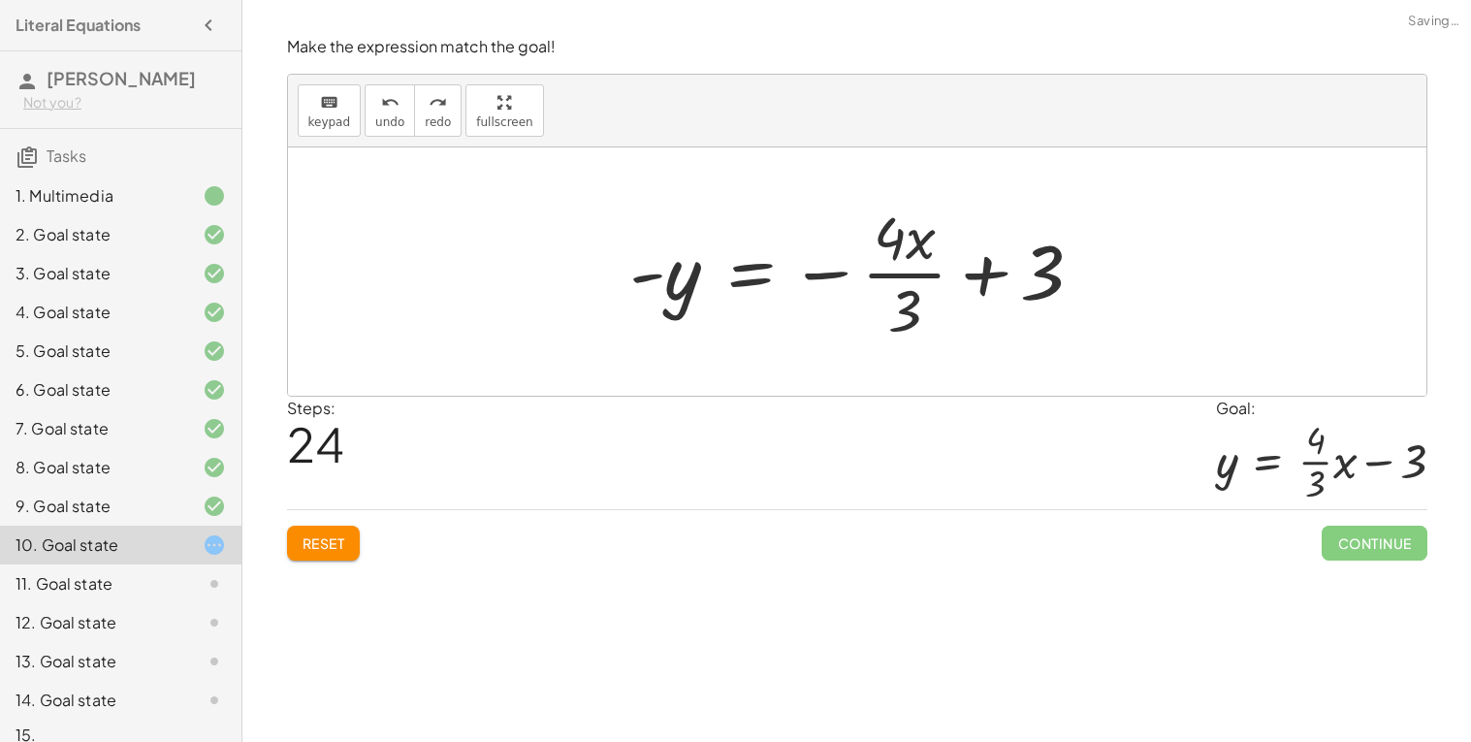
click at [927, 242] on div at bounding box center [865, 271] width 490 height 149
click at [917, 264] on div at bounding box center [865, 271] width 490 height 149
drag, startPoint x: 920, startPoint y: 241, endPoint x: 948, endPoint y: 278, distance: 45.8
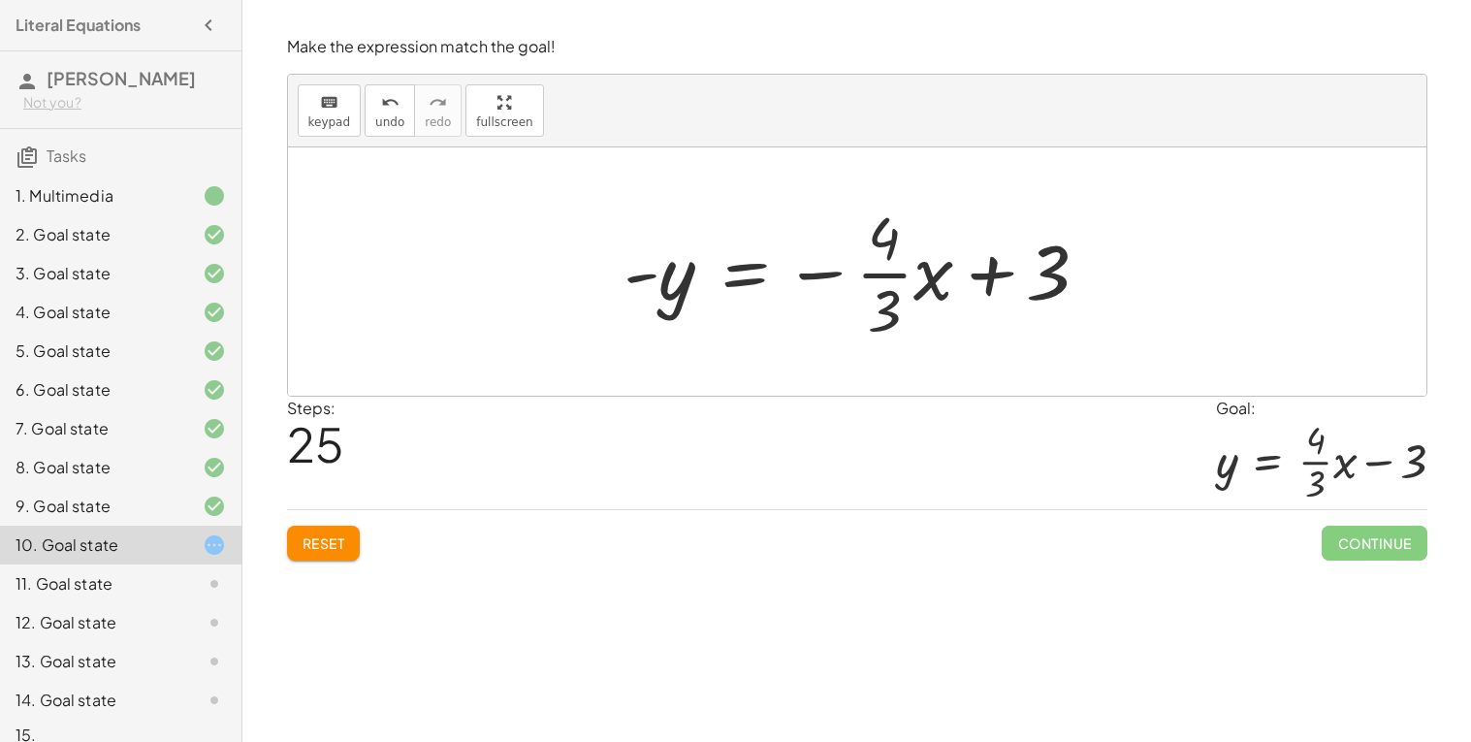
click at [703, 262] on div at bounding box center [864, 271] width 500 height 149
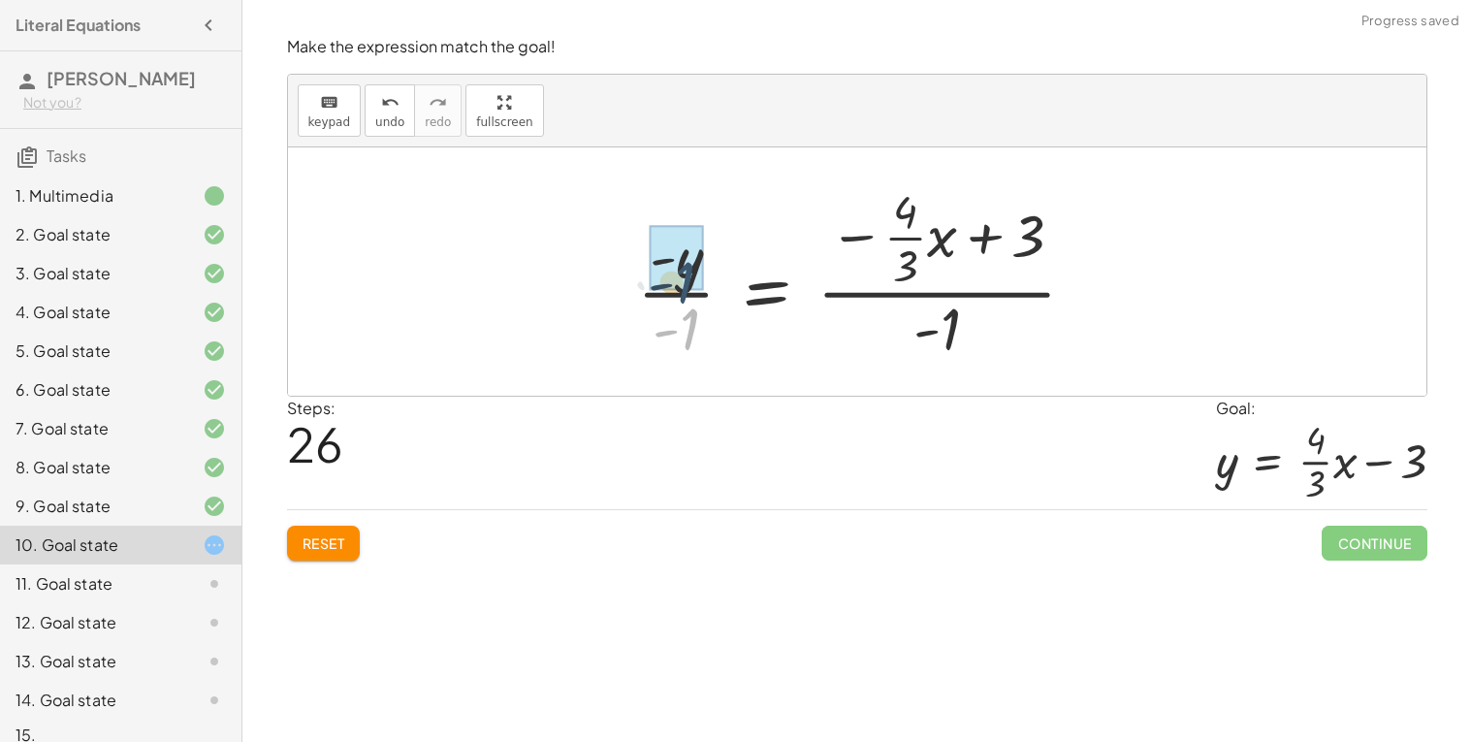
drag, startPoint x: 686, startPoint y: 328, endPoint x: 681, endPoint y: 275, distance: 52.6
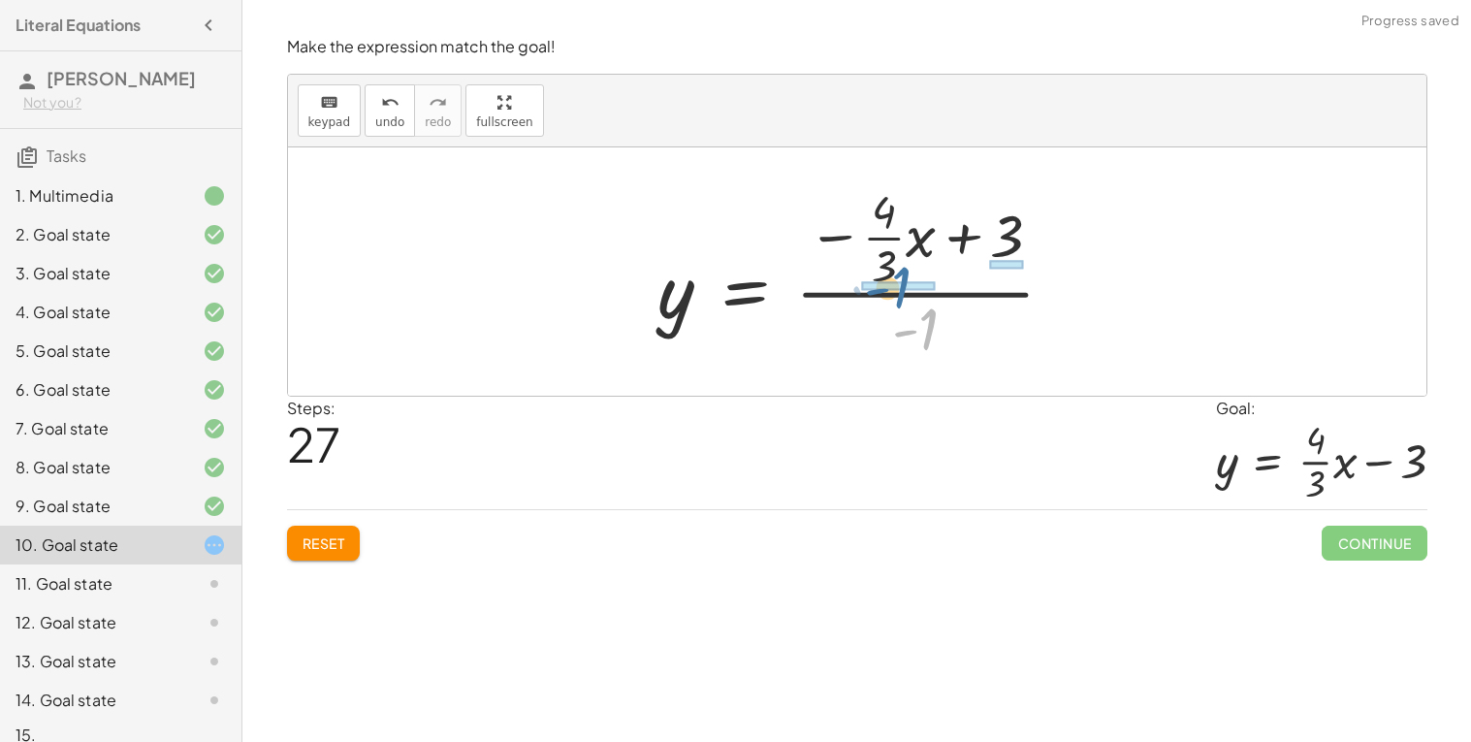
drag, startPoint x: 919, startPoint y: 321, endPoint x: 891, endPoint y: 279, distance: 50.3
click at [891, 279] on div at bounding box center [865, 271] width 432 height 187
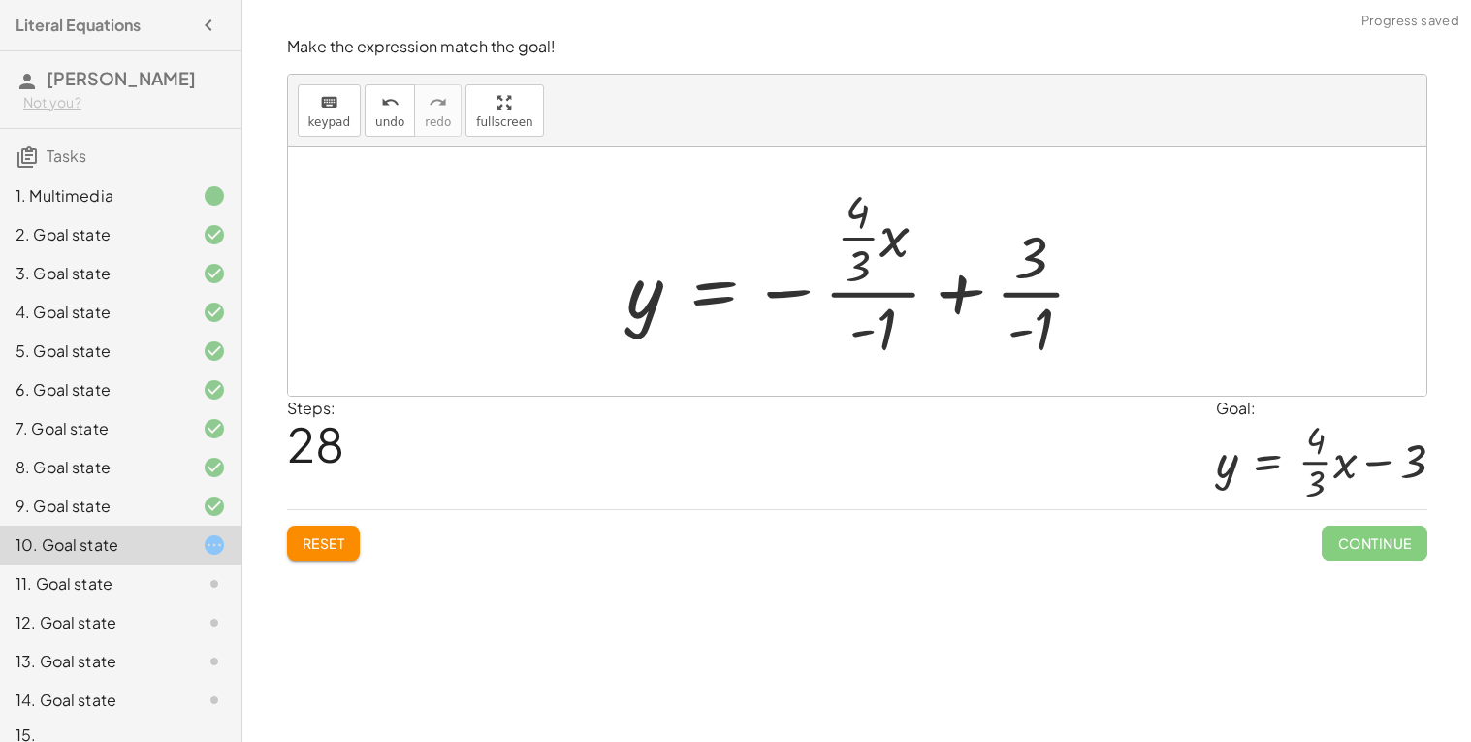
click at [898, 289] on div at bounding box center [865, 271] width 494 height 187
click at [867, 307] on div at bounding box center [865, 271] width 494 height 187
click at [1040, 291] on div at bounding box center [865, 271] width 494 height 187
click at [967, 294] on div at bounding box center [866, 271] width 501 height 187
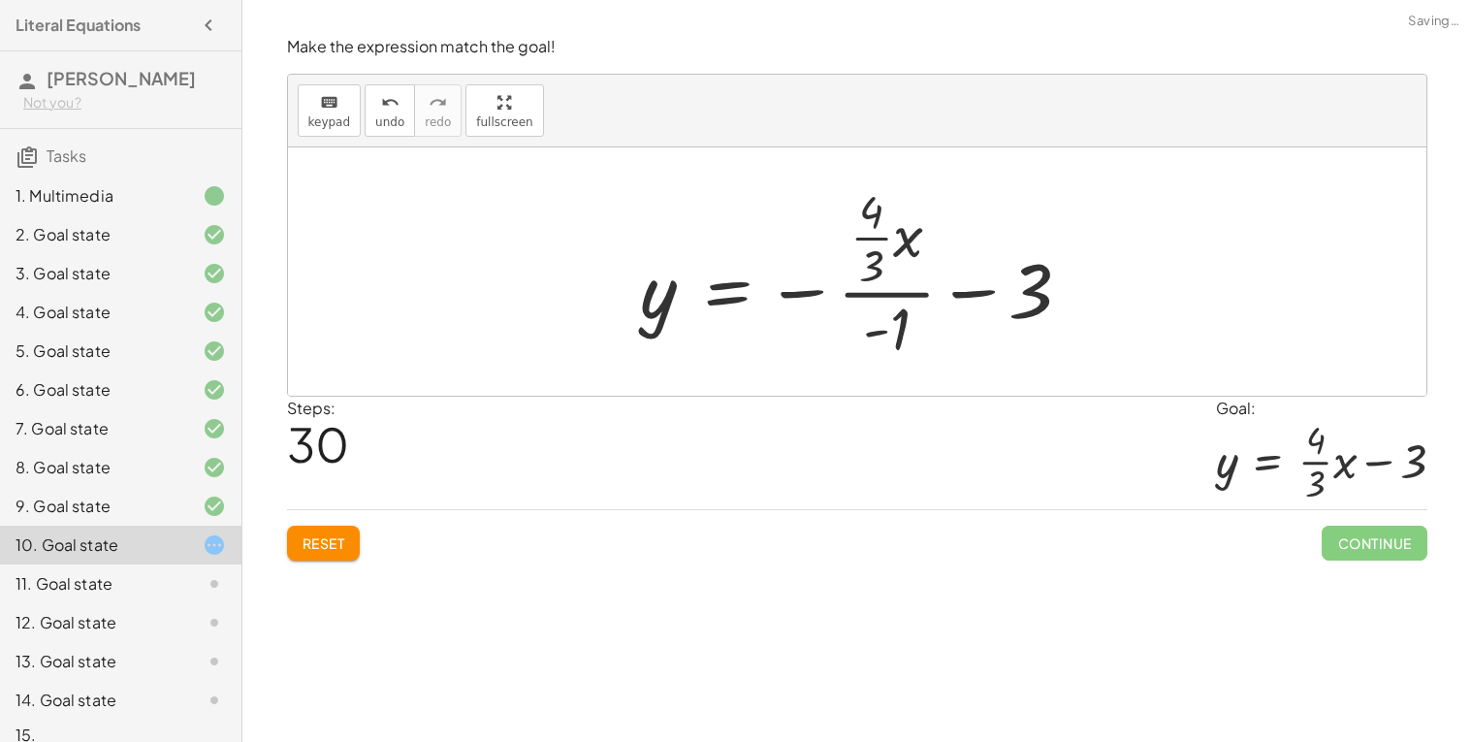
click at [894, 297] on div at bounding box center [864, 271] width 466 height 187
click at [877, 270] on div at bounding box center [864, 271] width 466 height 187
click at [868, 252] on div at bounding box center [864, 271] width 466 height 187
click at [806, 290] on div at bounding box center [864, 271] width 466 height 187
drag, startPoint x: 897, startPoint y: 335, endPoint x: 804, endPoint y: 289, distance: 103.7
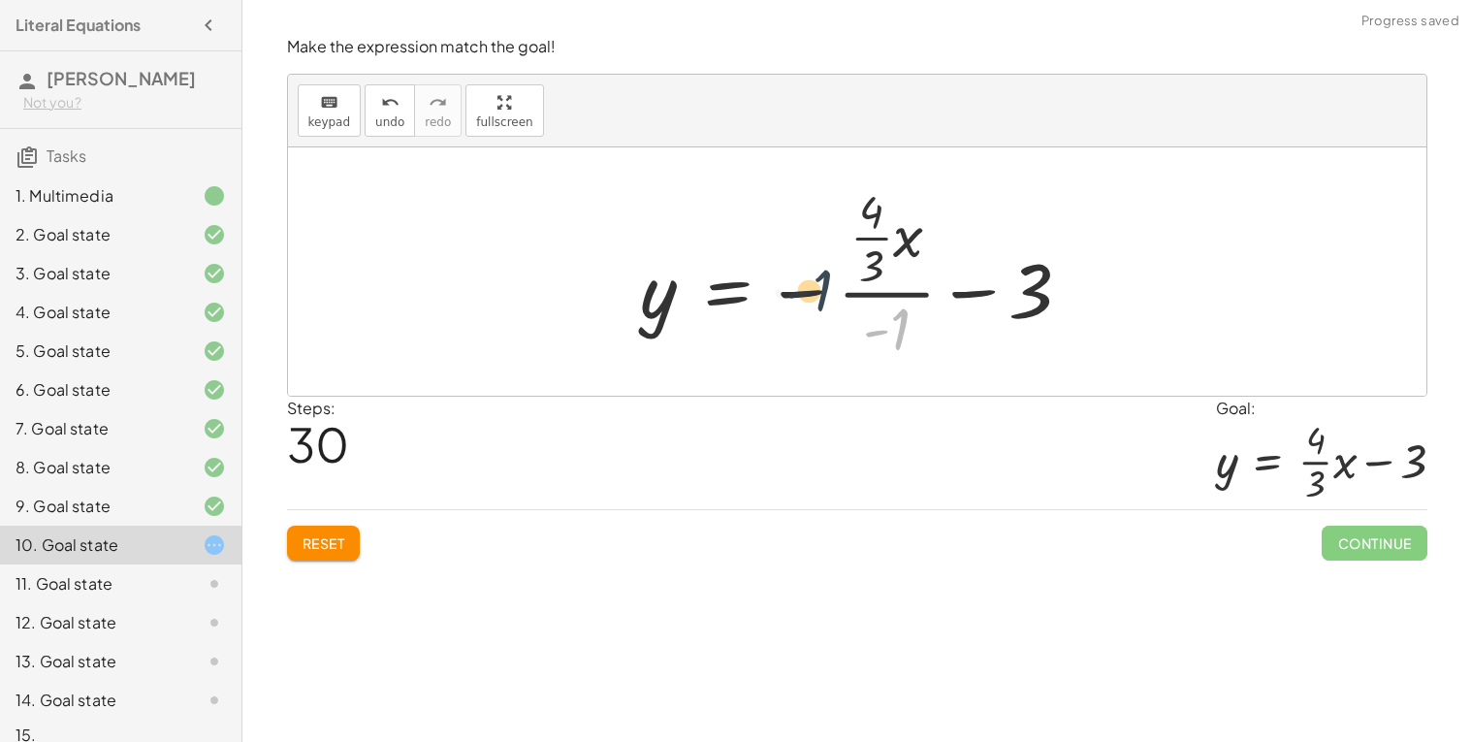
click at [804, 289] on div at bounding box center [864, 271] width 466 height 187
drag, startPoint x: 893, startPoint y: 323, endPoint x: 798, endPoint y: 294, distance: 99.4
click at [798, 294] on div at bounding box center [864, 271] width 466 height 187
drag, startPoint x: 908, startPoint y: 333, endPoint x: 900, endPoint y: 317, distance: 17.3
click at [900, 317] on div at bounding box center [864, 271] width 466 height 187
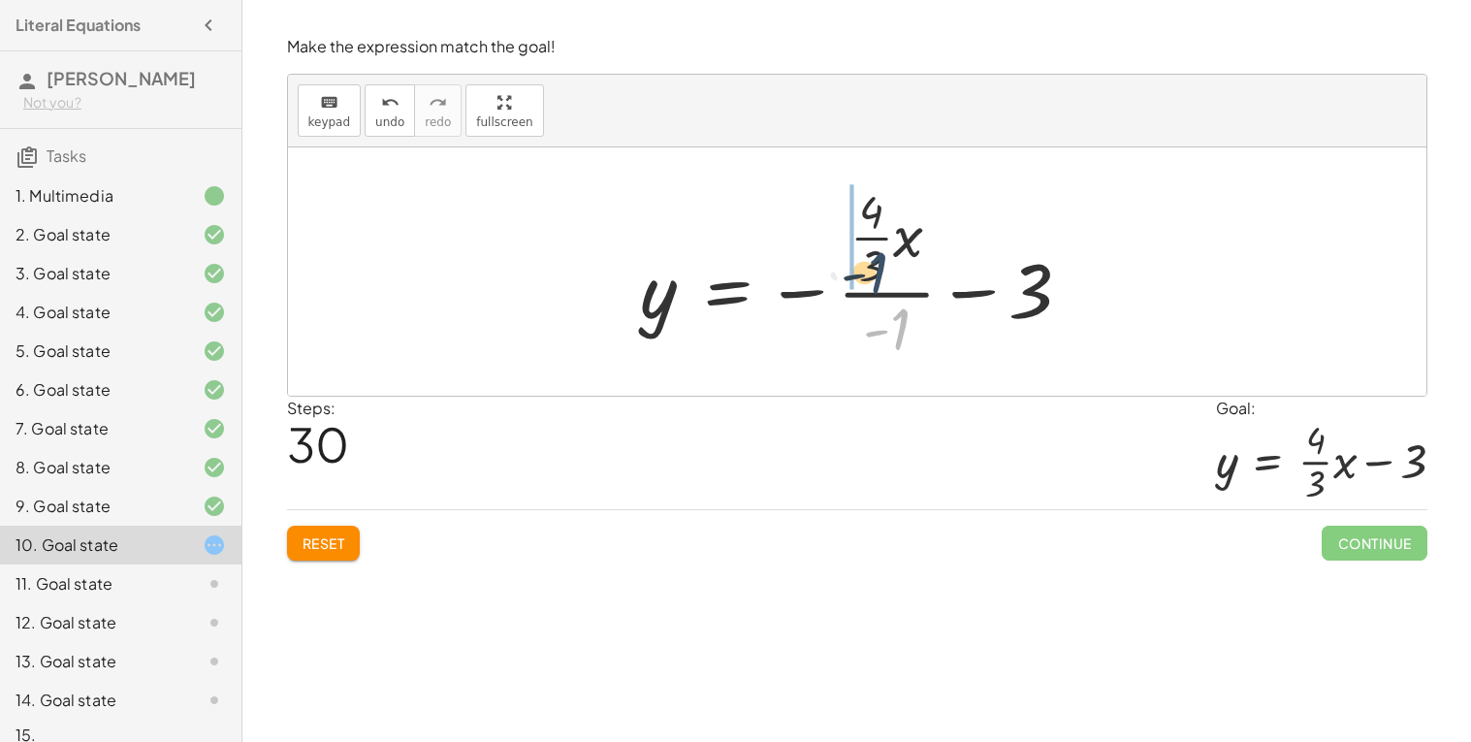
drag, startPoint x: 897, startPoint y: 324, endPoint x: 877, endPoint y: 271, distance: 57.1
click at [877, 271] on div at bounding box center [864, 271] width 466 height 187
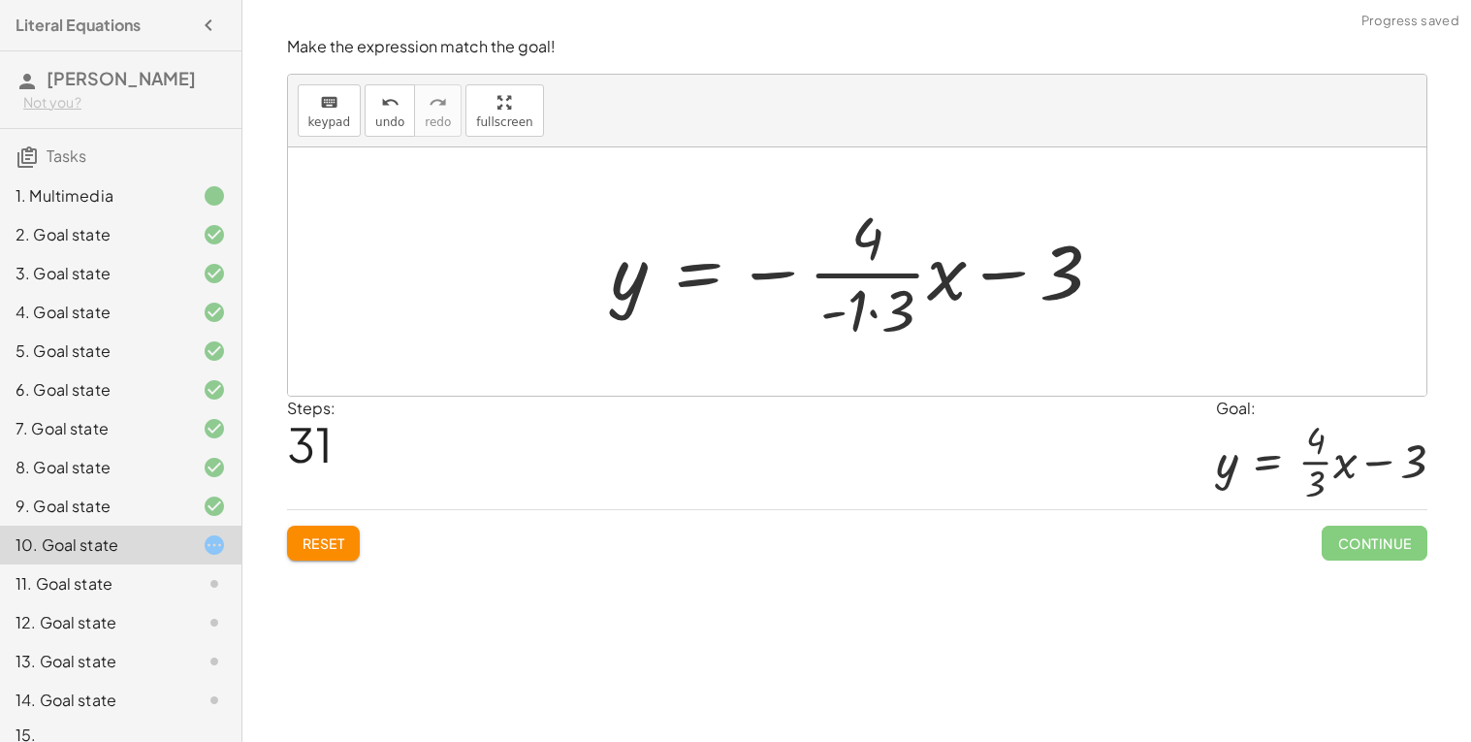
click at [876, 310] on div at bounding box center [865, 271] width 526 height 149
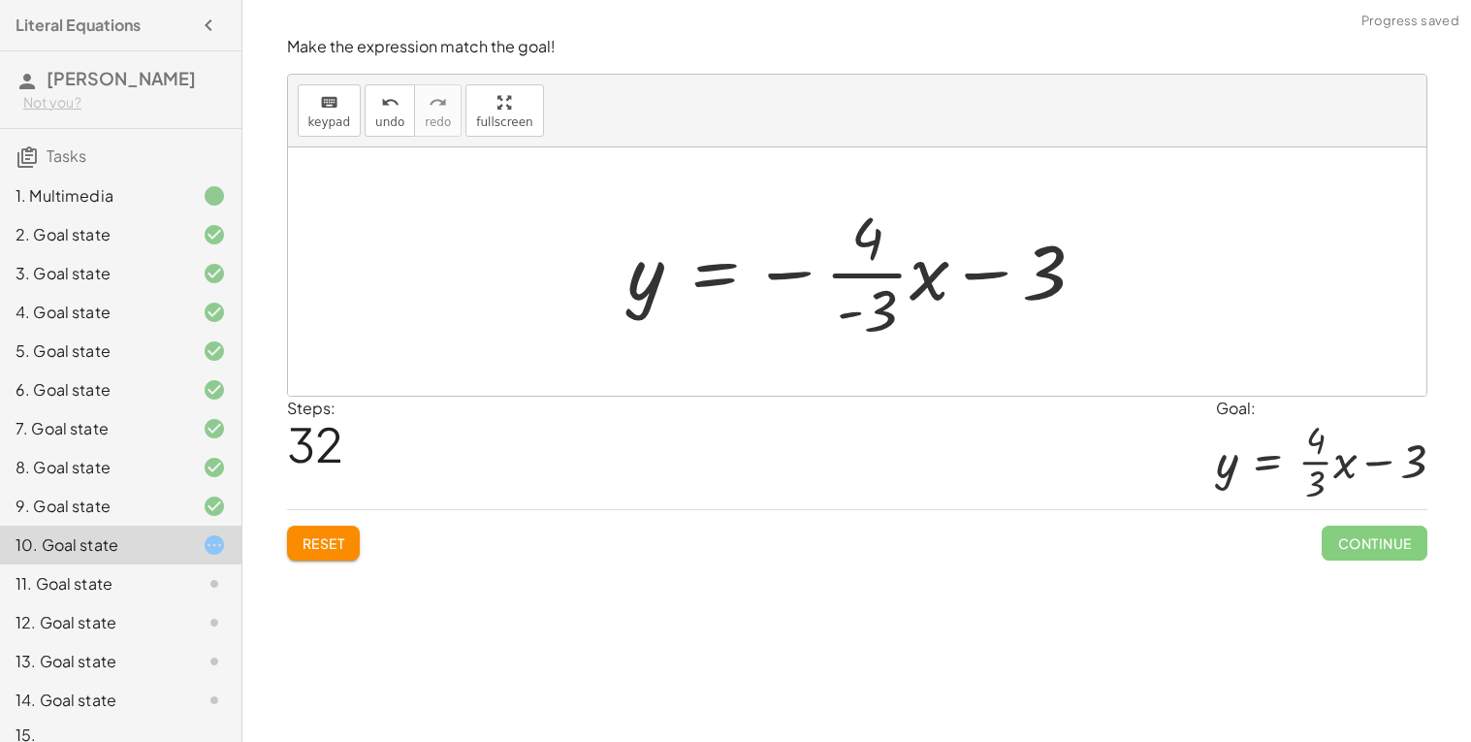
click at [855, 315] on div at bounding box center [865, 271] width 492 height 149
click at [389, 107] on icon "undo" at bounding box center [390, 102] width 18 height 23
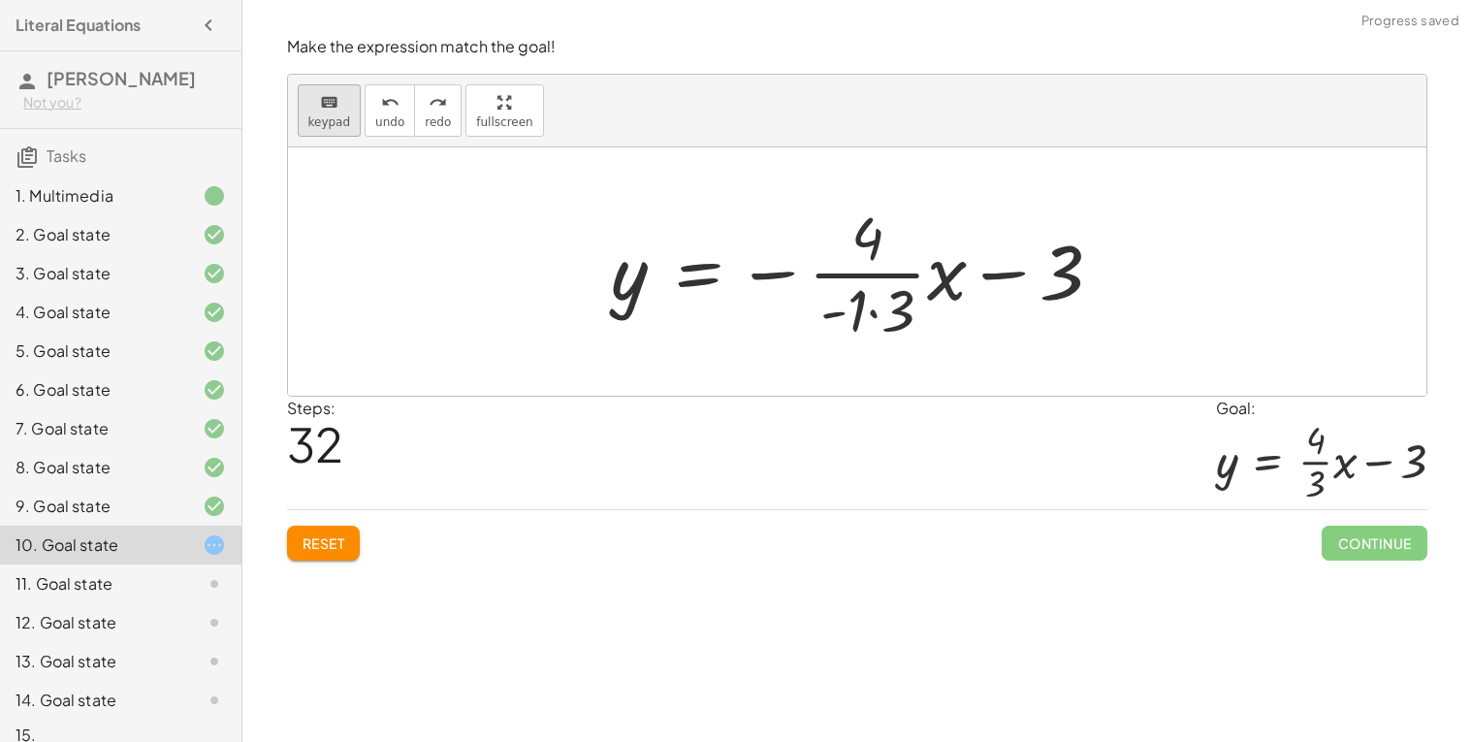
click at [327, 115] on span "keypad" at bounding box center [329, 122] width 43 height 14
click at [375, 122] on span "undo" at bounding box center [389, 122] width 29 height 14
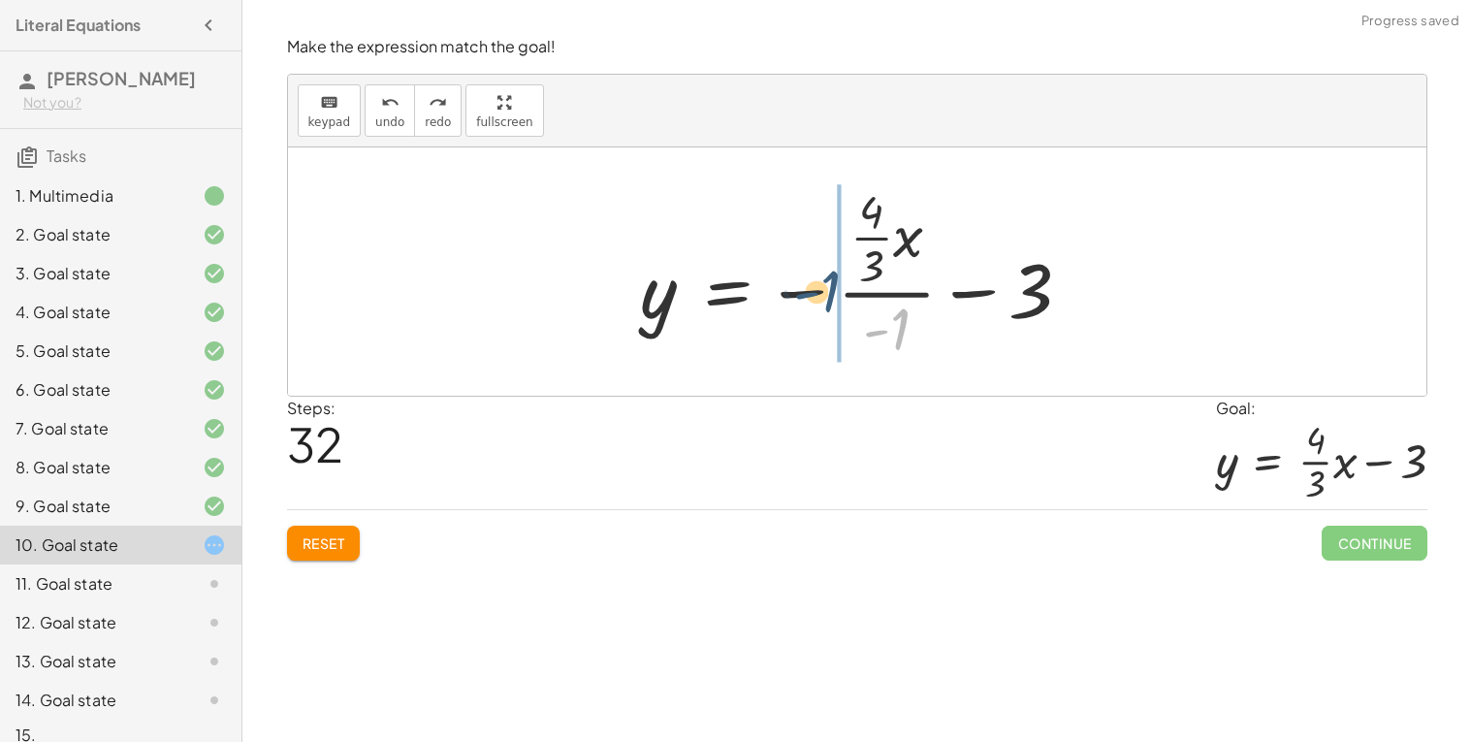
drag, startPoint x: 850, startPoint y: 302, endPoint x: 838, endPoint y: 297, distance: 12.6
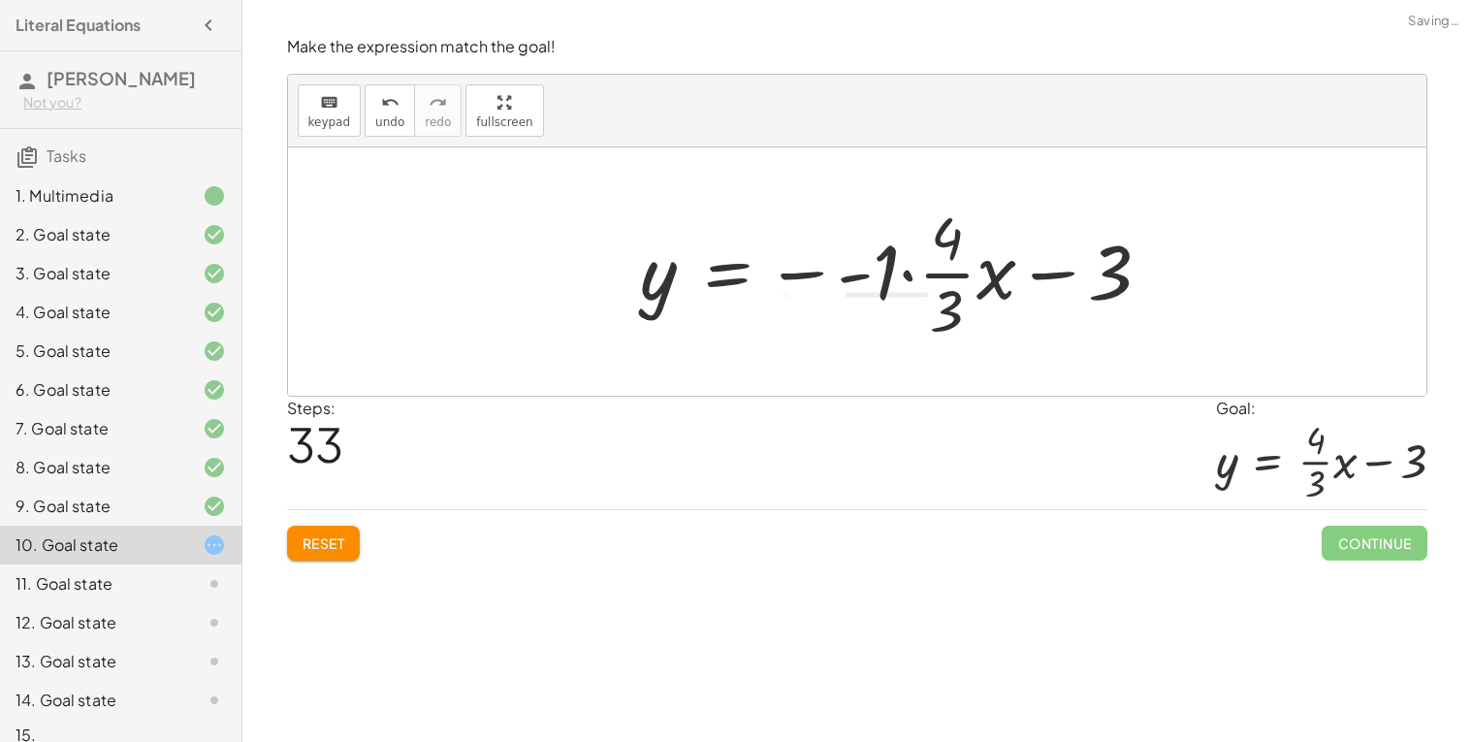
click at [850, 273] on div at bounding box center [904, 271] width 546 height 149
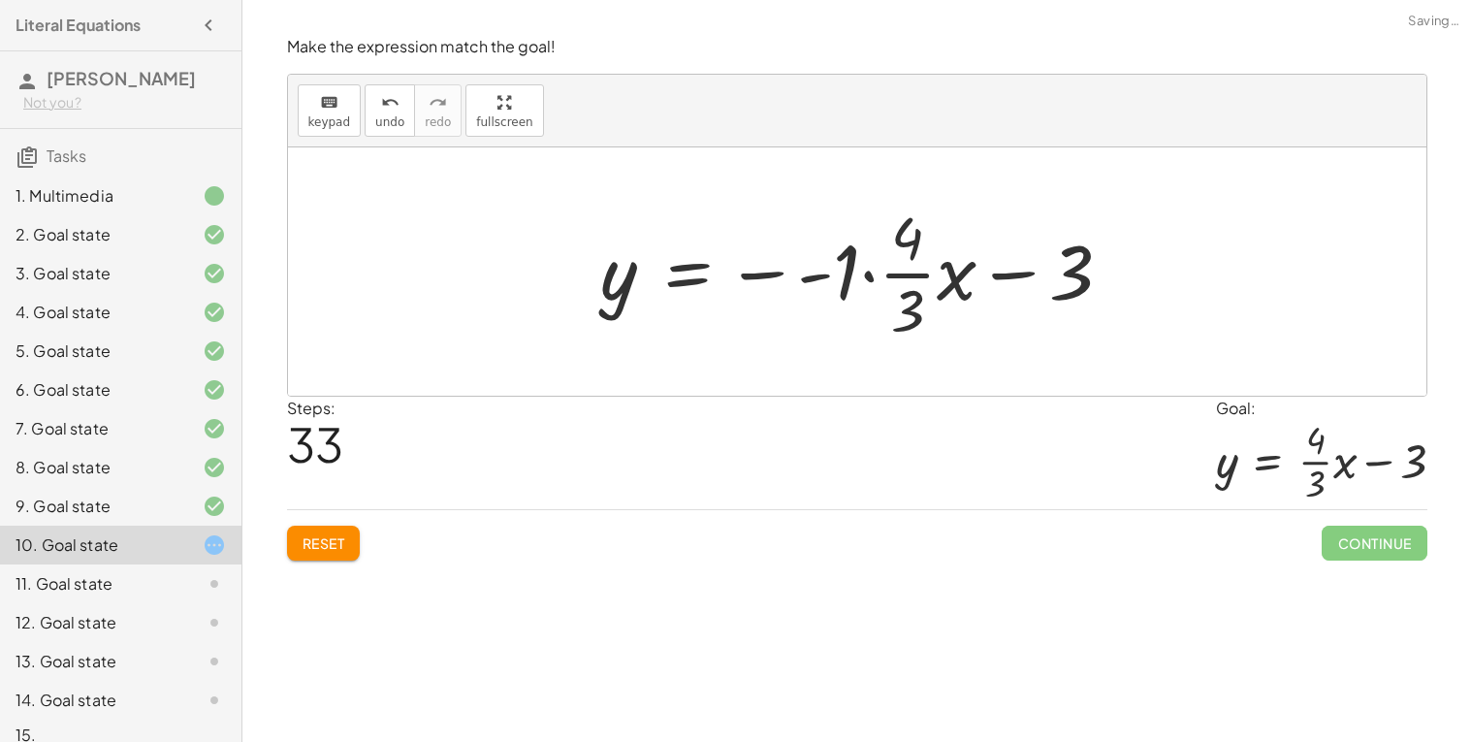
click at [852, 273] on div at bounding box center [865, 271] width 546 height 149
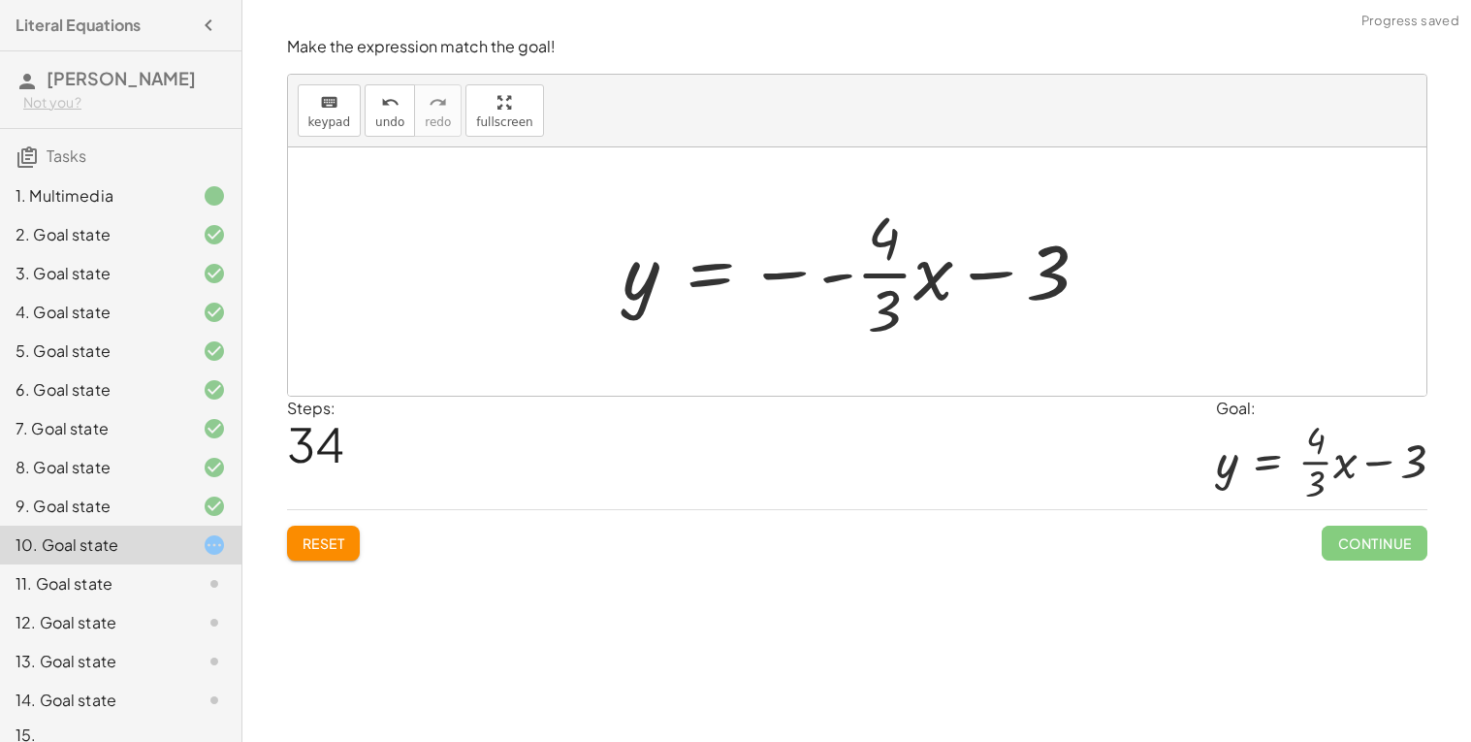
click at [835, 279] on div at bounding box center [864, 271] width 500 height 149
click at [809, 279] on div at bounding box center [864, 271] width 500 height 149
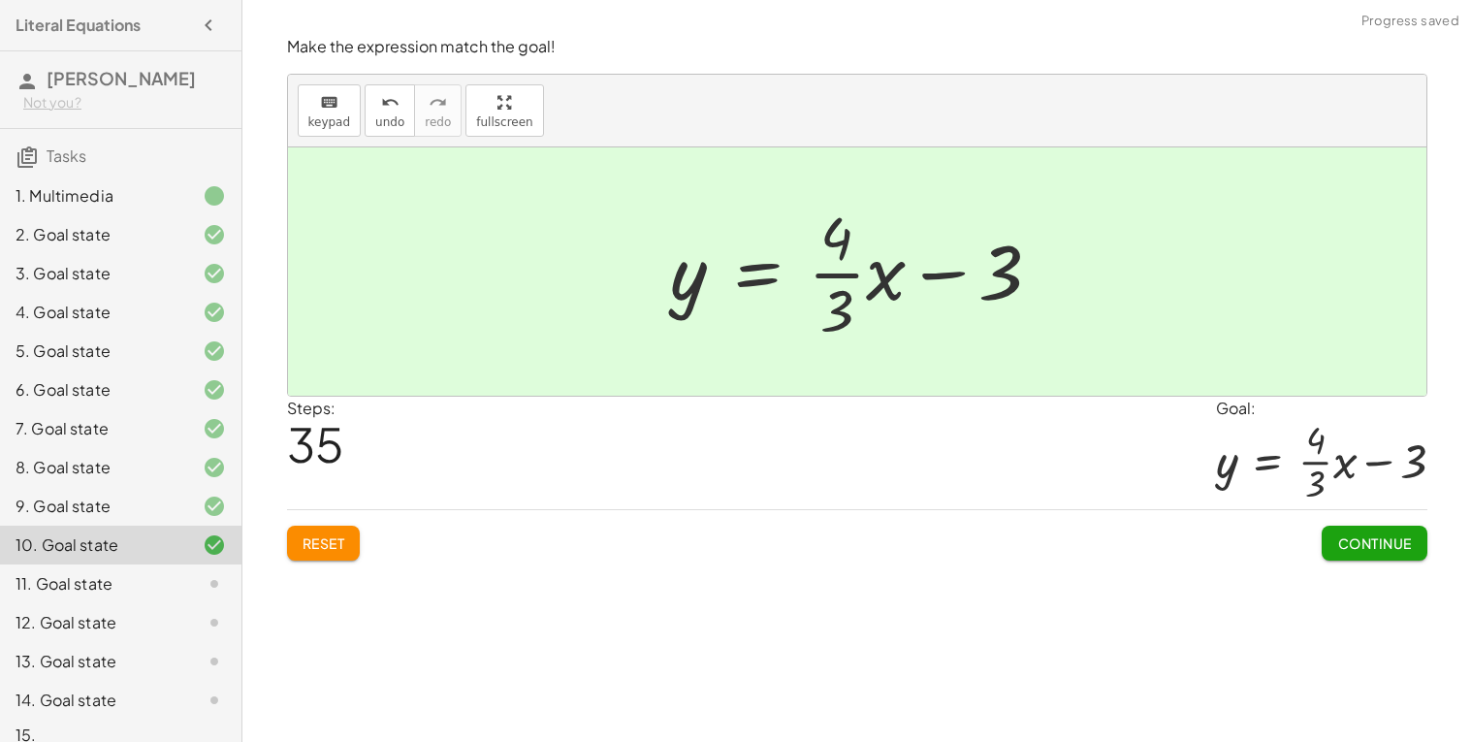
click at [1391, 557] on button "Continue" at bounding box center [1374, 543] width 105 height 35
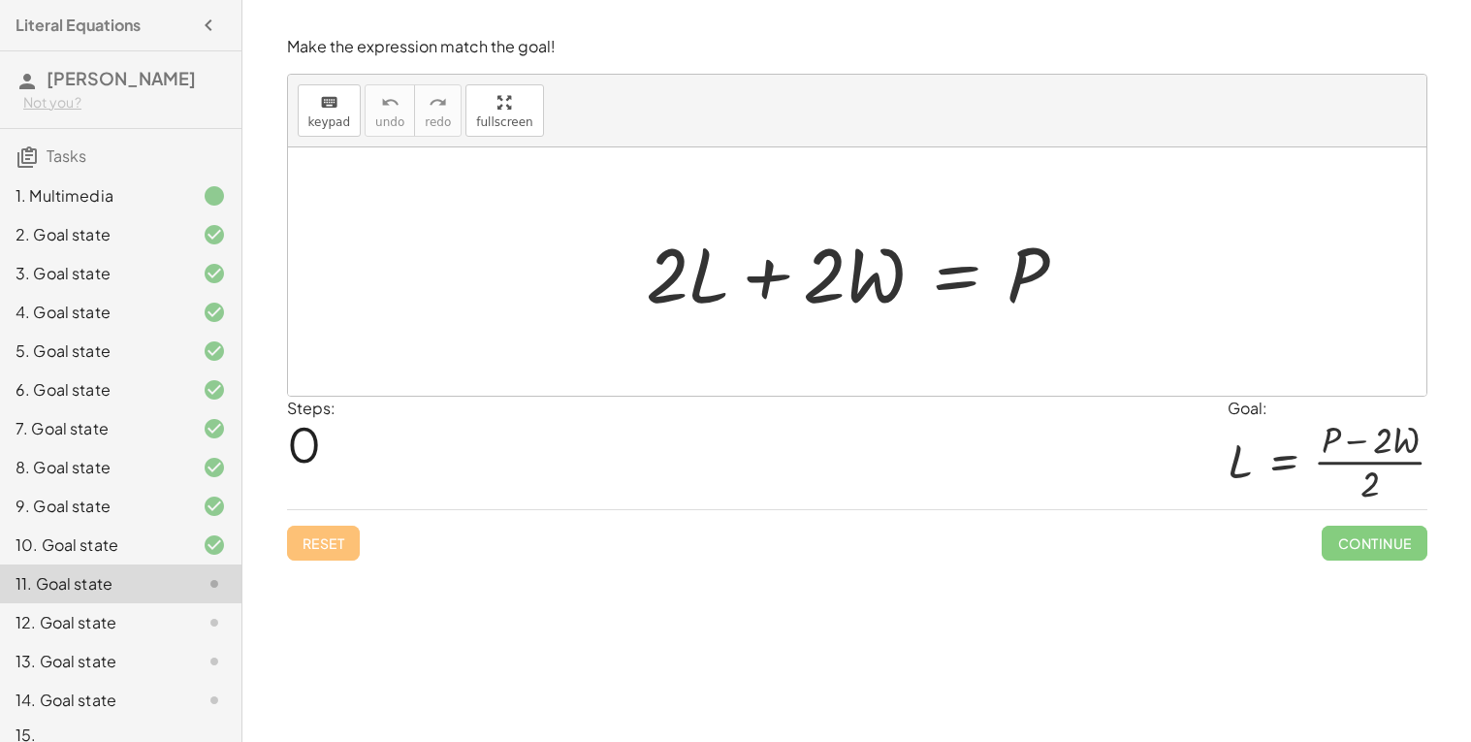
click at [942, 287] on div at bounding box center [864, 272] width 457 height 100
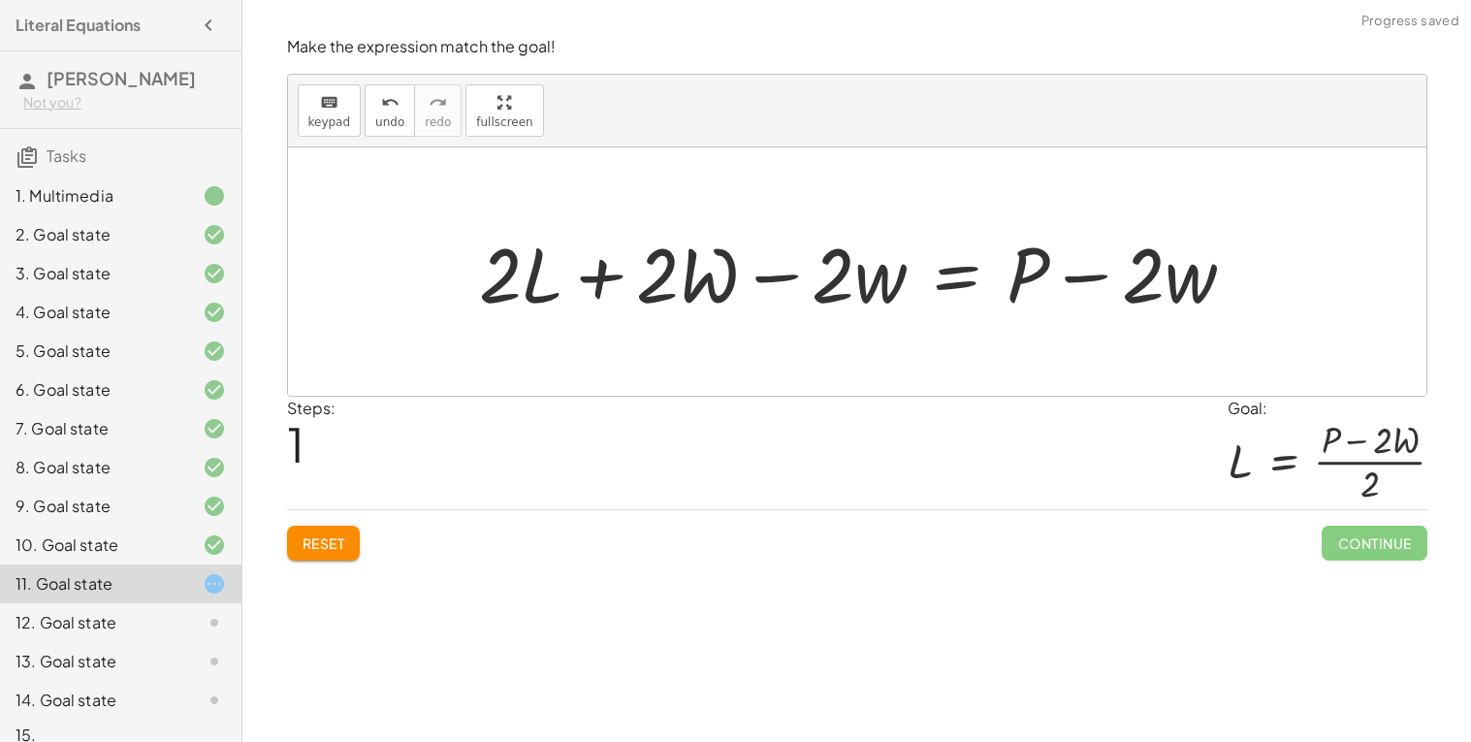
click at [769, 271] on div at bounding box center [864, 272] width 791 height 100
click at [767, 290] on div at bounding box center [864, 272] width 791 height 100
click at [724, 280] on div at bounding box center [864, 272] width 791 height 100
click at [876, 301] on div at bounding box center [864, 272] width 791 height 100
click at [821, 285] on div at bounding box center [864, 272] width 791 height 100
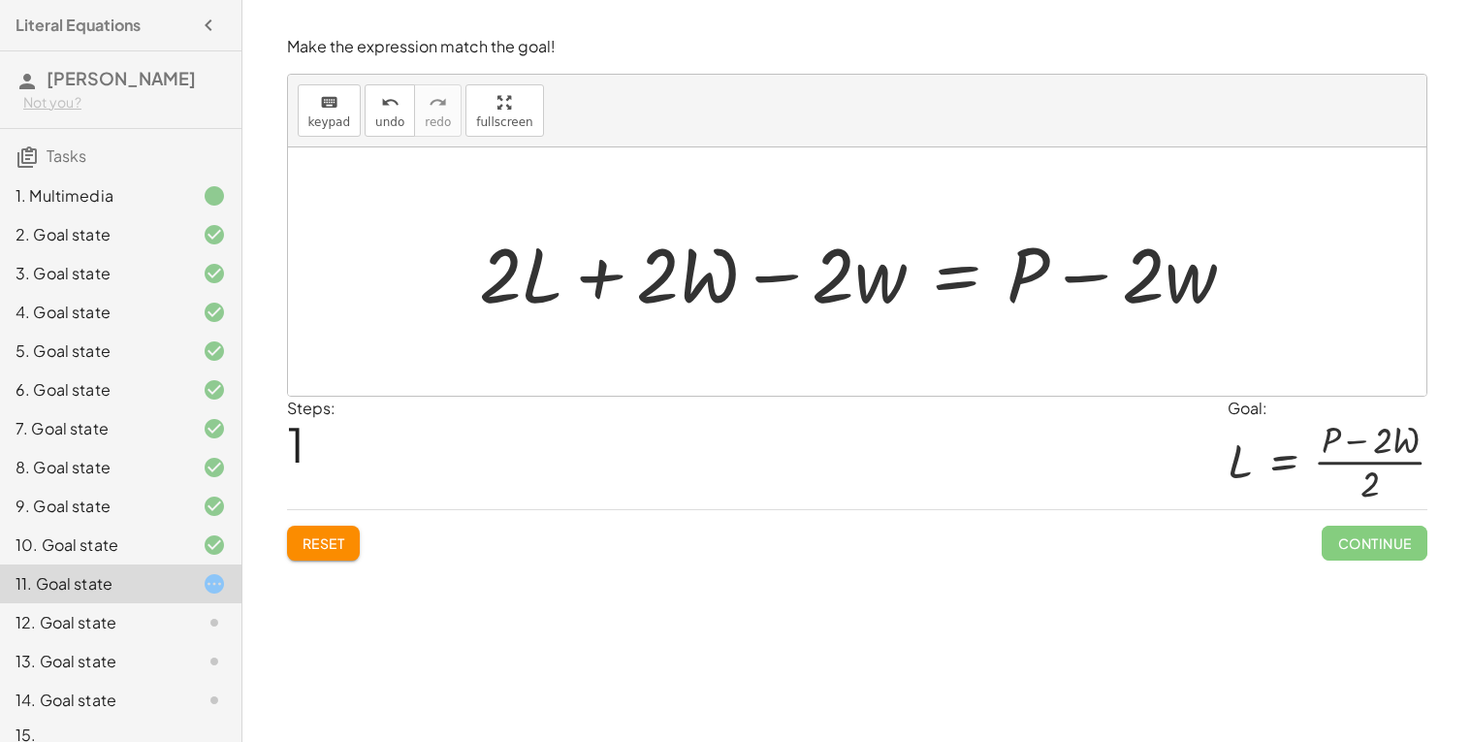
click at [880, 281] on div at bounding box center [864, 272] width 791 height 100
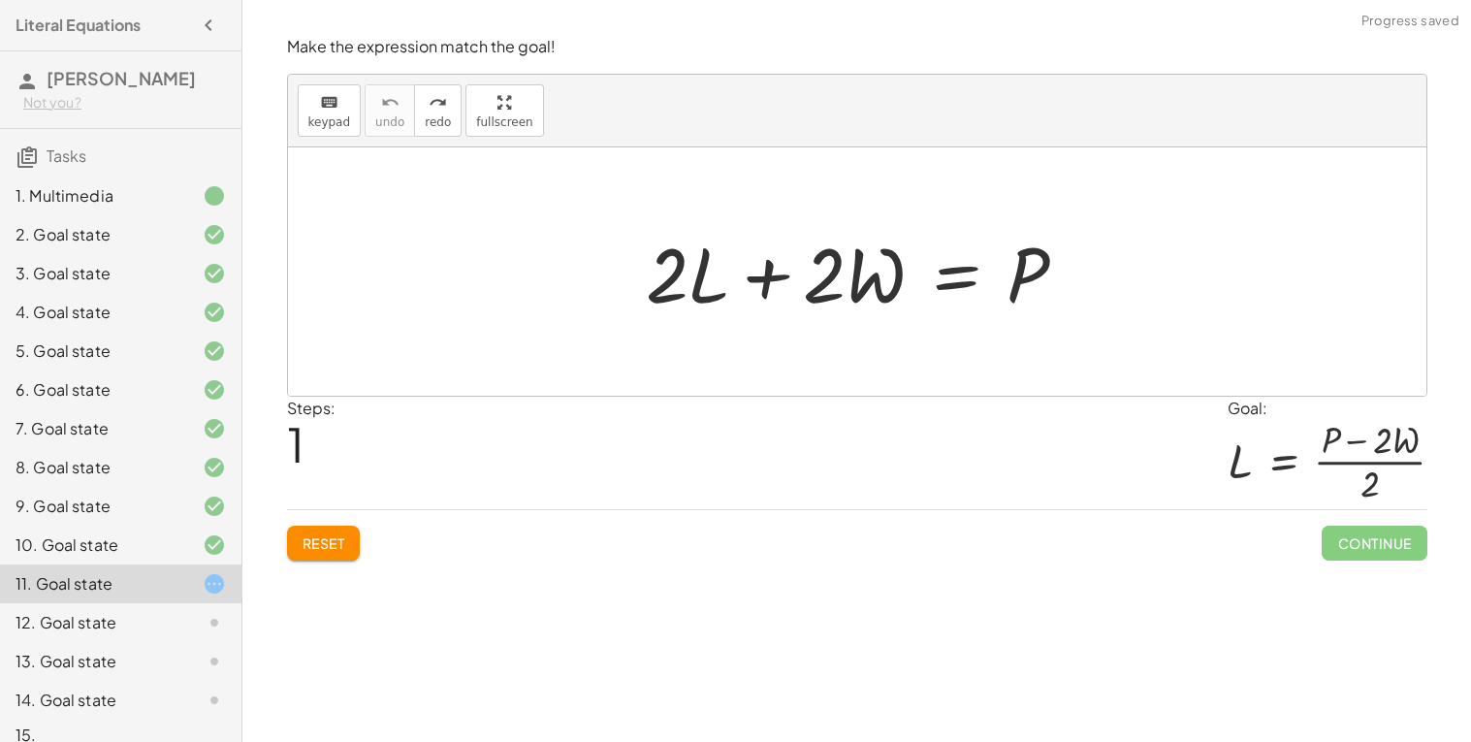
click at [952, 277] on div at bounding box center [864, 272] width 457 height 100
click at [953, 274] on div at bounding box center [864, 272] width 457 height 100
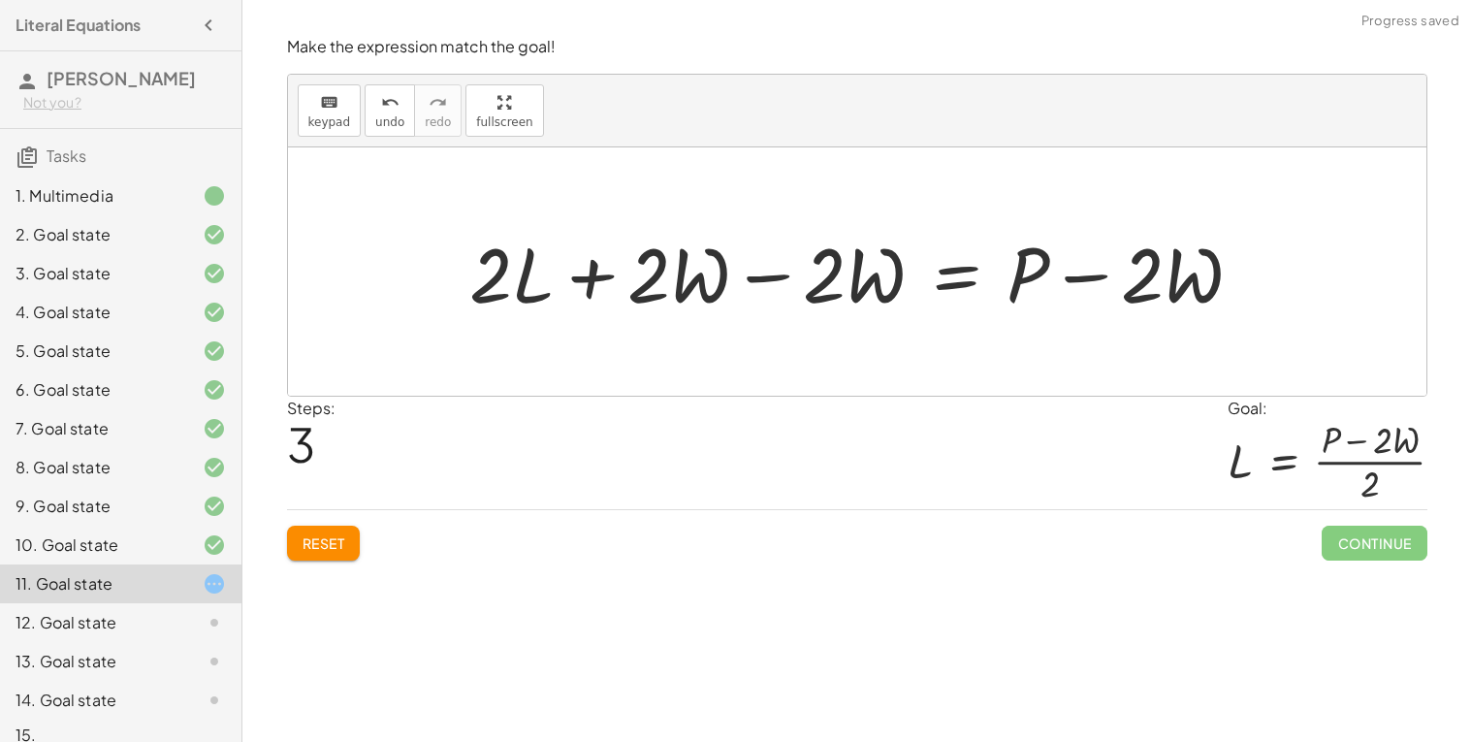
click at [766, 263] on div at bounding box center [865, 272] width 808 height 100
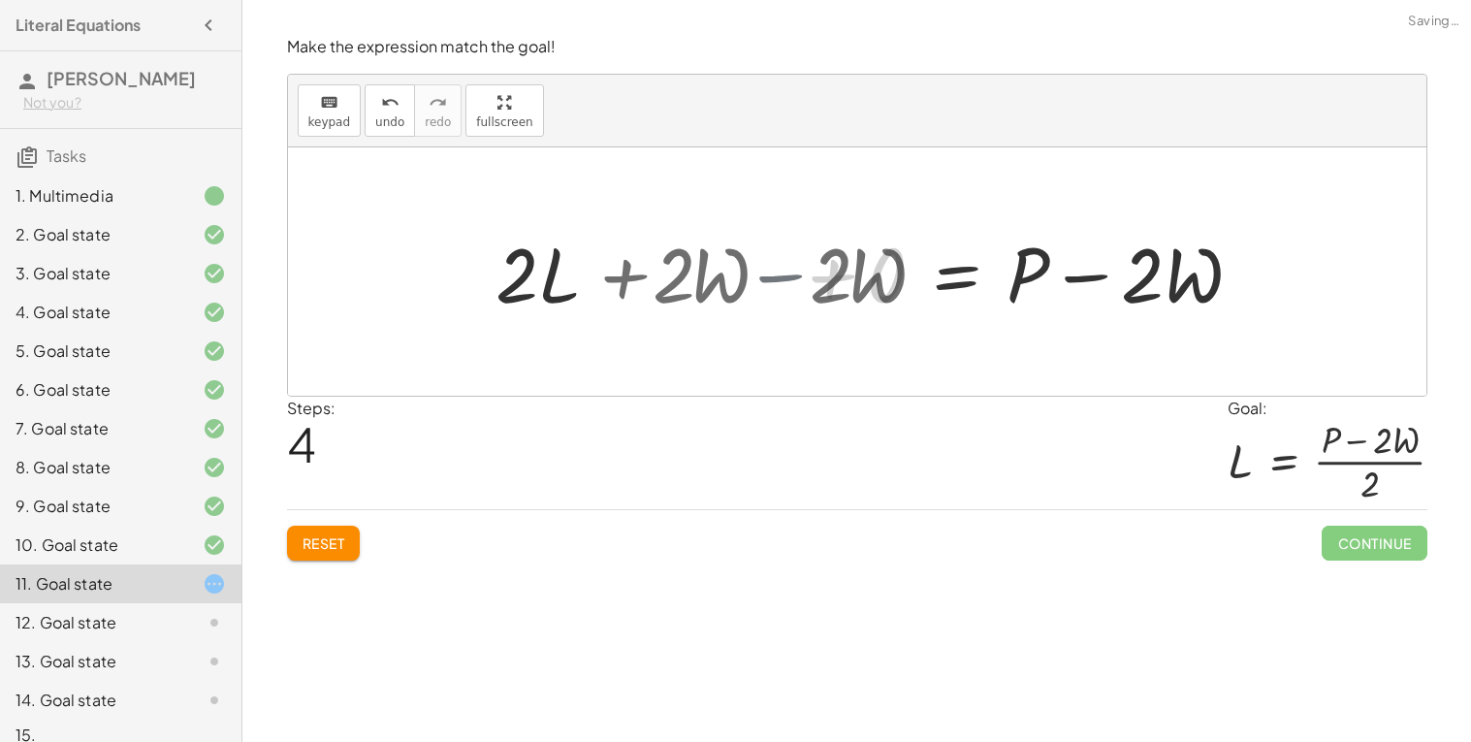
click at [762, 274] on div at bounding box center [857, 271] width 1139 height 248
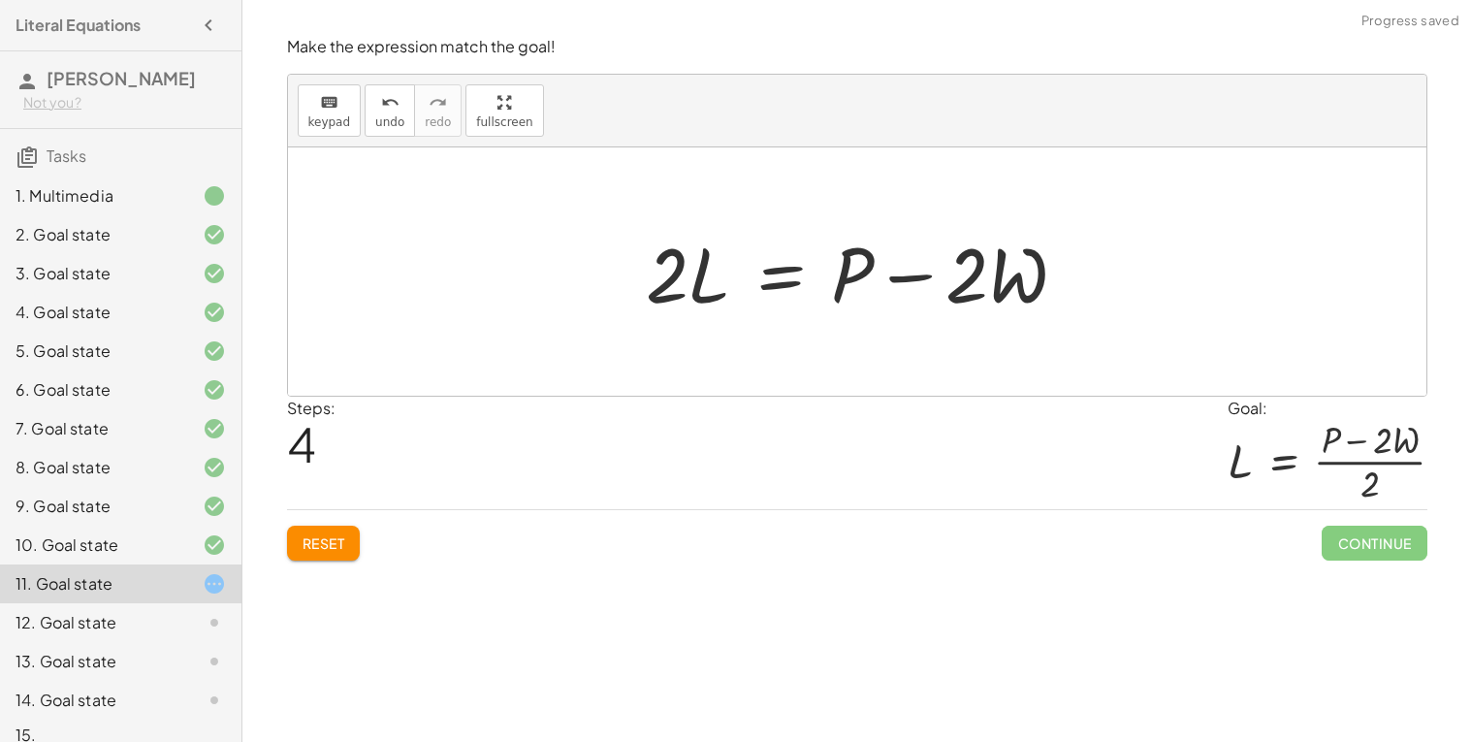
click at [759, 274] on div at bounding box center [864, 272] width 457 height 100
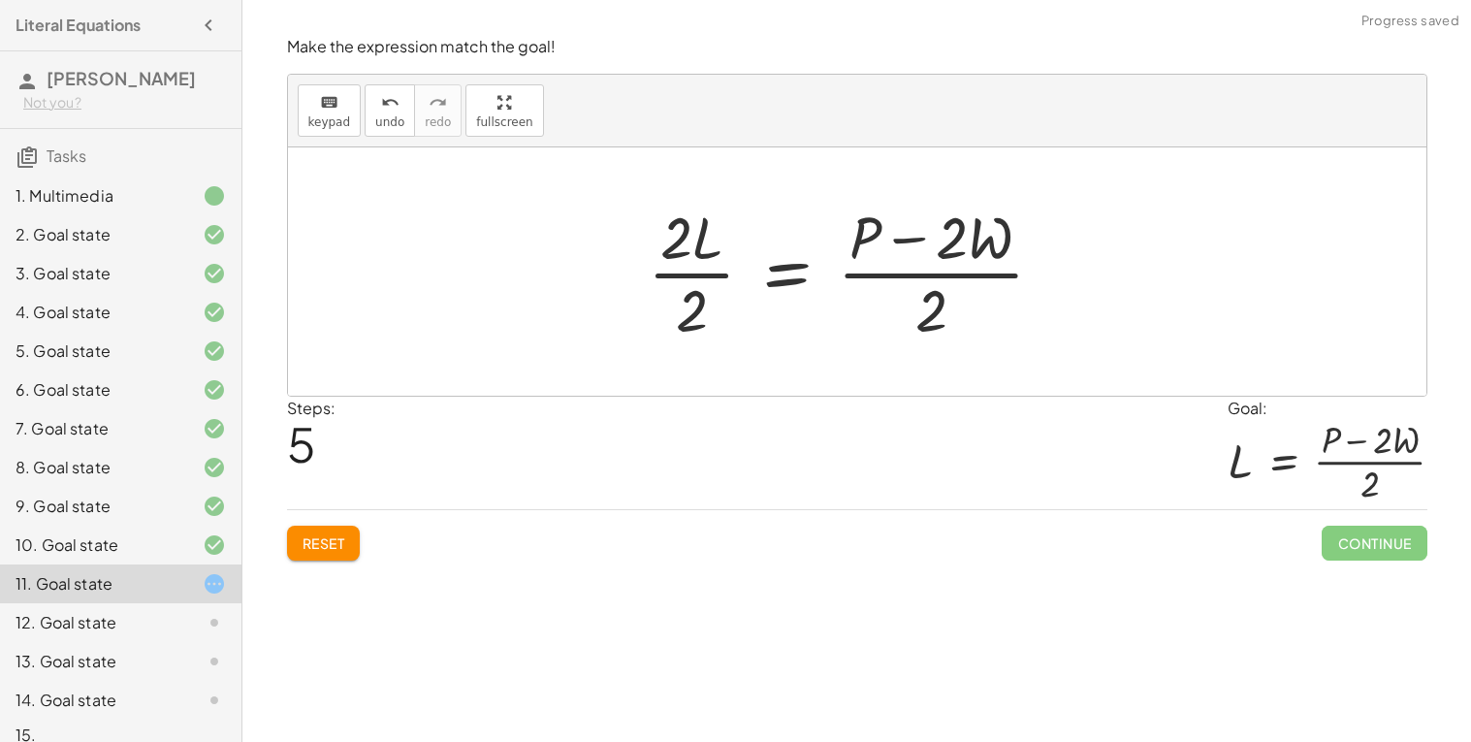
click at [686, 264] on div at bounding box center [854, 271] width 432 height 149
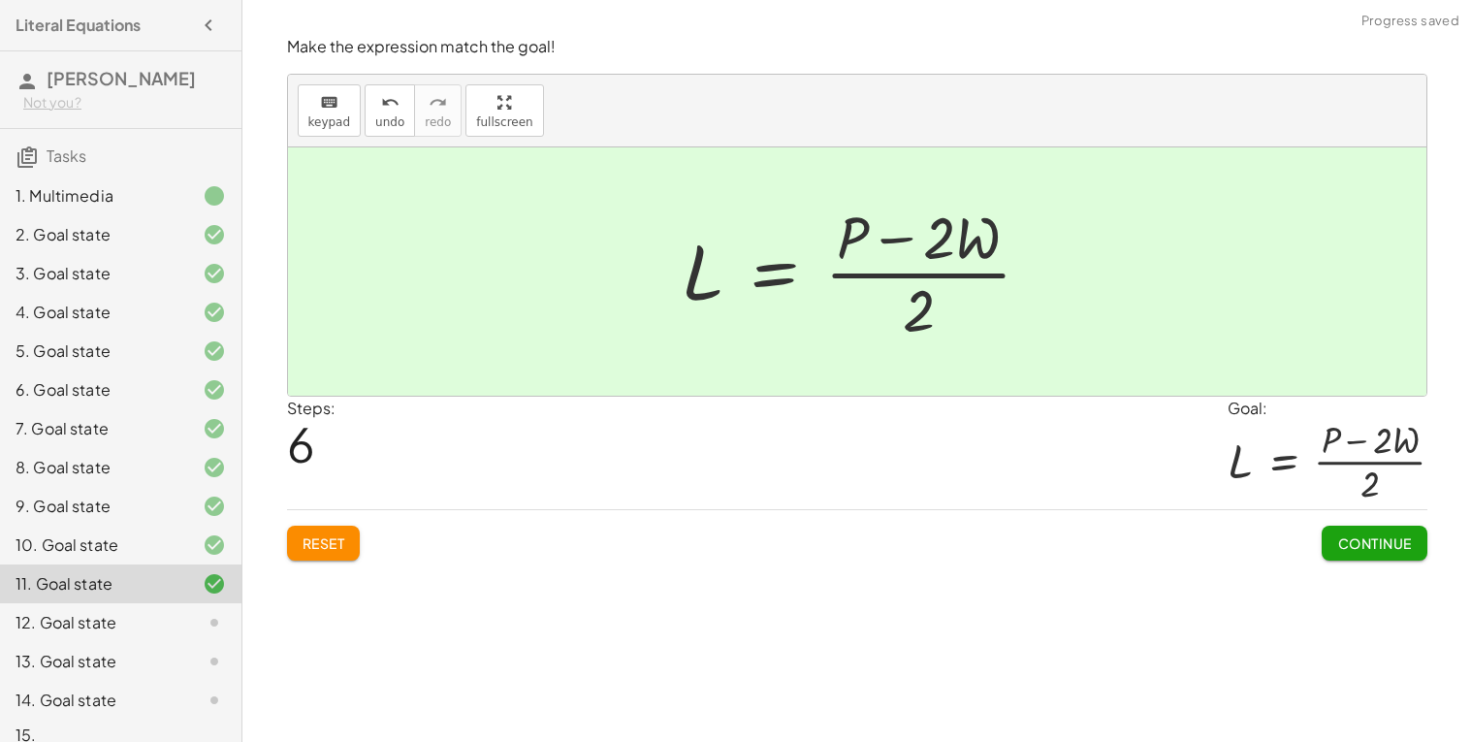
click at [1344, 527] on button "Continue" at bounding box center [1374, 543] width 105 height 35
click at [1341, 543] on div "Welcome to Graspable Math 👋 Graspable Math lets you use touch or mouse gestures…" at bounding box center [856, 371] width 1229 height 742
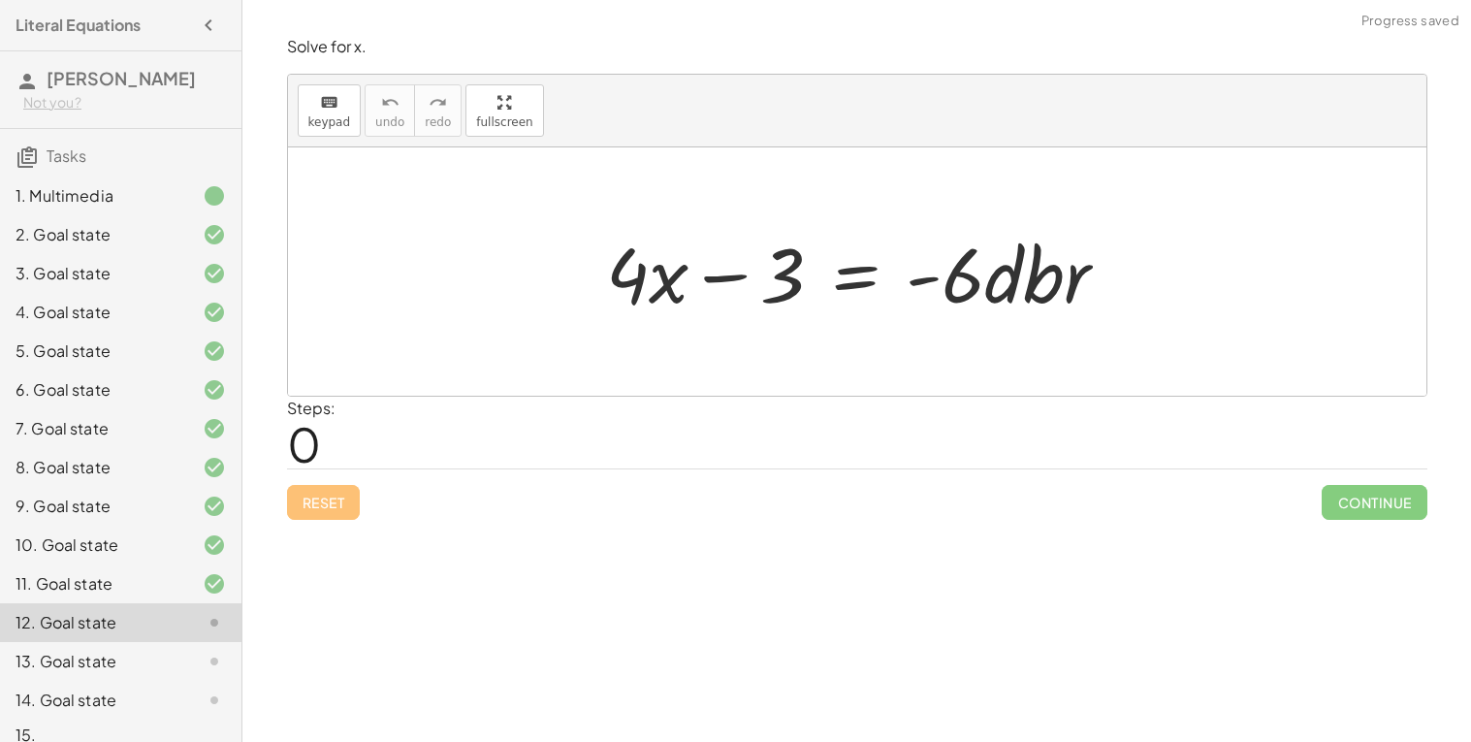
click at [852, 277] on div at bounding box center [864, 272] width 537 height 100
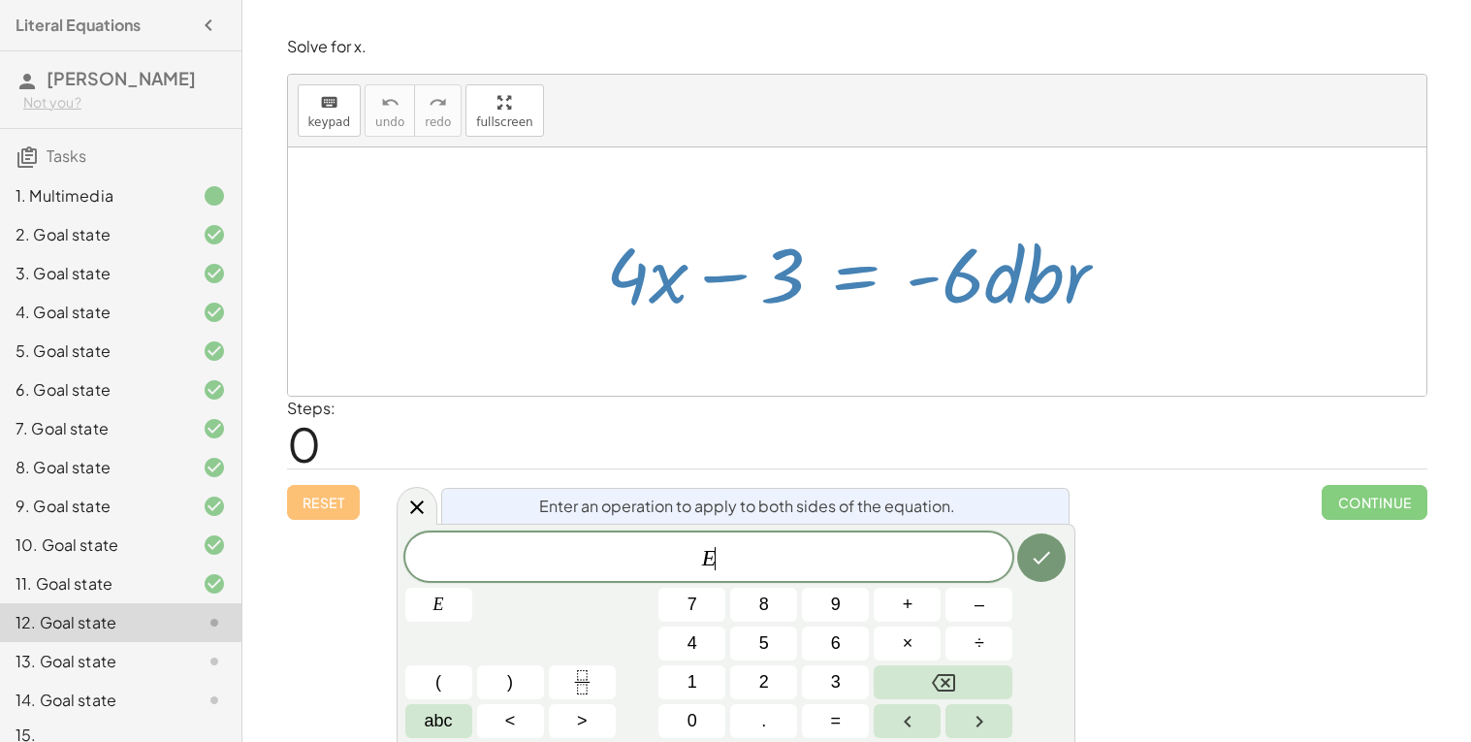
click at [989, 384] on div at bounding box center [857, 271] width 1139 height 248
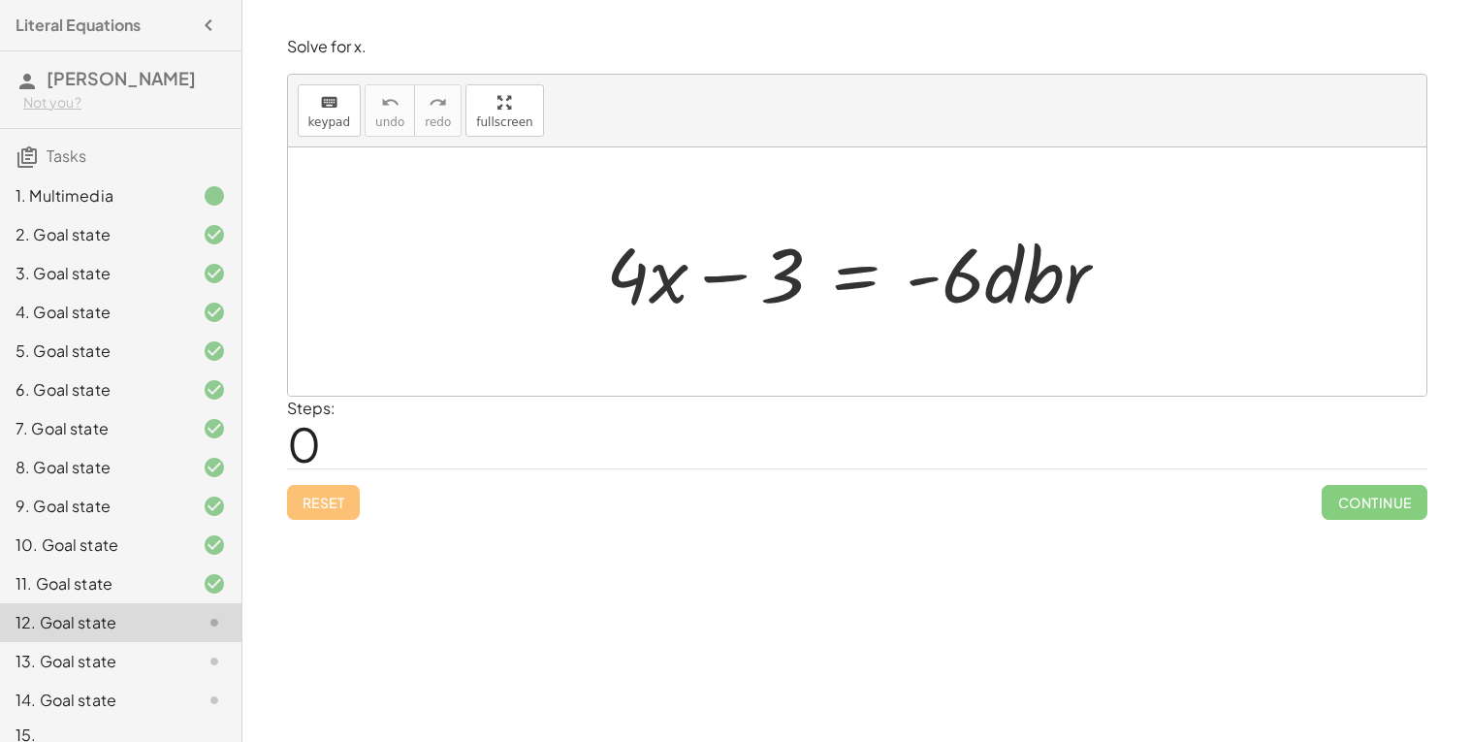
click at [1014, 274] on div at bounding box center [864, 272] width 537 height 100
click at [727, 286] on div at bounding box center [864, 272] width 537 height 100
click at [841, 275] on div at bounding box center [864, 272] width 537 height 100
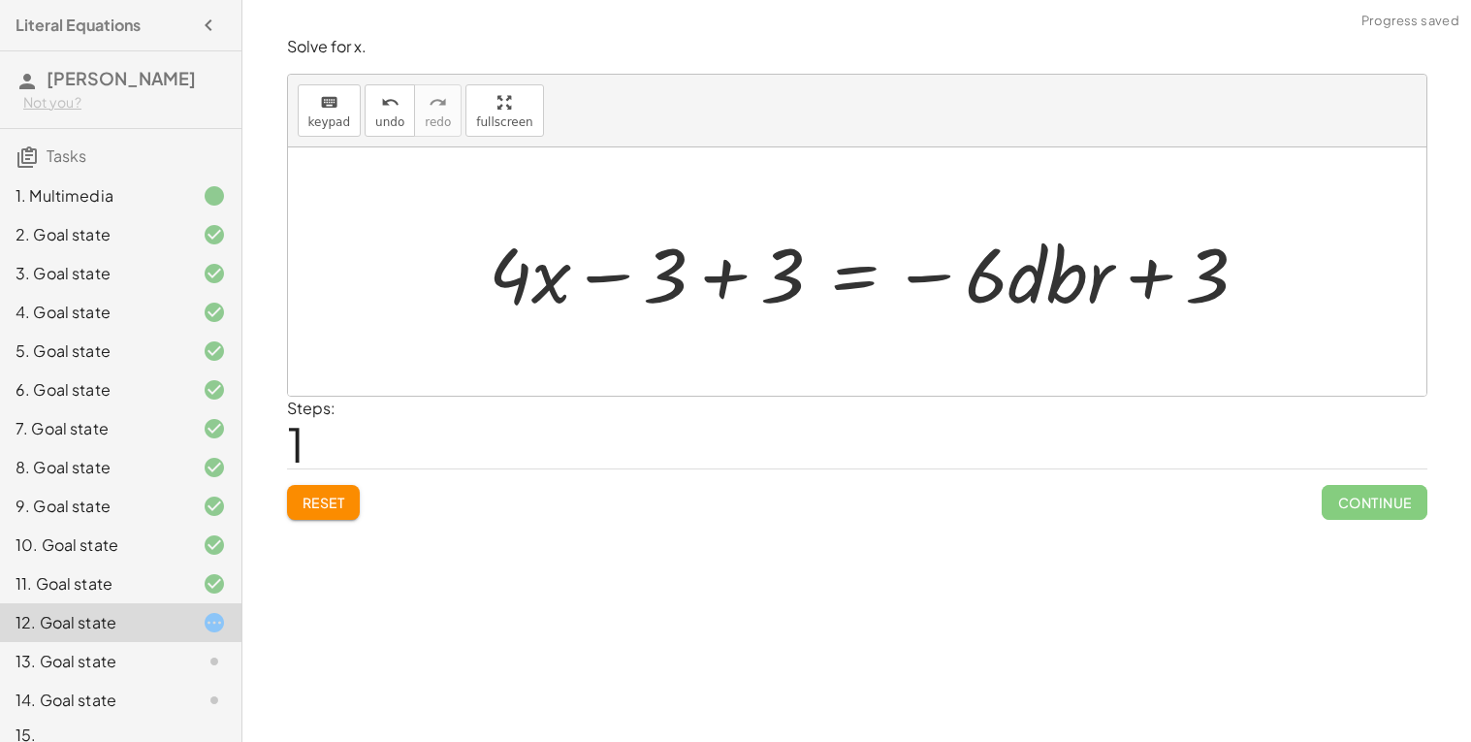
click at [724, 261] on div at bounding box center [876, 272] width 794 height 100
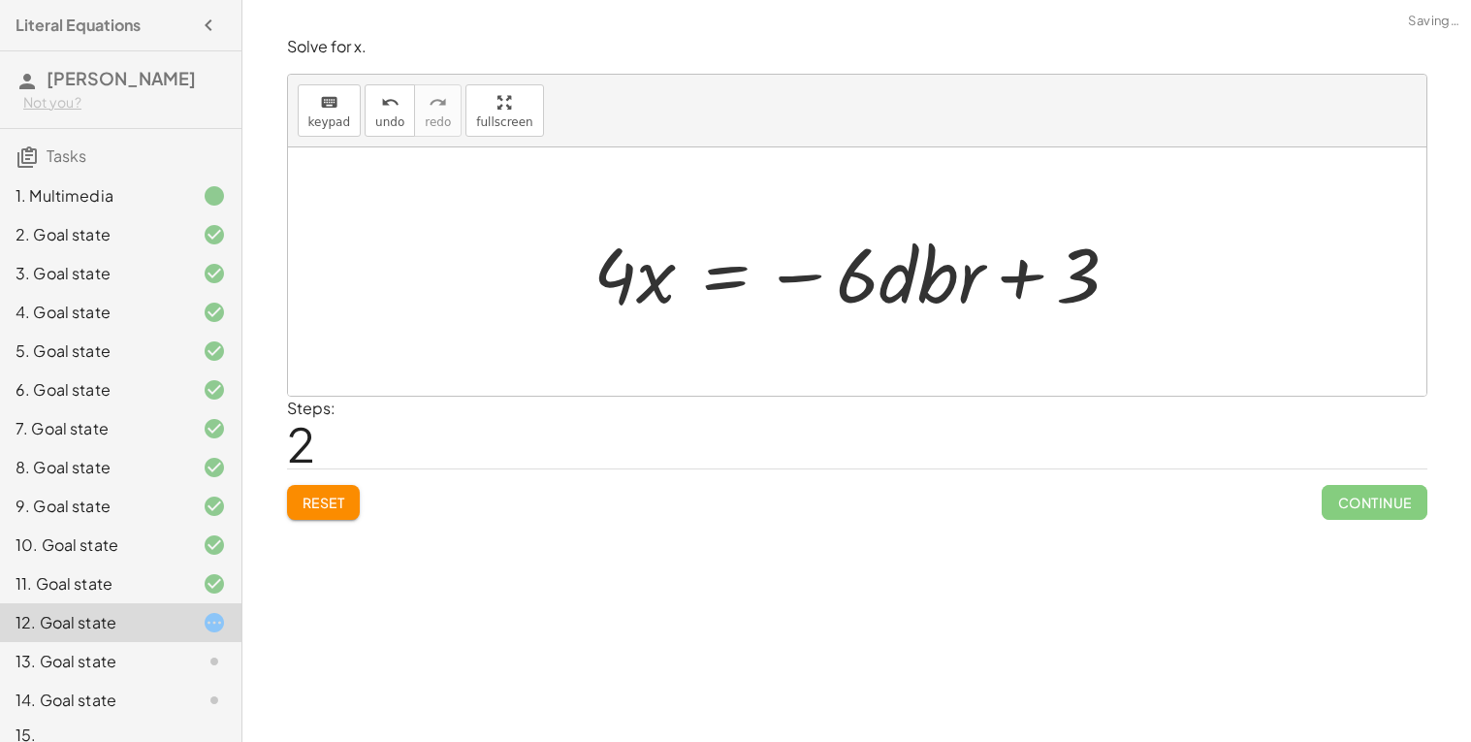
click at [1025, 285] on div at bounding box center [865, 272] width 562 height 100
drag, startPoint x: 1084, startPoint y: 289, endPoint x: 930, endPoint y: 273, distance: 155.1
click at [930, 273] on div at bounding box center [865, 272] width 562 height 100
click at [736, 275] on div at bounding box center [865, 272] width 562 height 100
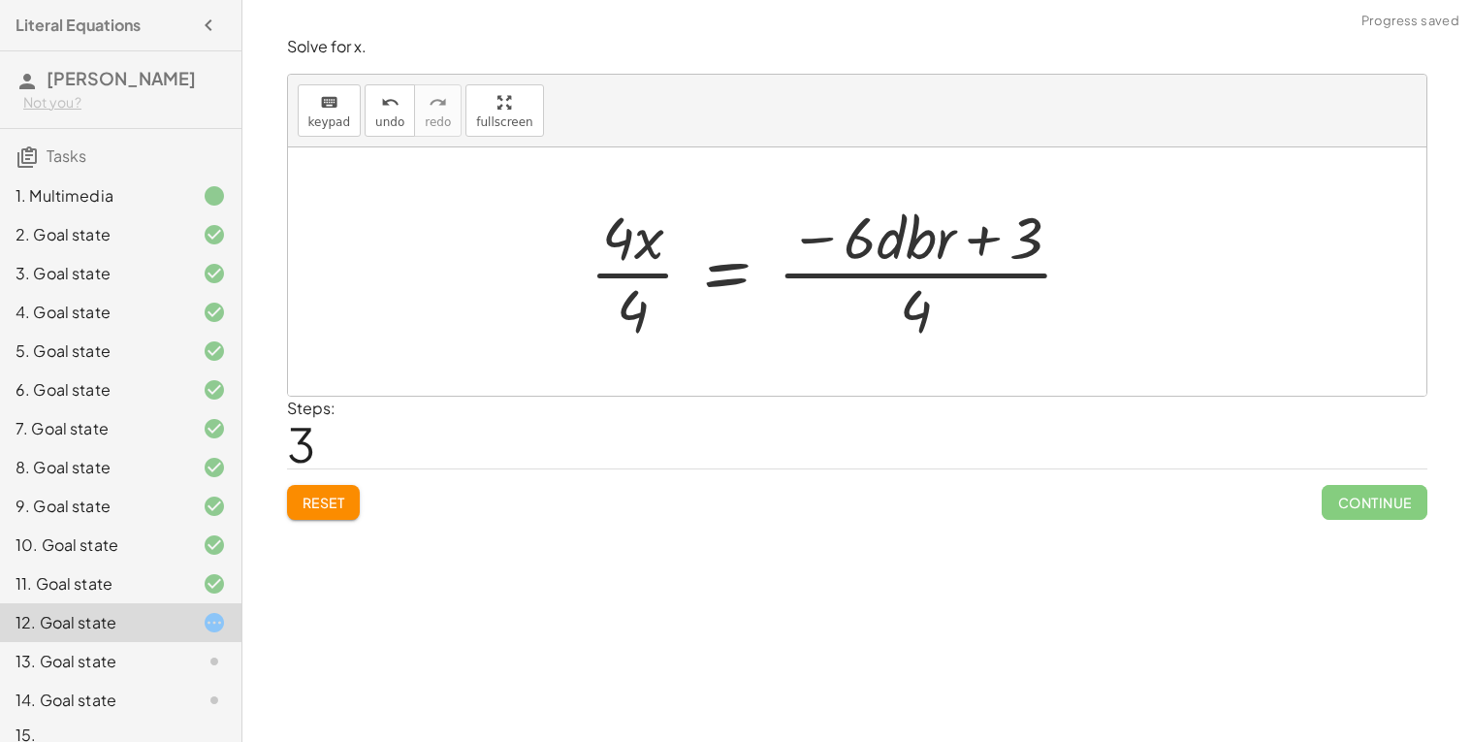
click at [624, 270] on div at bounding box center [840, 271] width 520 height 149
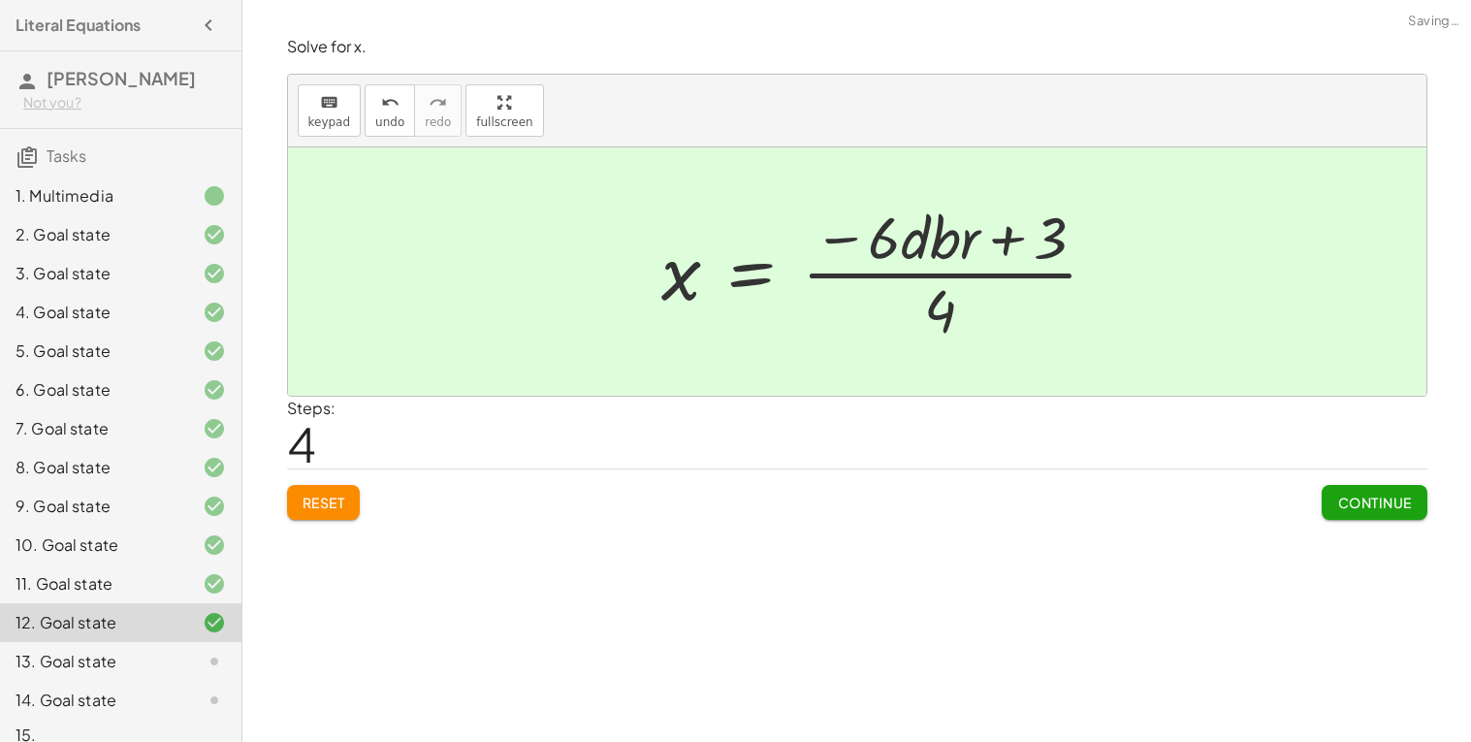
click at [935, 259] on div at bounding box center [888, 271] width 472 height 149
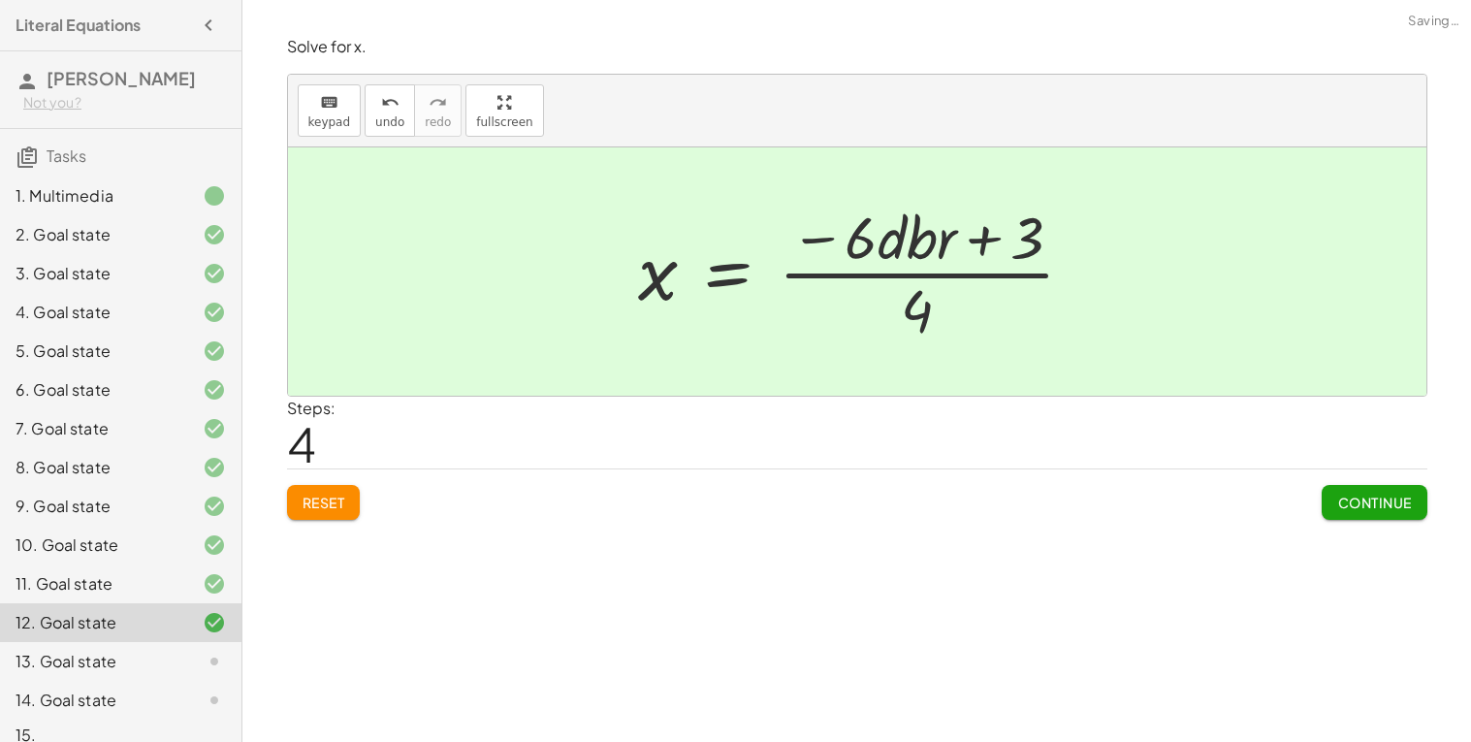
click at [917, 312] on div at bounding box center [864, 271] width 472 height 149
click at [1339, 491] on button "Continue" at bounding box center [1374, 502] width 105 height 35
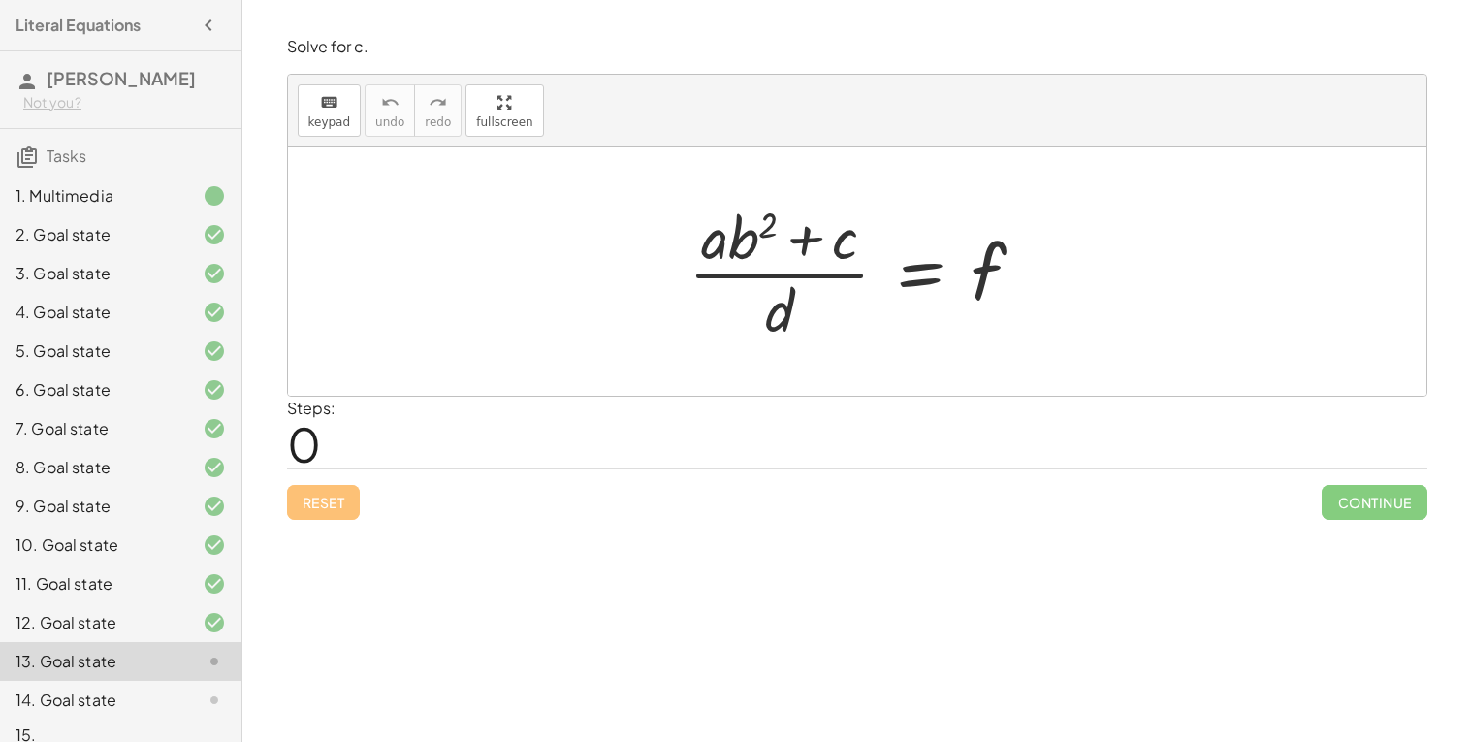
click at [732, 243] on div at bounding box center [864, 271] width 371 height 149
drag, startPoint x: 733, startPoint y: 239, endPoint x: 727, endPoint y: 301, distance: 62.3
click at [727, 301] on div at bounding box center [864, 271] width 371 height 149
drag, startPoint x: 808, startPoint y: 241, endPoint x: 833, endPoint y: 226, distance: 29.6
click at [833, 226] on div at bounding box center [864, 271] width 371 height 149
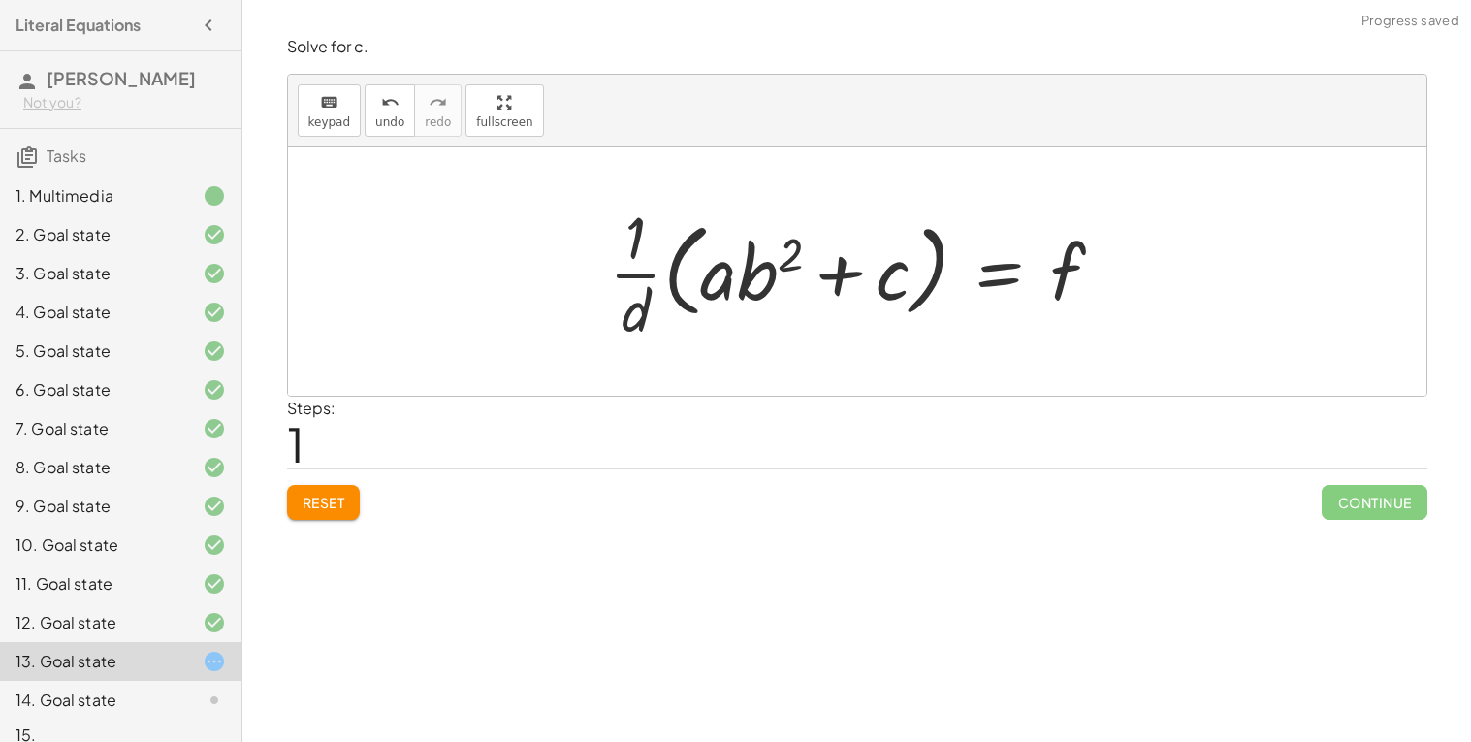
click at [656, 287] on div at bounding box center [864, 271] width 530 height 149
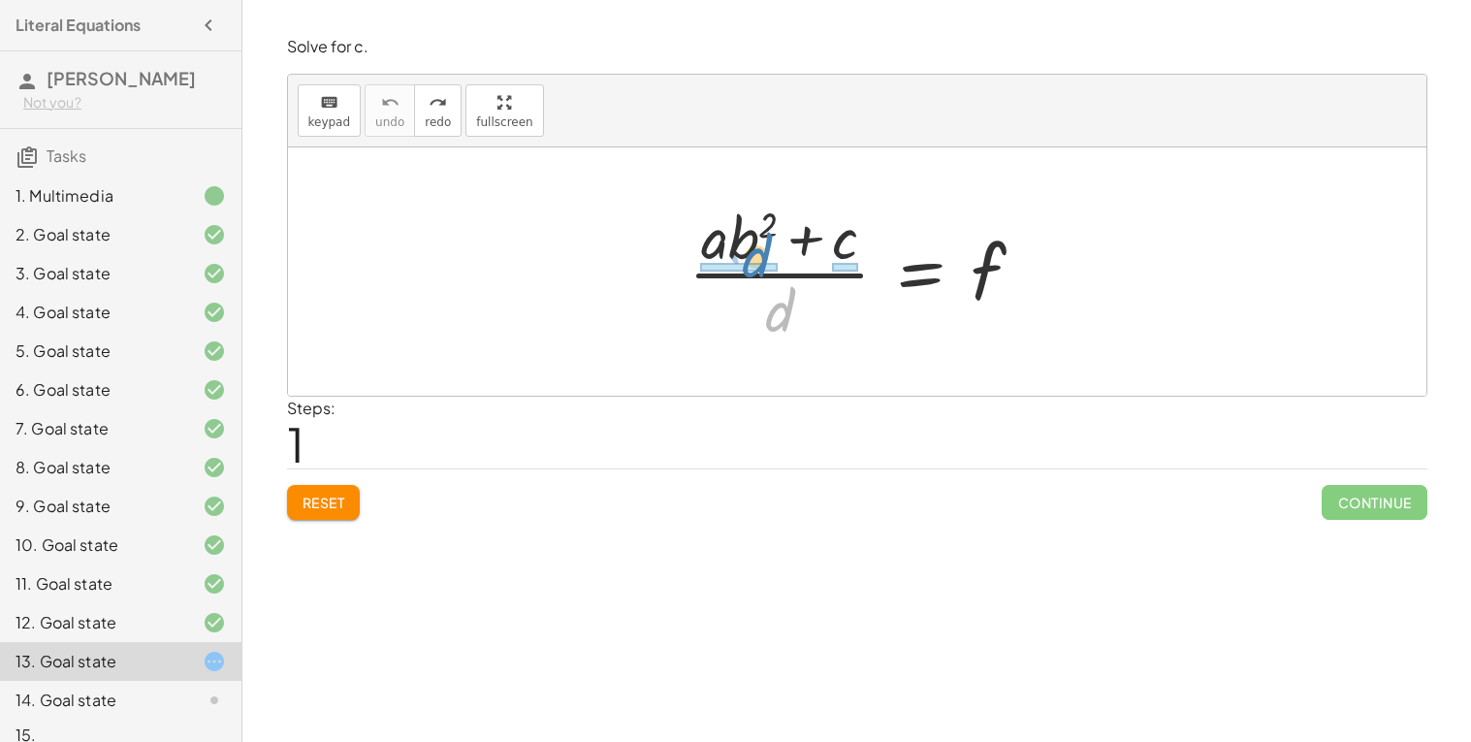
drag, startPoint x: 772, startPoint y: 324, endPoint x: 745, endPoint y: 269, distance: 61.6
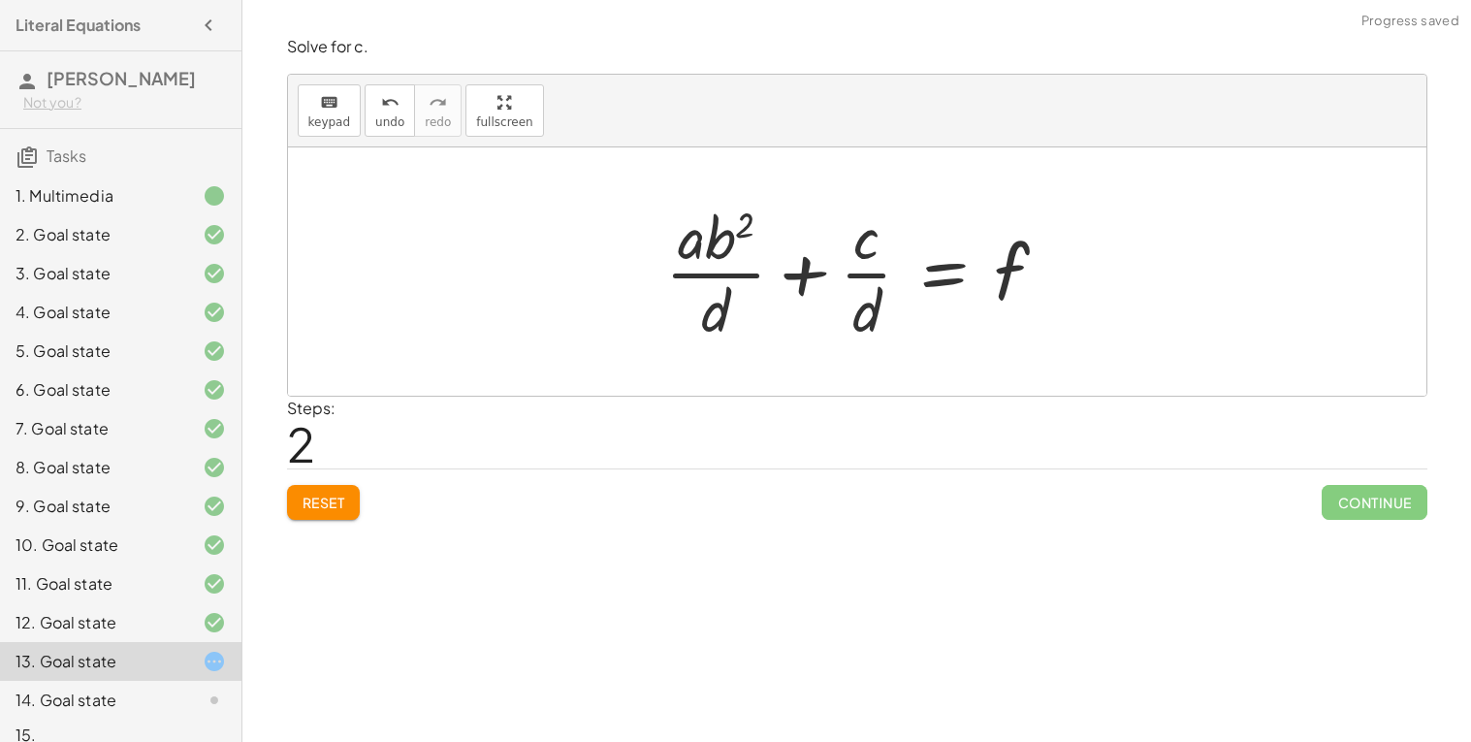
click at [701, 282] on div at bounding box center [865, 271] width 418 height 149
click at [717, 273] on div at bounding box center [865, 271] width 418 height 149
click at [885, 281] on div at bounding box center [865, 271] width 418 height 149
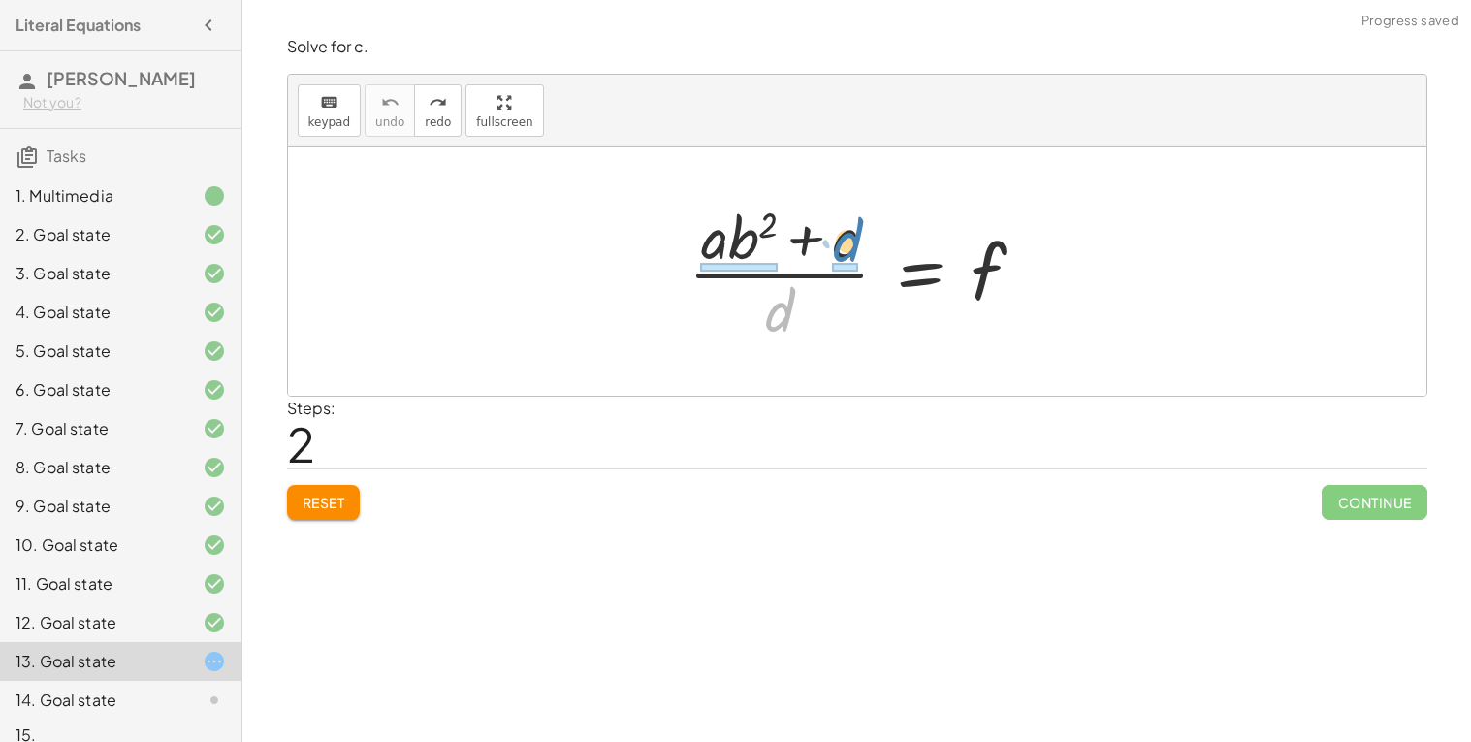
drag, startPoint x: 789, startPoint y: 304, endPoint x: 776, endPoint y: 265, distance: 41.1
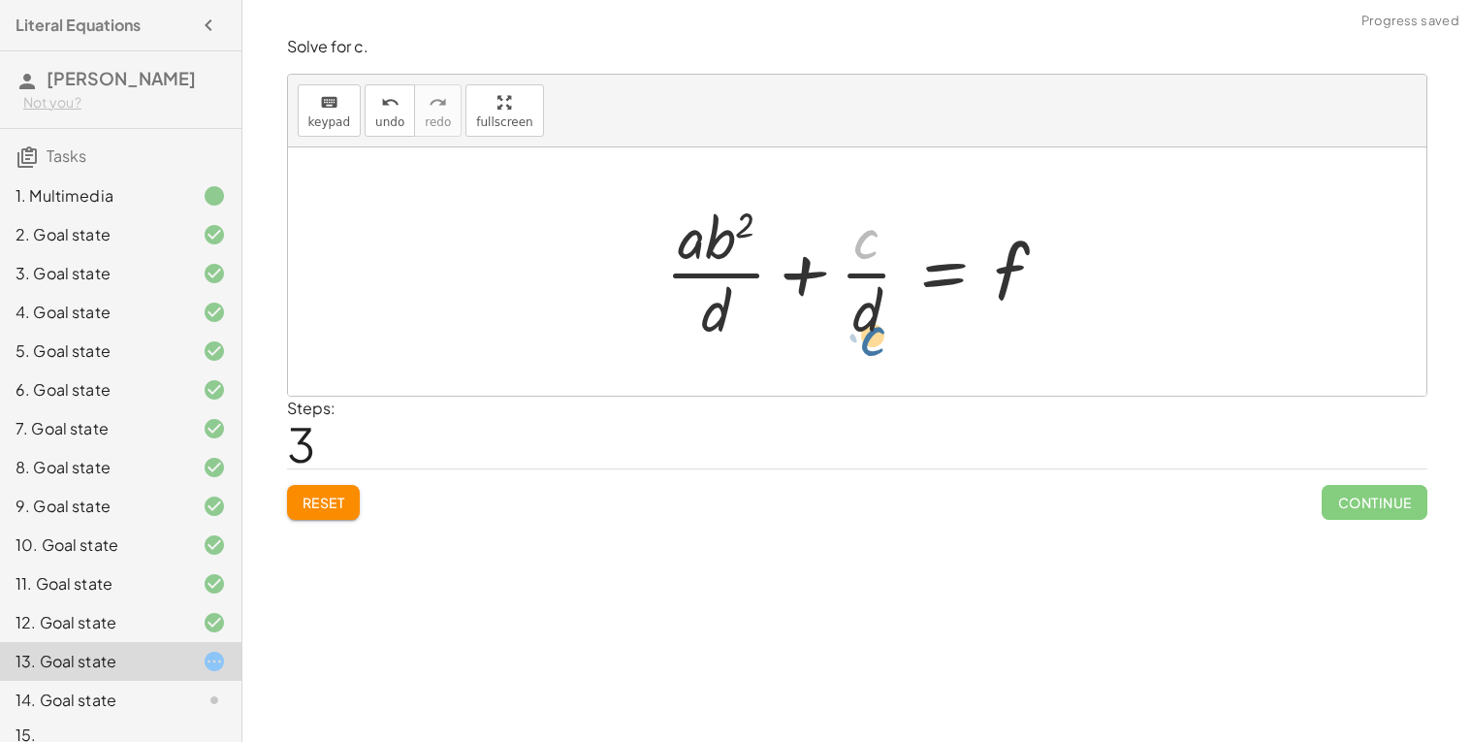
drag, startPoint x: 858, startPoint y: 241, endPoint x: 865, endPoint y: 337, distance: 96.3
click at [865, 337] on div at bounding box center [865, 271] width 418 height 149
drag, startPoint x: 860, startPoint y: 319, endPoint x: 855, endPoint y: 248, distance: 71.0
click at [855, 248] on div at bounding box center [865, 271] width 418 height 149
click at [357, 96] on div "keyboard keypad undo [PERSON_NAME] redo fullscreen" at bounding box center [857, 111] width 1139 height 73
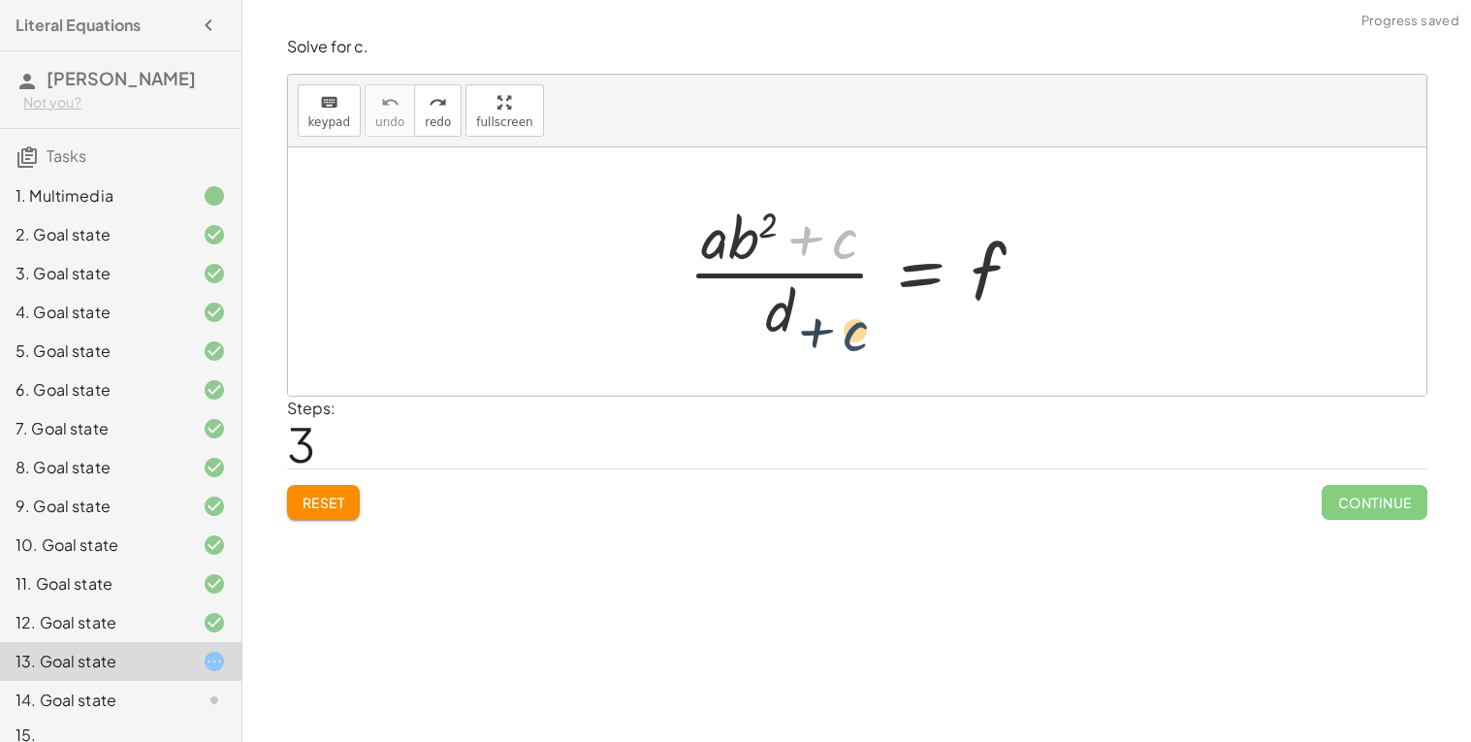
drag, startPoint x: 851, startPoint y: 235, endPoint x: 861, endPoint y: 325, distance: 90.8
click at [861, 325] on div at bounding box center [864, 271] width 371 height 149
drag, startPoint x: 726, startPoint y: 230, endPoint x: 788, endPoint y: 303, distance: 95.0
click at [788, 303] on div at bounding box center [864, 271] width 371 height 149
drag, startPoint x: 723, startPoint y: 240, endPoint x: 796, endPoint y: 321, distance: 109.9
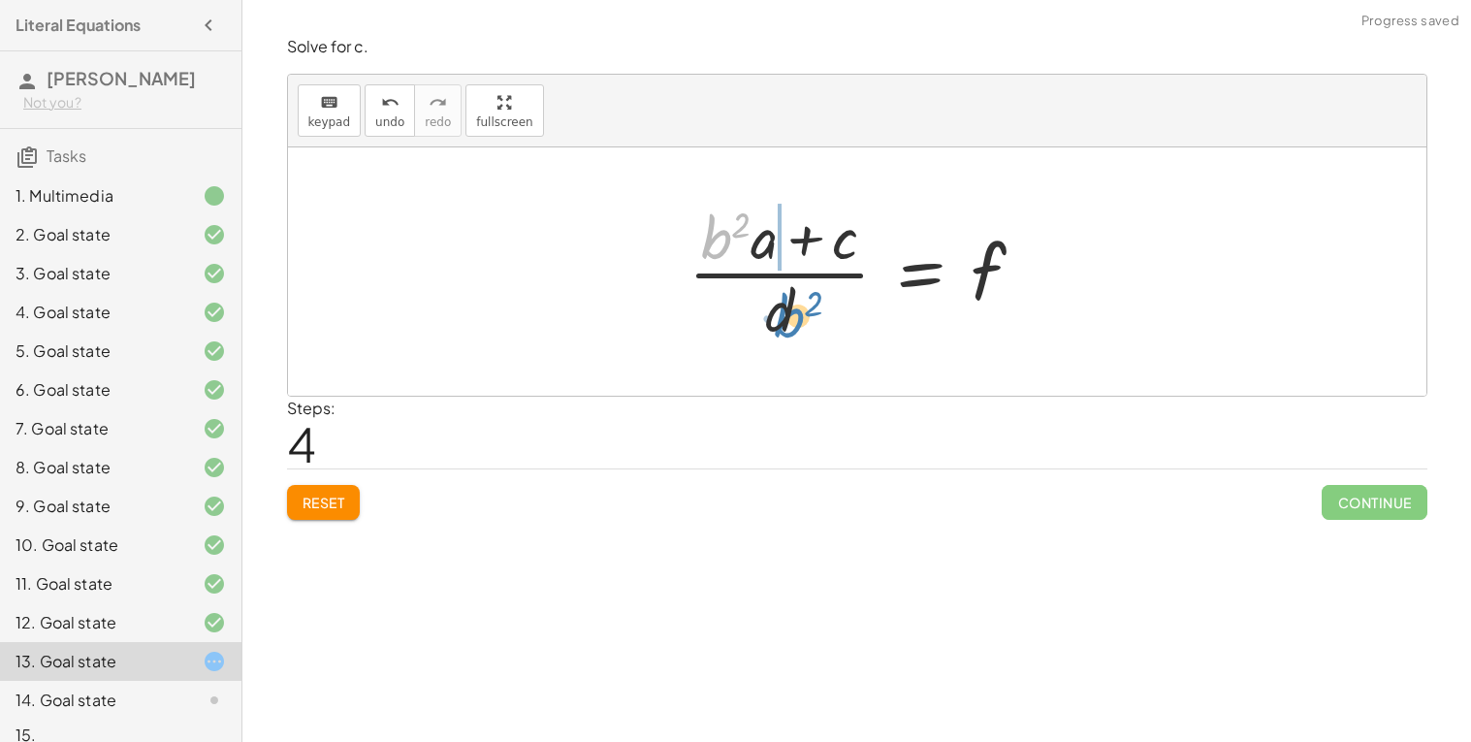
click at [796, 321] on div at bounding box center [864, 271] width 371 height 149
drag, startPoint x: 794, startPoint y: 319, endPoint x: 749, endPoint y: 235, distance: 95.9
click at [749, 235] on div at bounding box center [864, 271] width 371 height 149
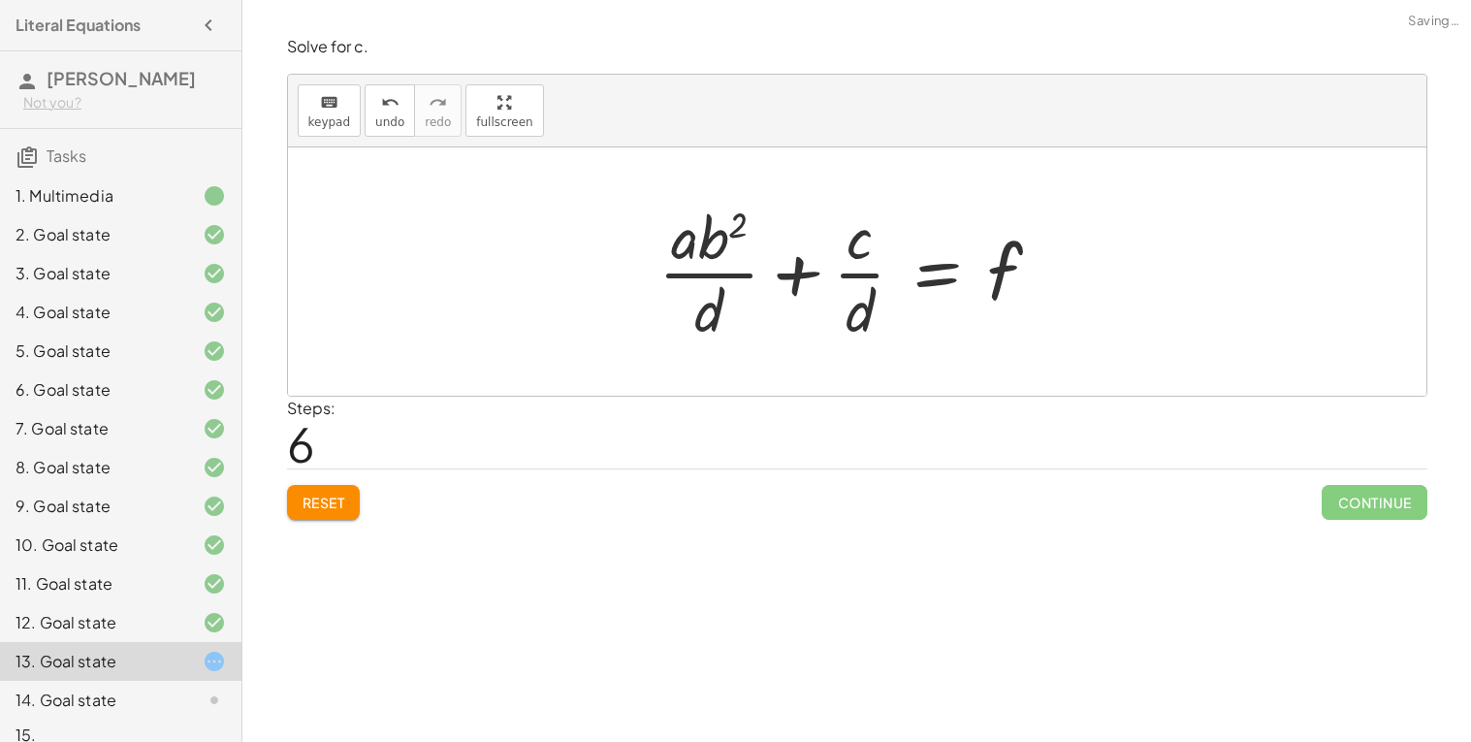
click at [686, 274] on div at bounding box center [858, 271] width 418 height 149
click at [742, 273] on div at bounding box center [865, 271] width 418 height 149
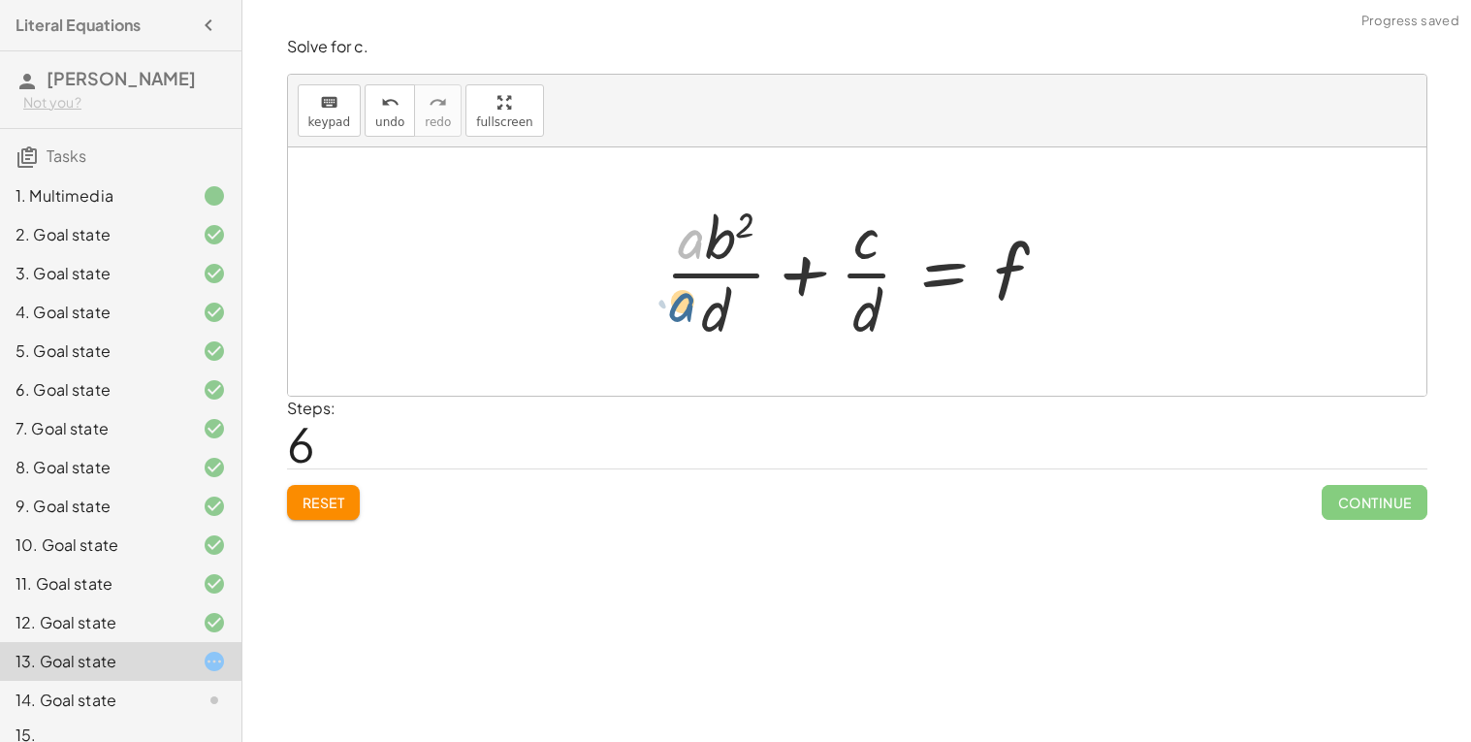
drag, startPoint x: 685, startPoint y: 240, endPoint x: 675, endPoint y: 313, distance: 74.3
click at [675, 313] on div at bounding box center [865, 271] width 418 height 149
drag, startPoint x: 686, startPoint y: 243, endPoint x: 881, endPoint y: 327, distance: 212.0
click at [881, 327] on div at bounding box center [865, 271] width 418 height 149
click at [375, 122] on span "undo" at bounding box center [389, 122] width 29 height 14
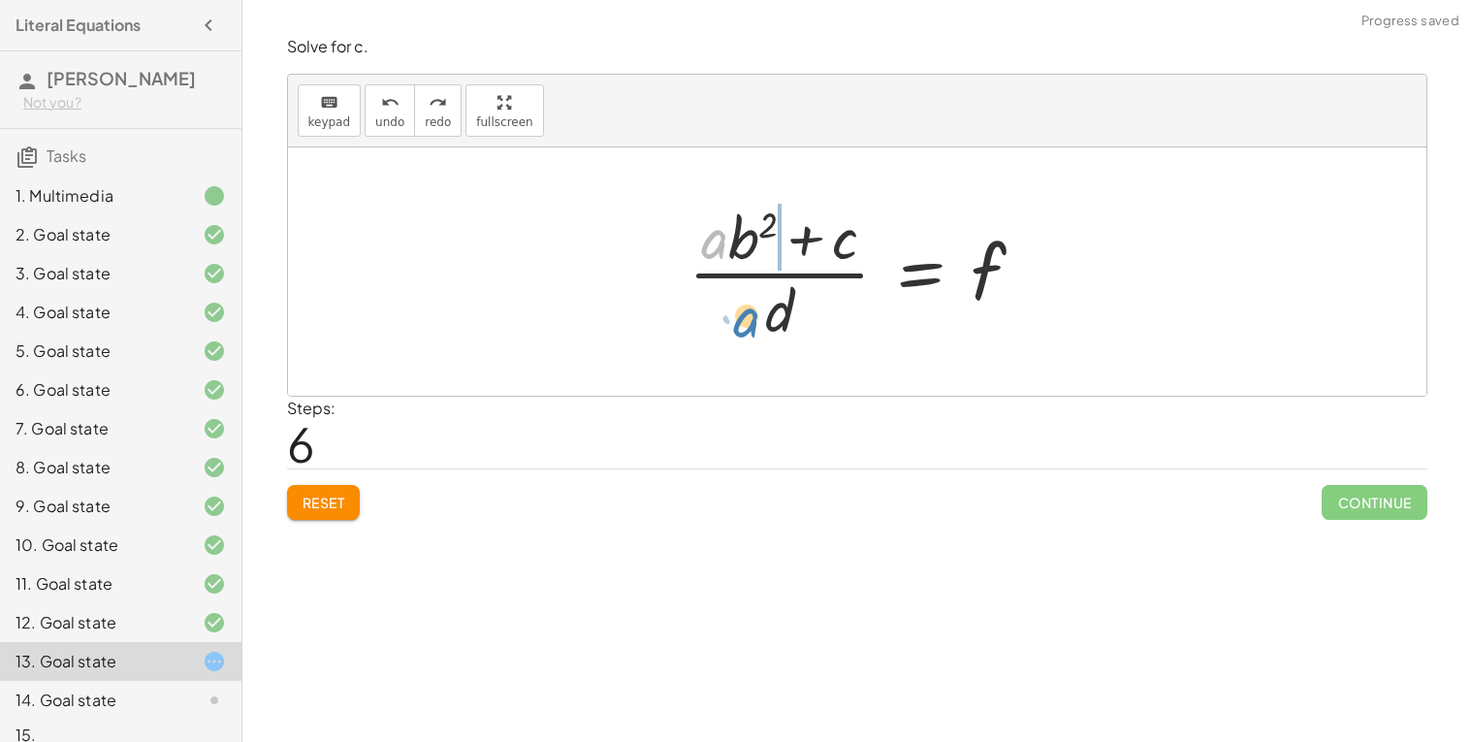
drag, startPoint x: 722, startPoint y: 235, endPoint x: 755, endPoint y: 314, distance: 86.1
click at [755, 314] on div at bounding box center [864, 271] width 371 height 149
drag, startPoint x: 784, startPoint y: 316, endPoint x: 728, endPoint y: 266, distance: 74.8
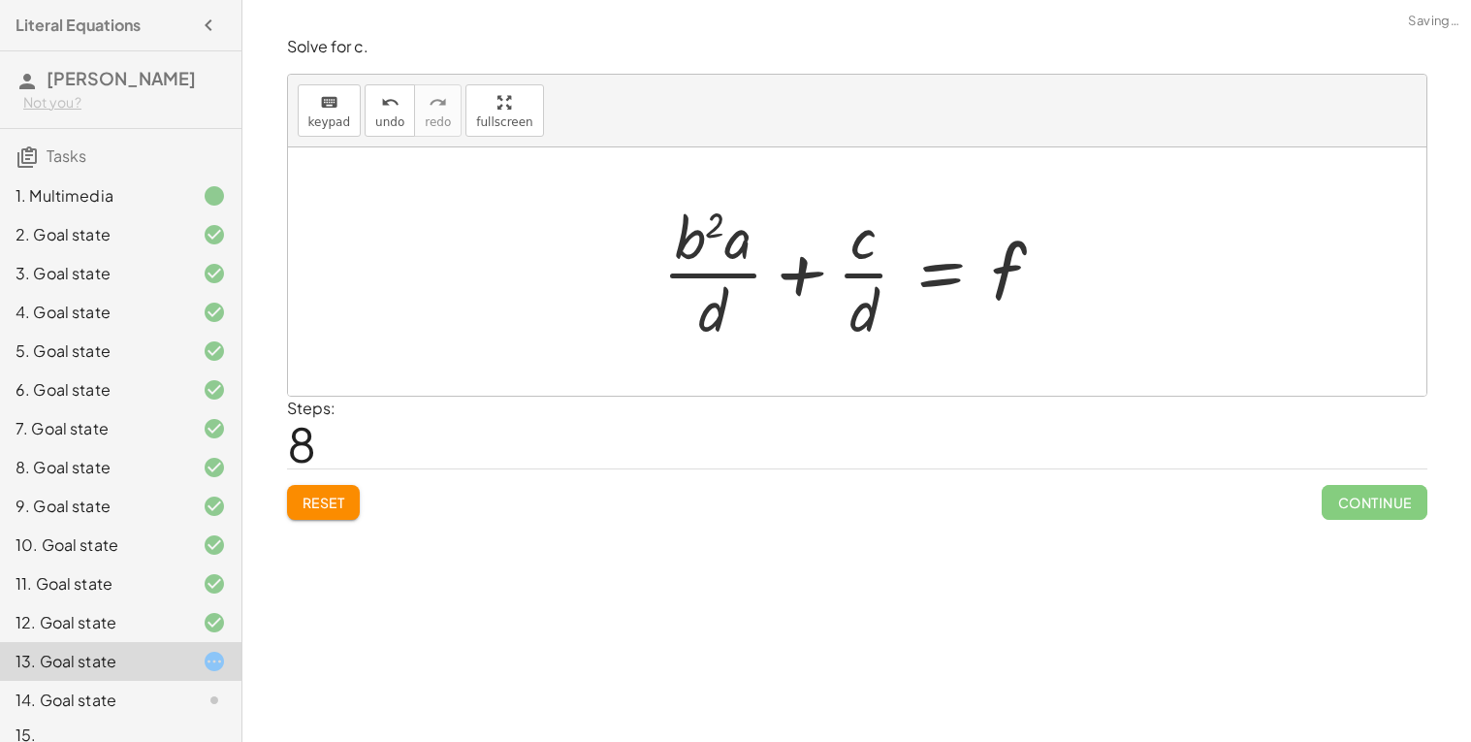
click at [678, 267] on div at bounding box center [862, 271] width 418 height 149
click at [688, 275] on div at bounding box center [865, 271] width 418 height 149
click at [707, 225] on div at bounding box center [865, 271] width 418 height 149
click at [989, 270] on div at bounding box center [865, 271] width 418 height 149
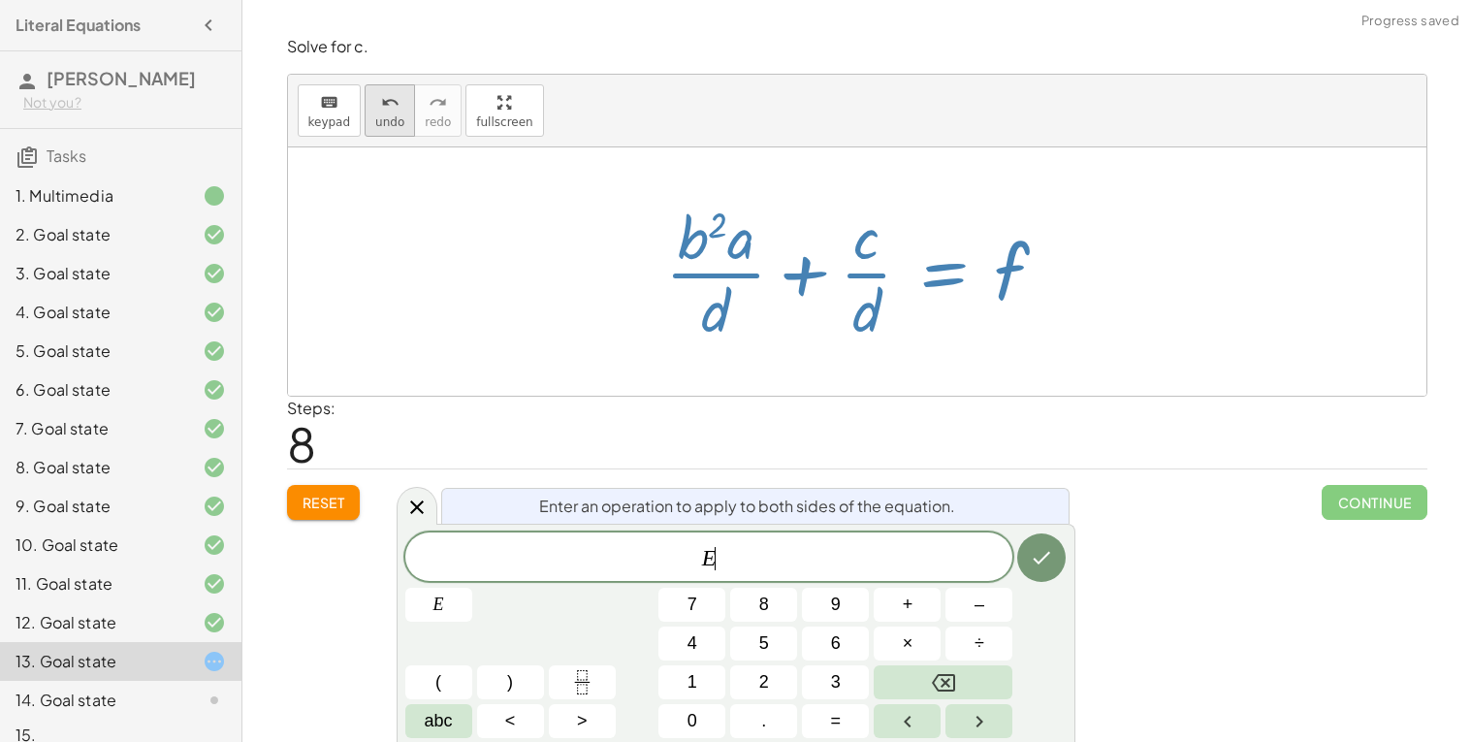
click at [383, 125] on span "undo" at bounding box center [389, 122] width 29 height 14
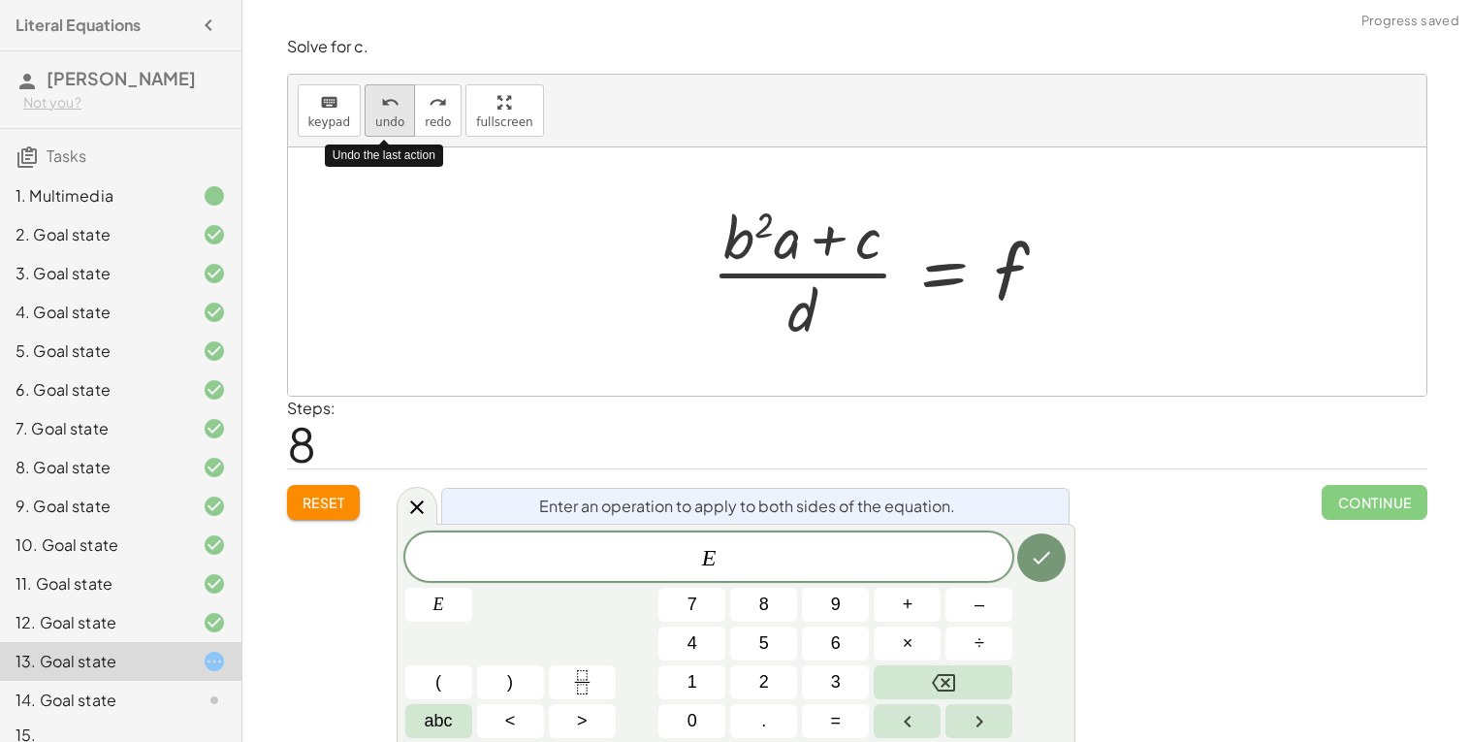
click at [383, 125] on span "undo" at bounding box center [389, 122] width 29 height 14
click at [326, 478] on div "Reset Continue" at bounding box center [857, 493] width 1141 height 51
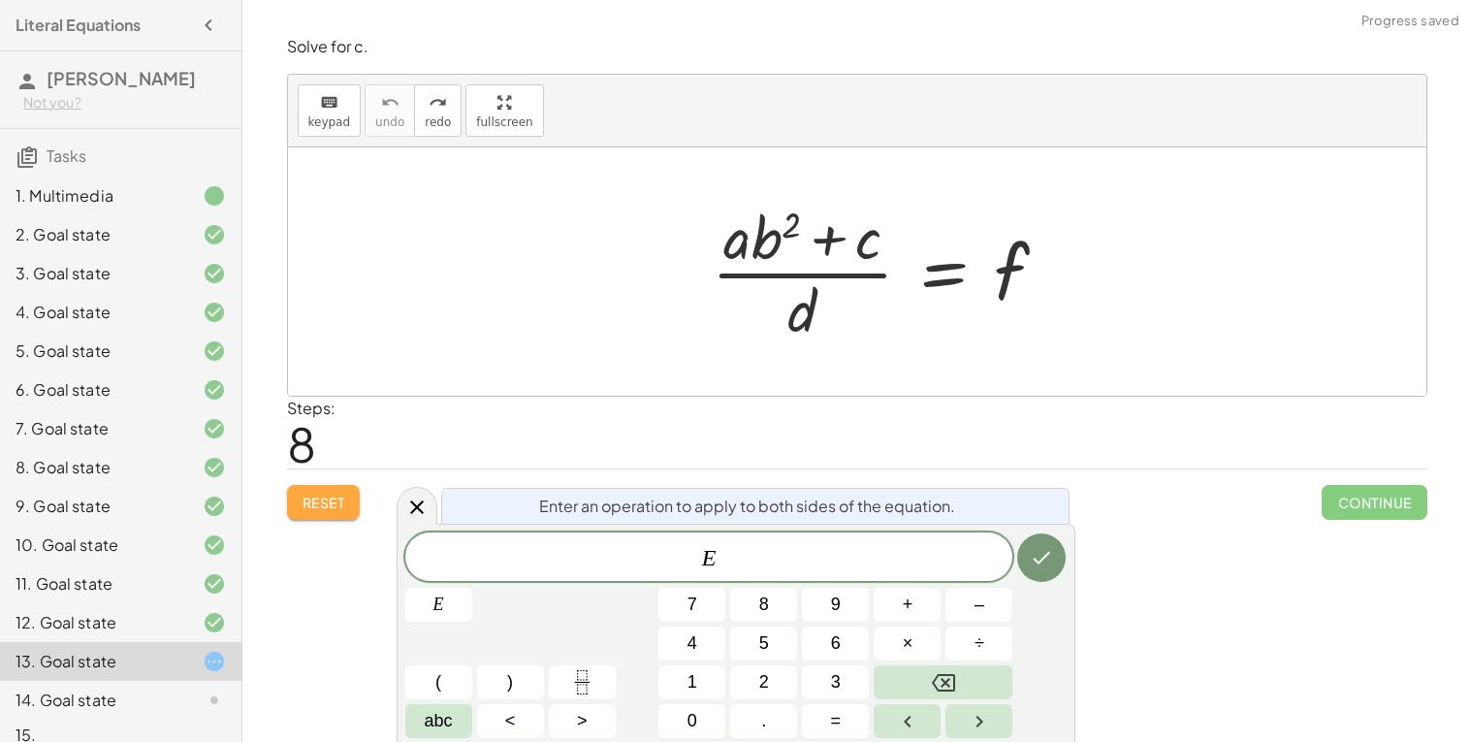
click at [326, 504] on span "Reset" at bounding box center [324, 502] width 43 height 17
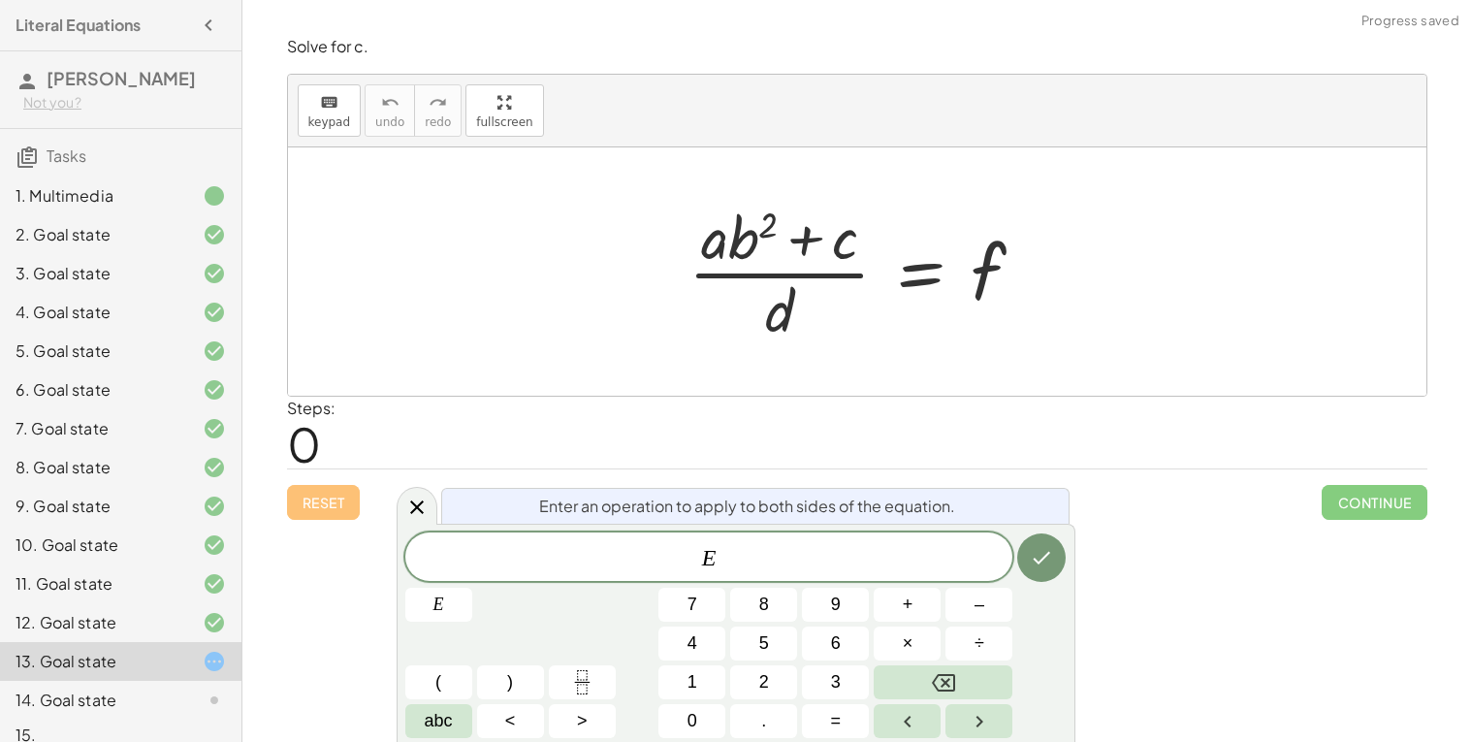
click at [326, 504] on div "Reset Continue" at bounding box center [857, 493] width 1141 height 51
click at [749, 431] on div "Steps: 0" at bounding box center [857, 433] width 1141 height 72
click at [414, 513] on icon at bounding box center [416, 507] width 23 height 23
